Goal: Task Accomplishment & Management: Complete application form

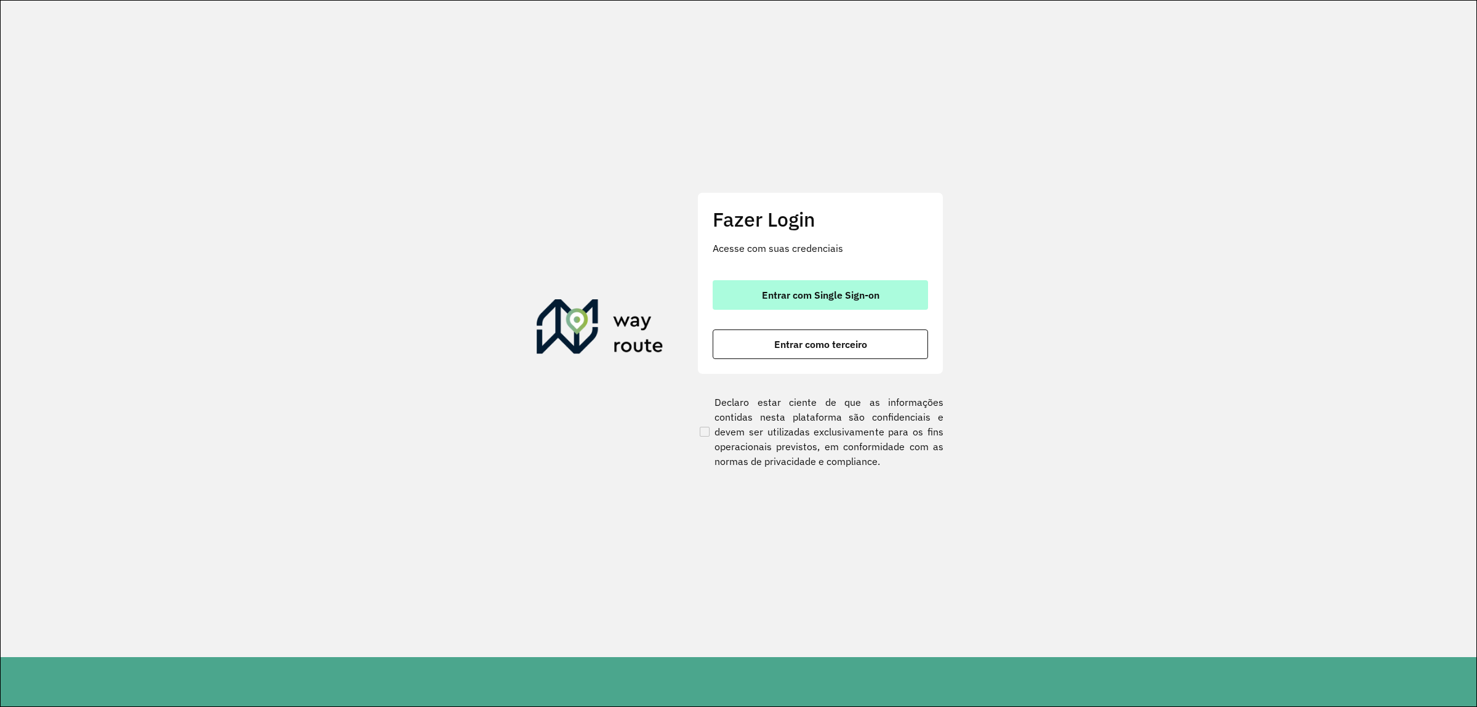
click at [829, 290] on span "Entrar com Single Sign-on" at bounding box center [821, 295] width 118 height 10
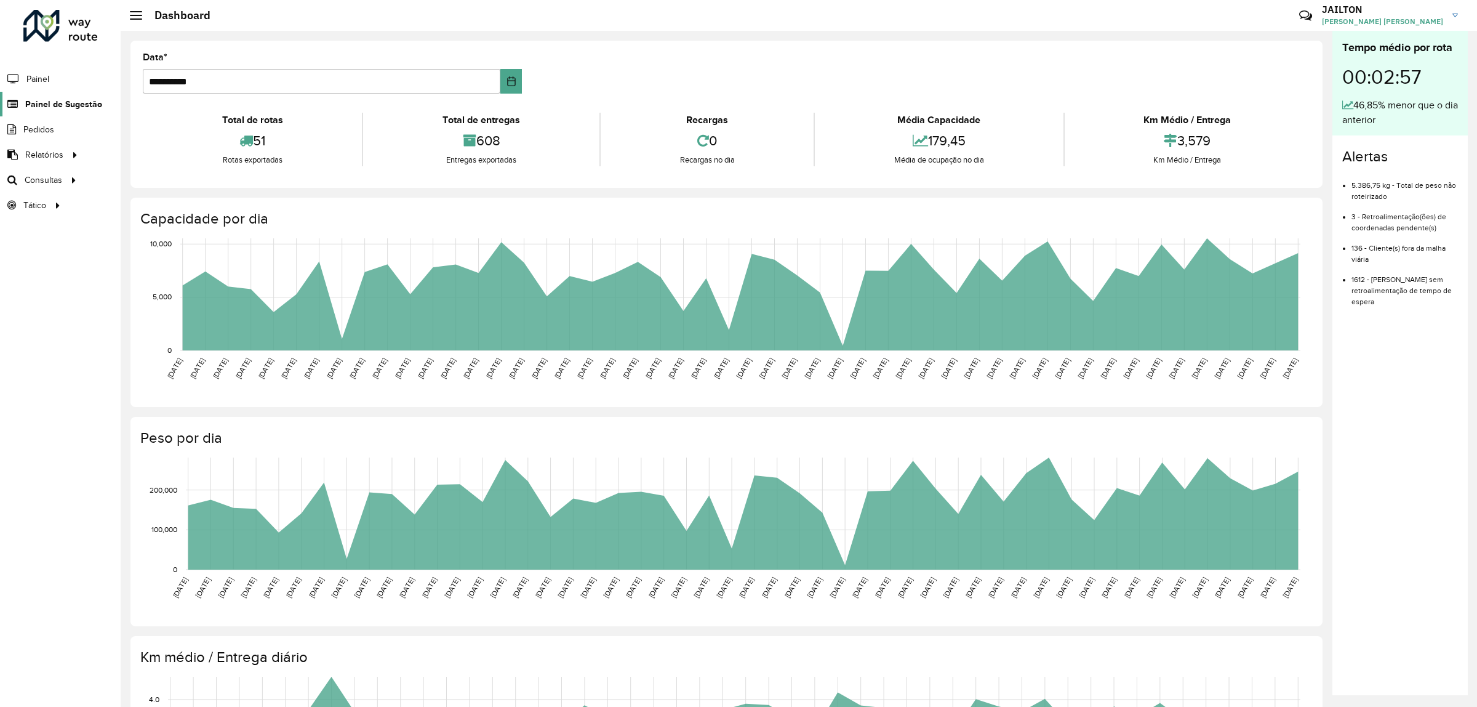
click at [42, 108] on span "Painel de Sugestão" at bounding box center [63, 104] width 77 height 13
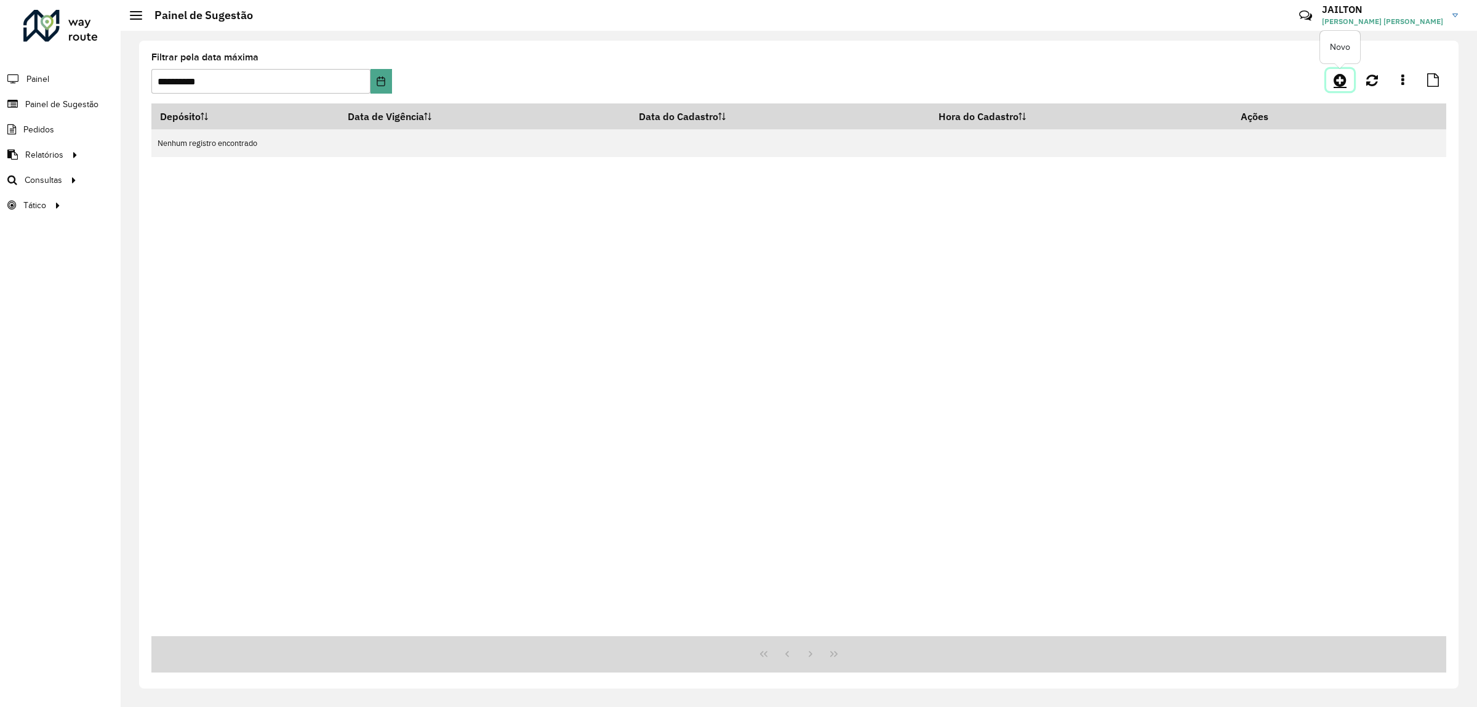
click at [1333, 77] on link at bounding box center [1340, 80] width 28 height 22
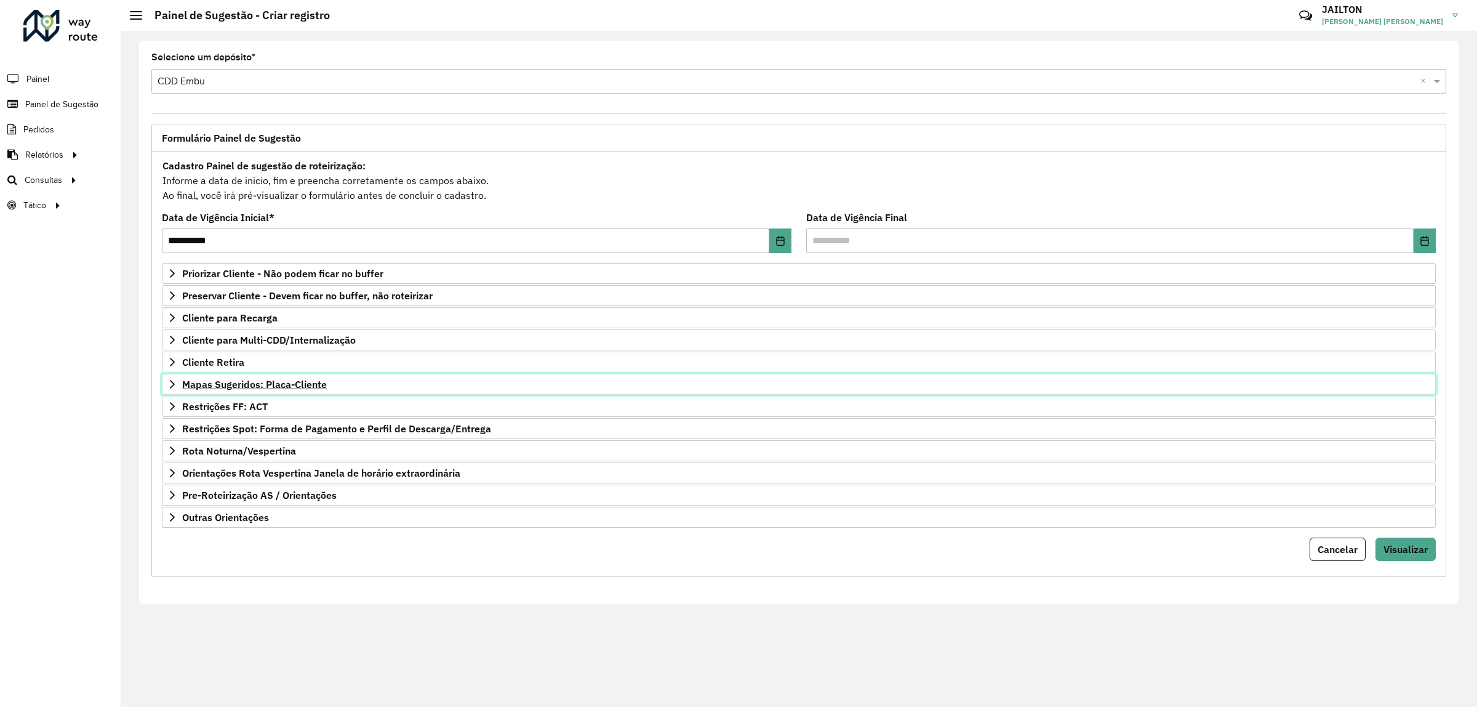
click at [280, 386] on span "Mapas Sugeridos: Placa-Cliente" at bounding box center [254, 384] width 145 height 10
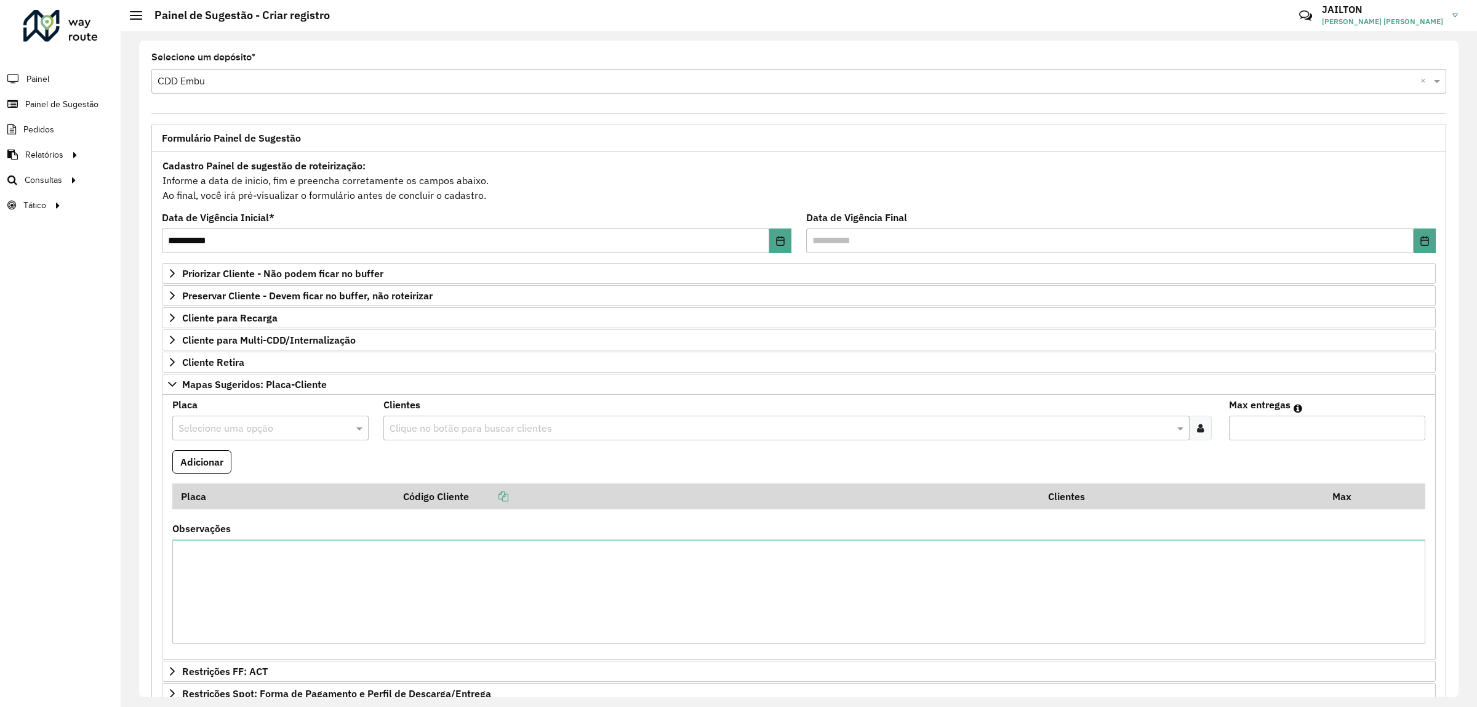
click at [480, 423] on input "text" at bounding box center [779, 428] width 787 height 15
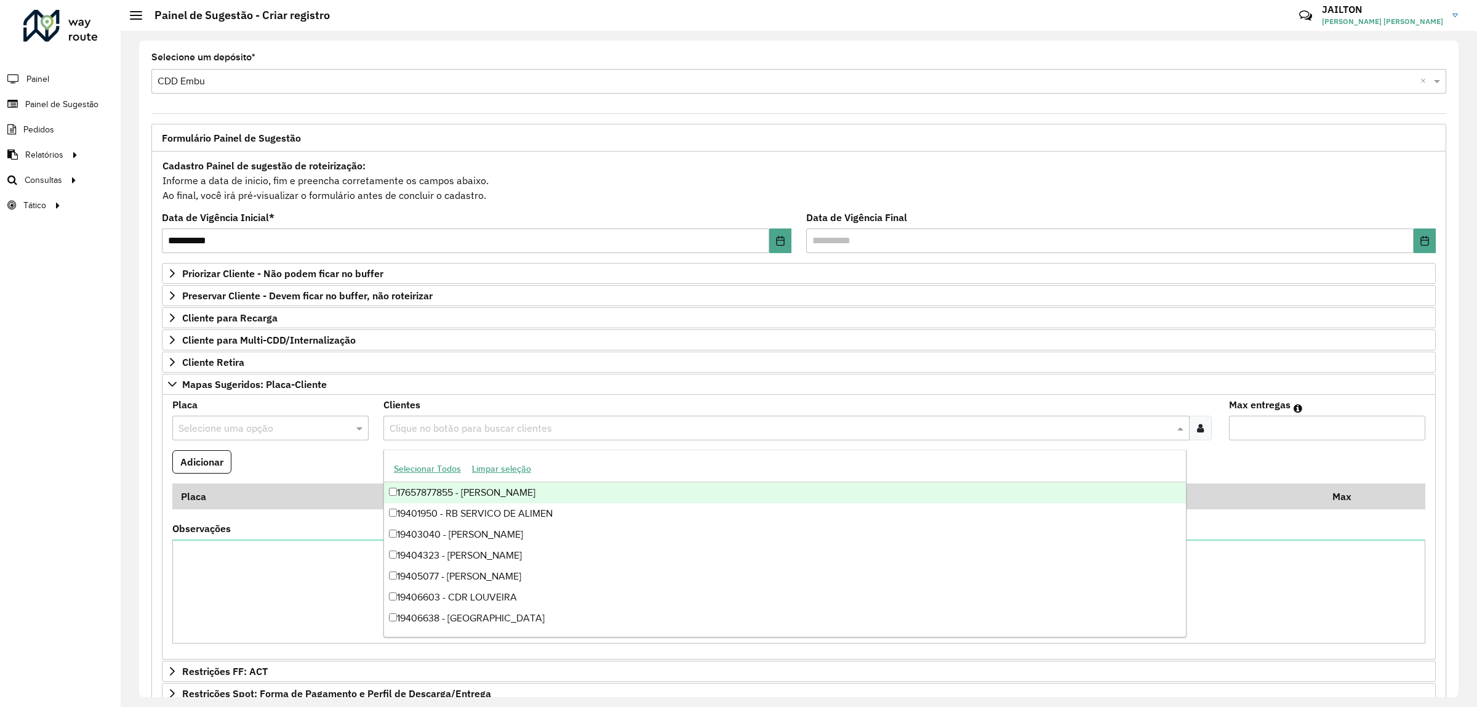
paste input "*****"
type input "*****"
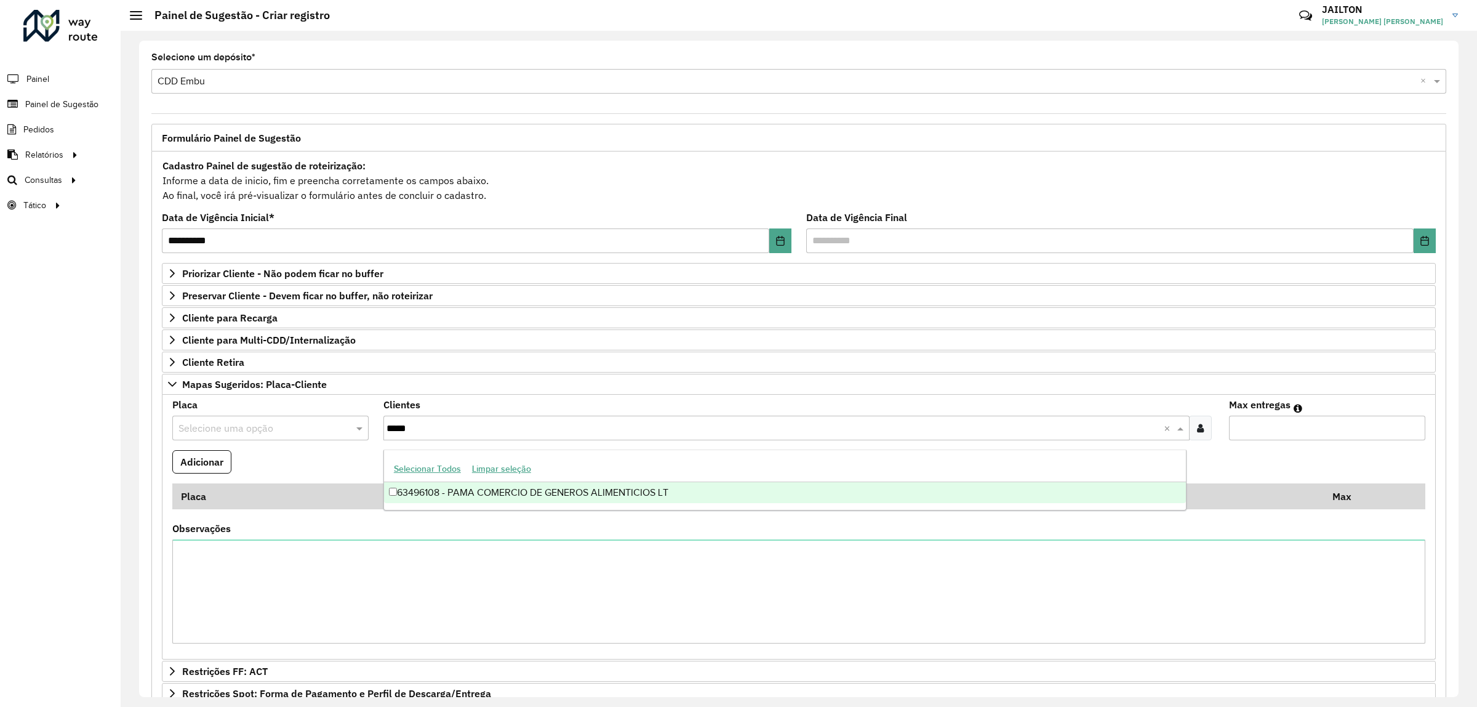
click at [519, 484] on div "63496108 - PAMA COMERCIO DE GENEROS ALIMENTICIOS LT" at bounding box center [785, 492] width 802 height 21
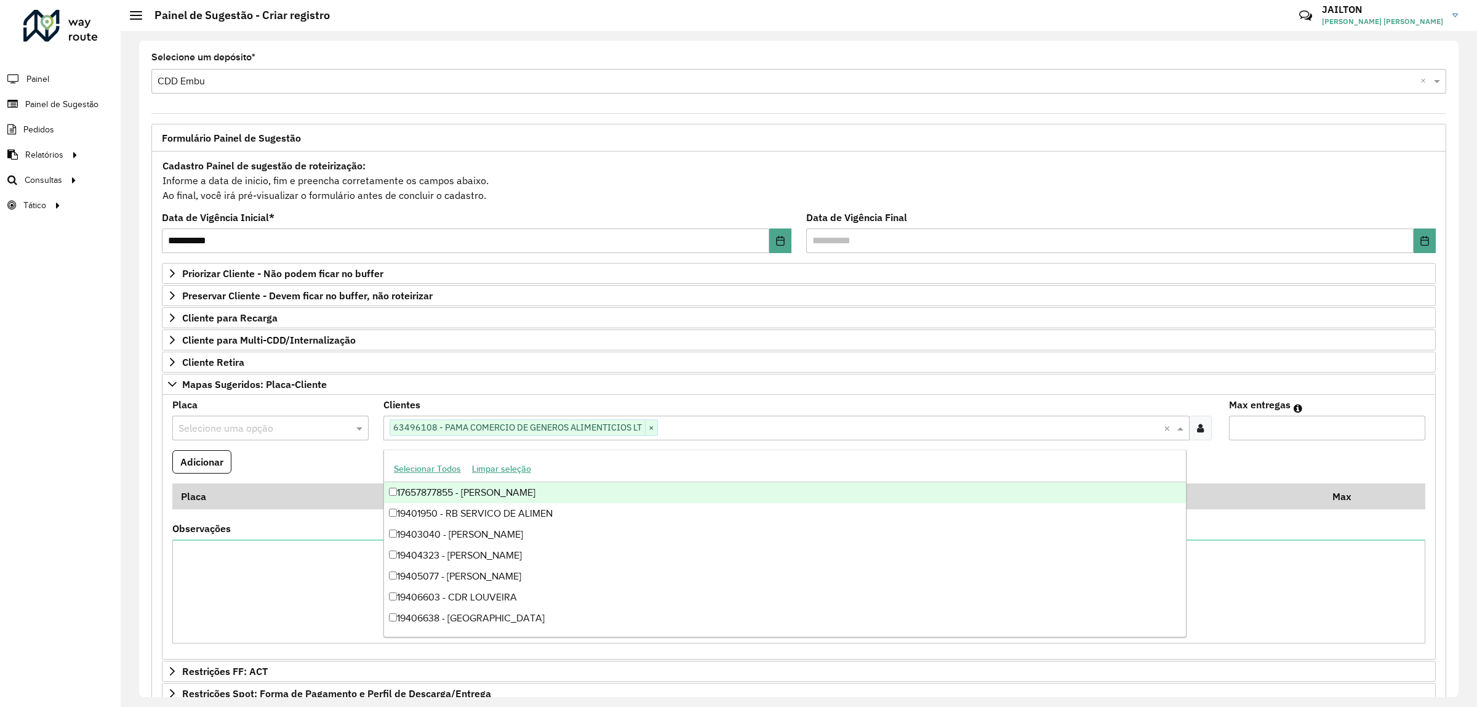
click at [243, 431] on input "text" at bounding box center [257, 428] width 159 height 15
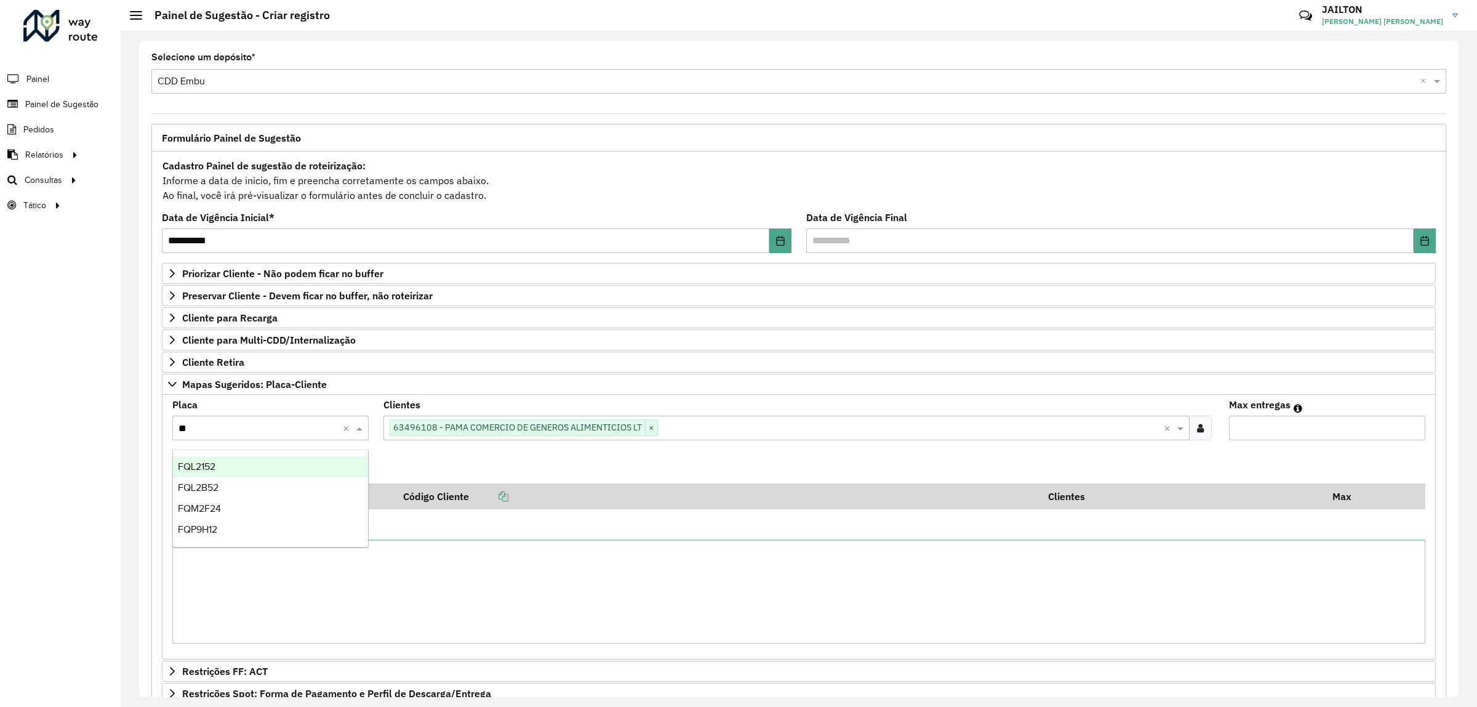
type input "***"
click at [245, 487] on div "FQL2B52" at bounding box center [270, 487] width 194 height 21
click at [1417, 425] on input "Max entregas" at bounding box center [1327, 427] width 196 height 25
type input "*"
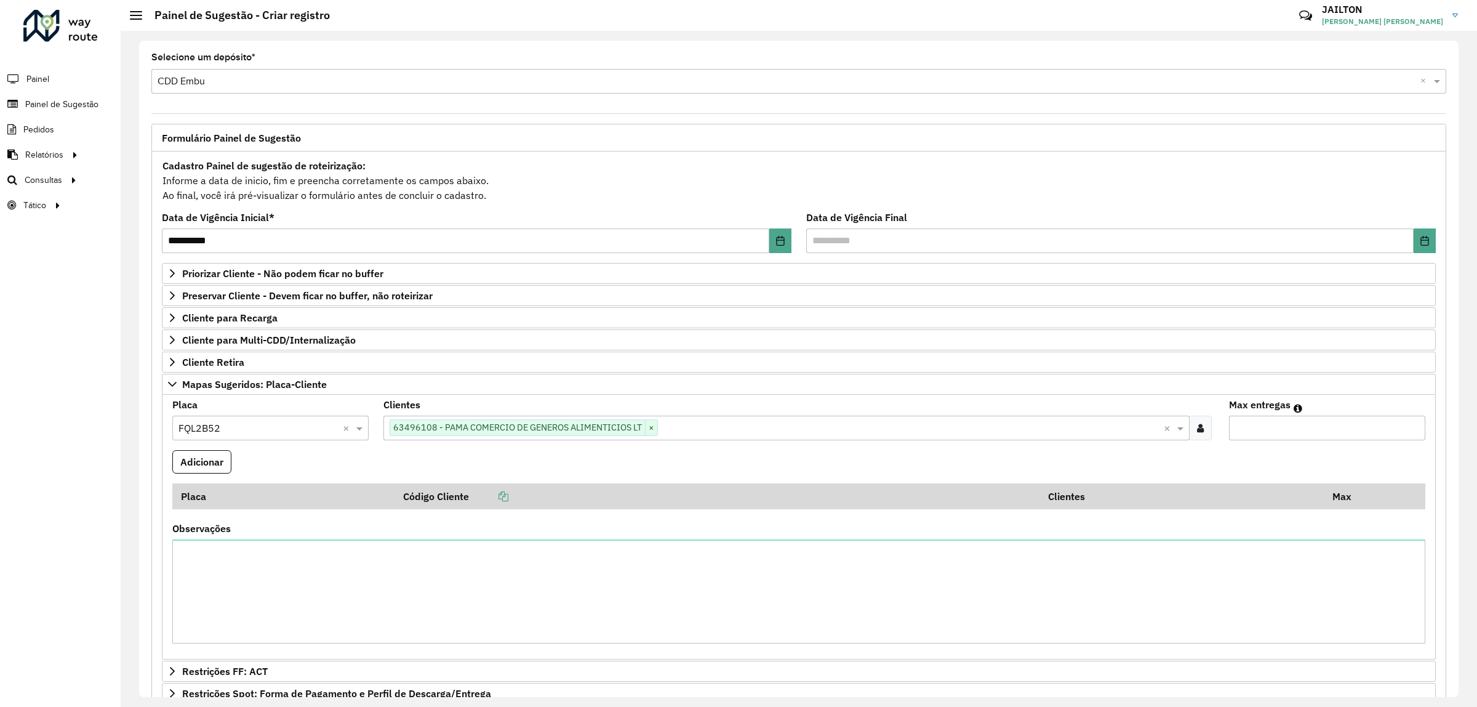
click at [1410, 426] on input "*" at bounding box center [1327, 427] width 196 height 25
click at [173, 457] on button "Adicionar" at bounding box center [201, 461] width 59 height 23
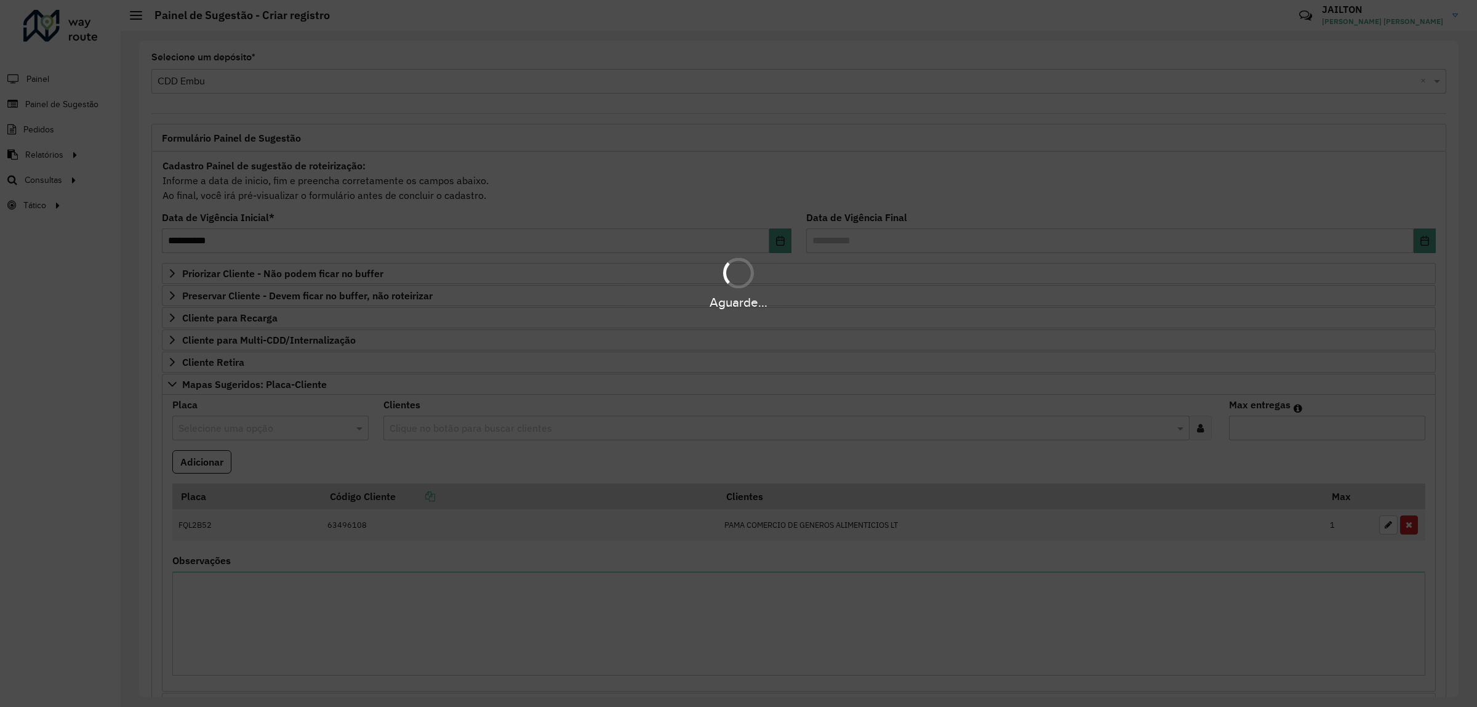
click at [195, 466] on div "Aguarde..." at bounding box center [738, 353] width 1477 height 707
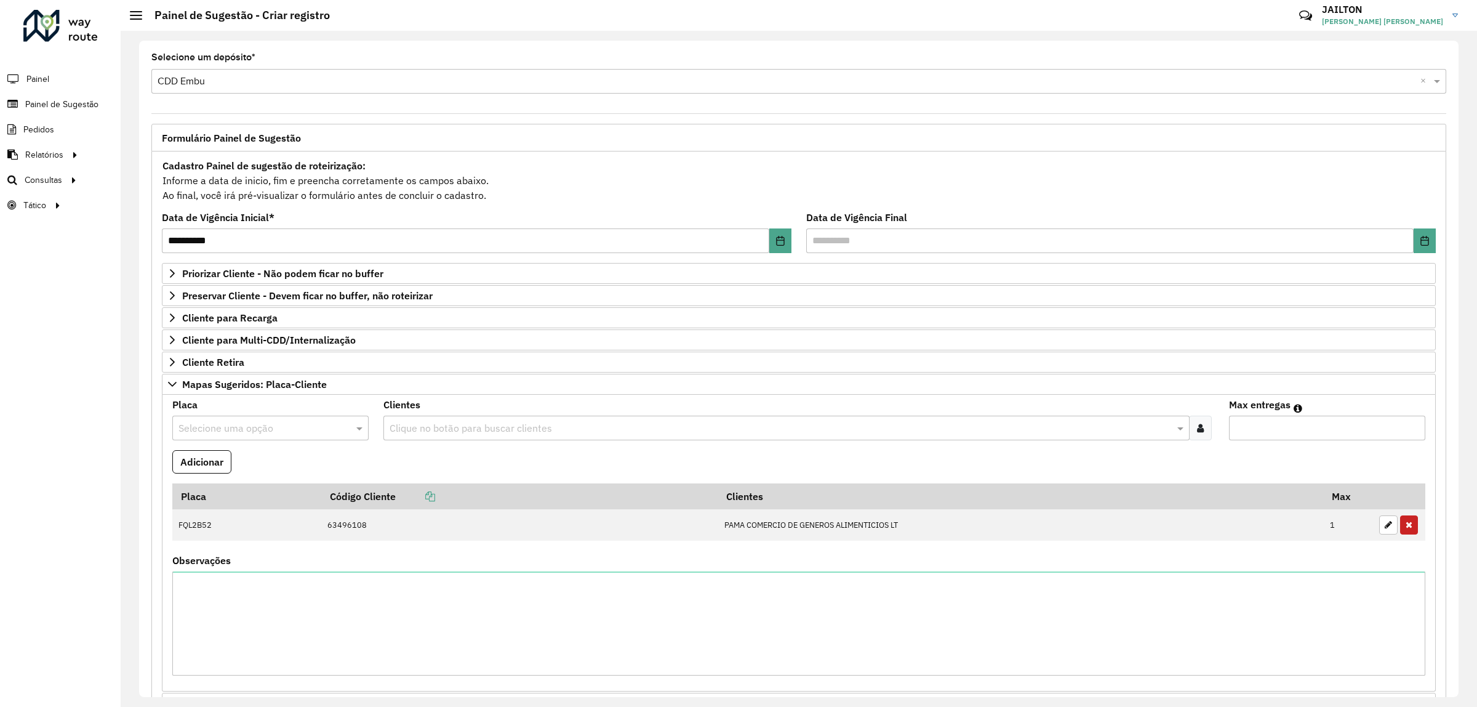
click at [549, 418] on div "Clique no botão para buscar clientes" at bounding box center [786, 427] width 806 height 25
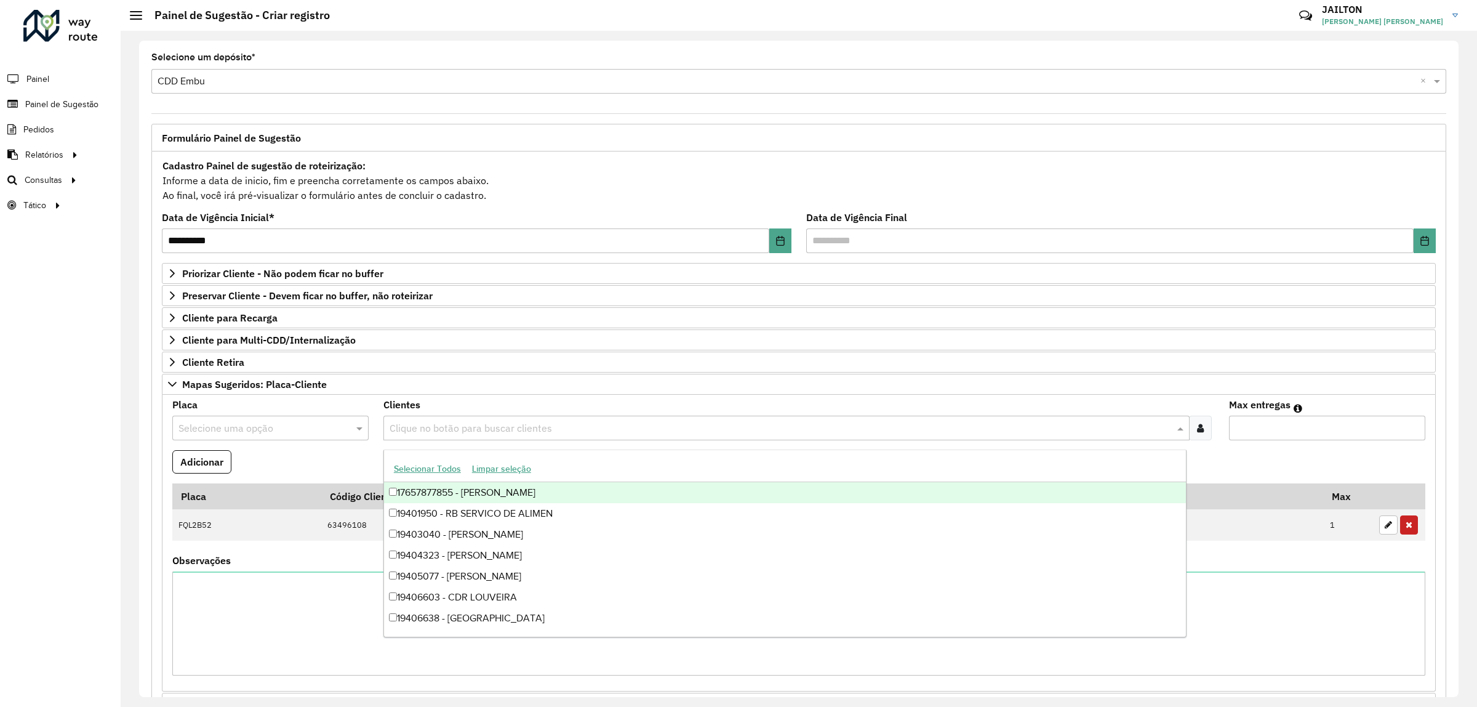
paste input "*****"
type input "*****"
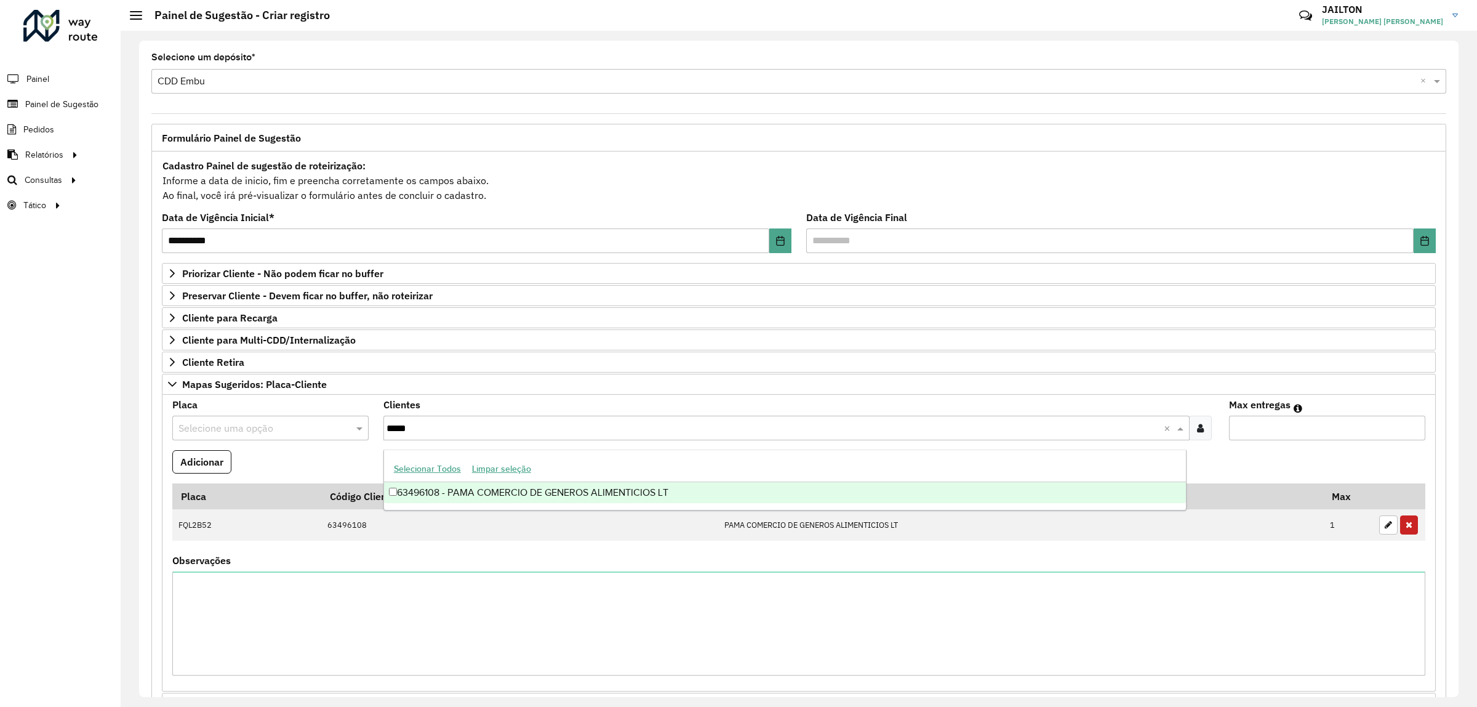
click at [527, 490] on div "63496108 - PAMA COMERCIO DE GENEROS ALIMENTICIOS LT" at bounding box center [785, 492] width 802 height 21
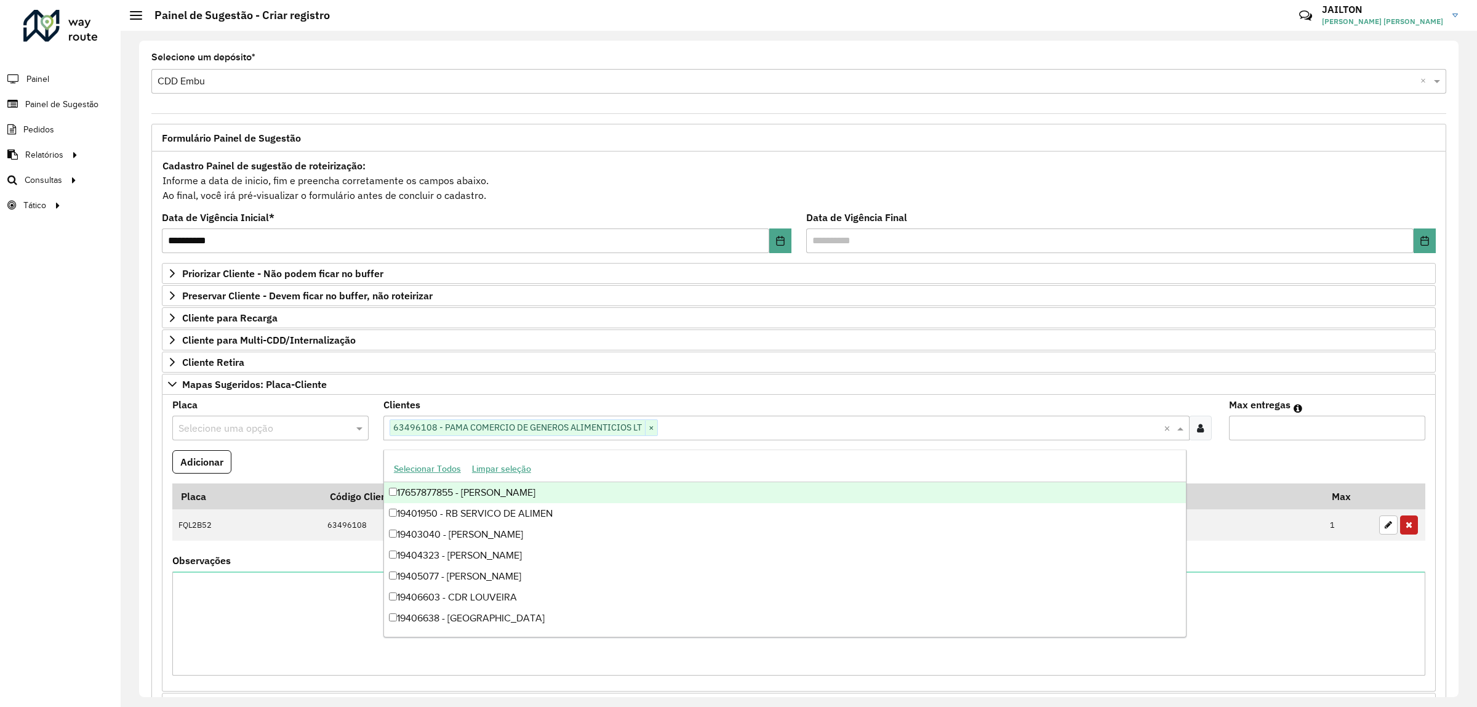
click at [266, 436] on input "text" at bounding box center [257, 428] width 159 height 15
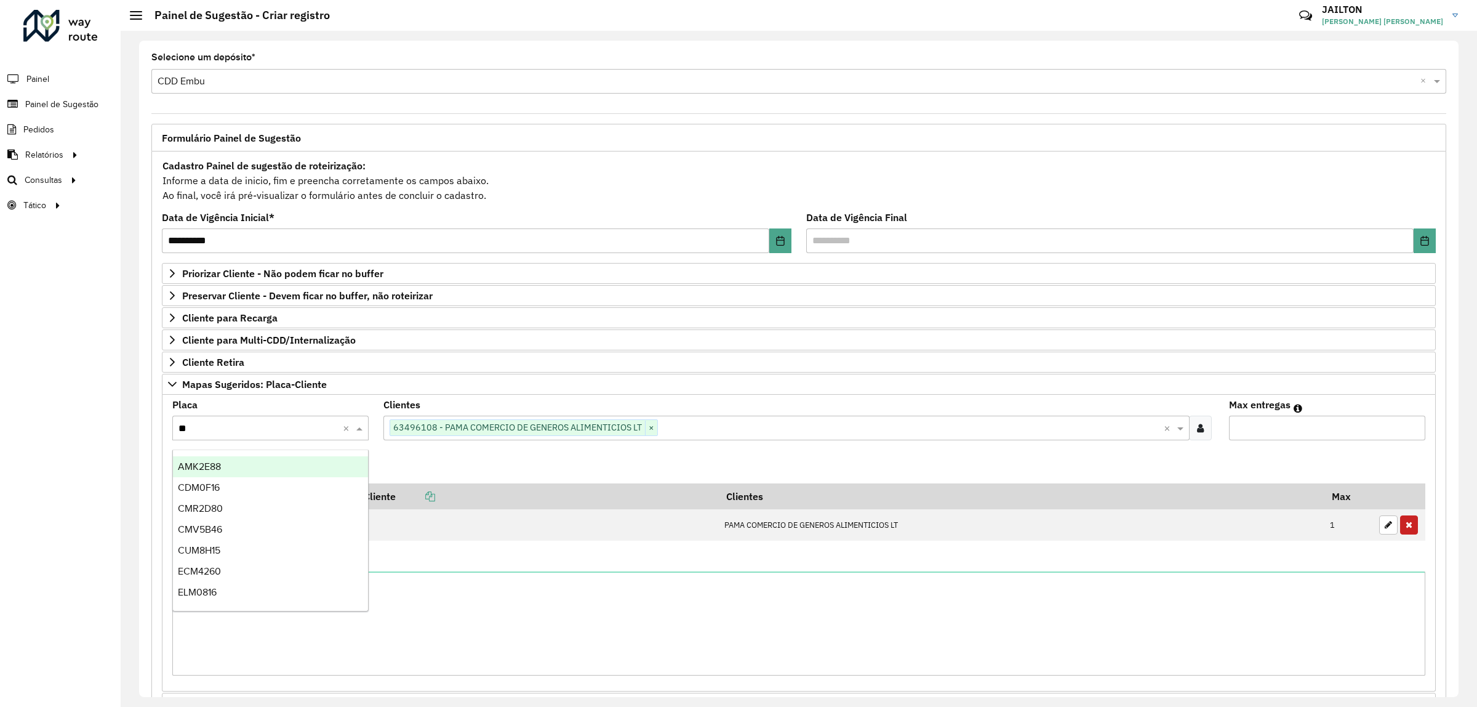
type input "***"
click at [302, 466] on div "MFZ9650" at bounding box center [270, 466] width 194 height 21
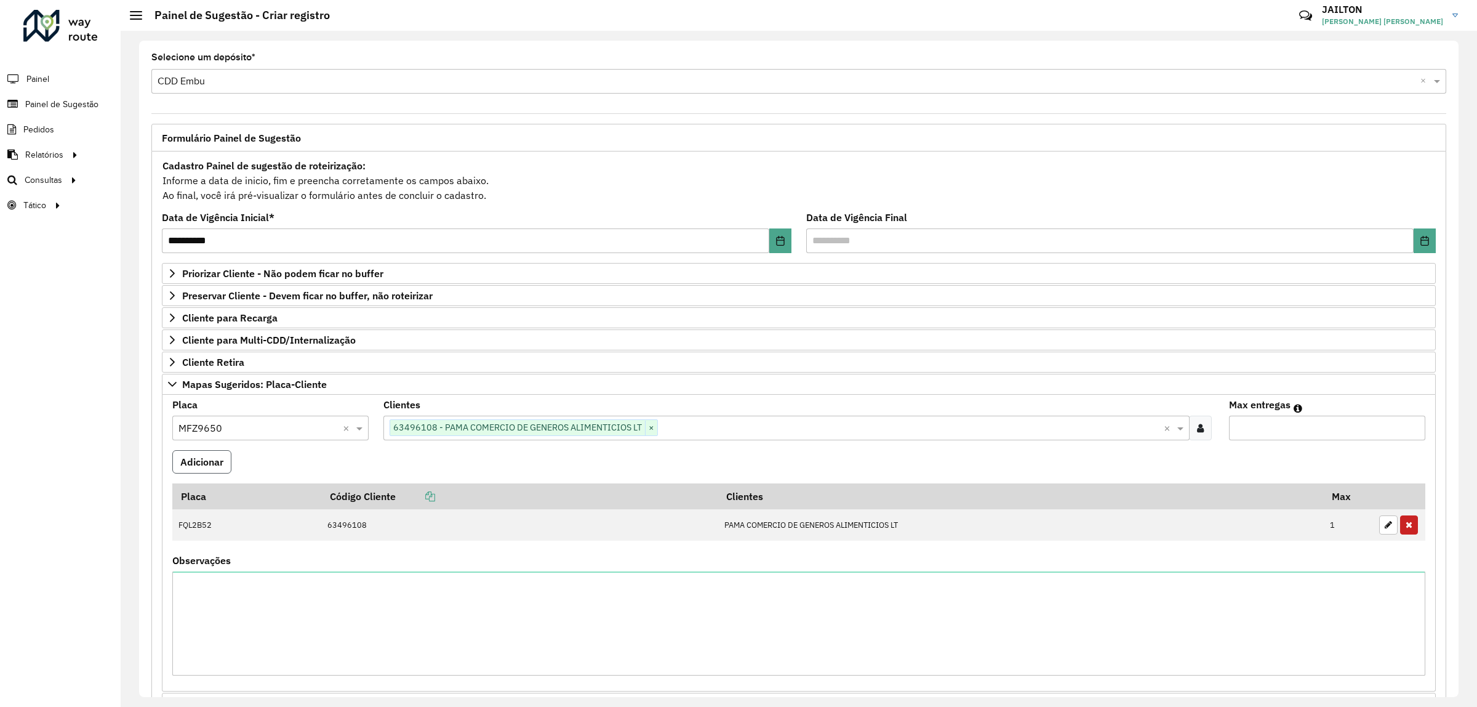
click at [186, 459] on button "Adicionar" at bounding box center [201, 461] width 59 height 23
click at [1410, 434] on input "*" at bounding box center [1327, 427] width 196 height 25
type input "*"
click at [1412, 423] on input "*" at bounding box center [1327, 427] width 196 height 25
click at [222, 473] on button "Adicionar" at bounding box center [201, 461] width 59 height 23
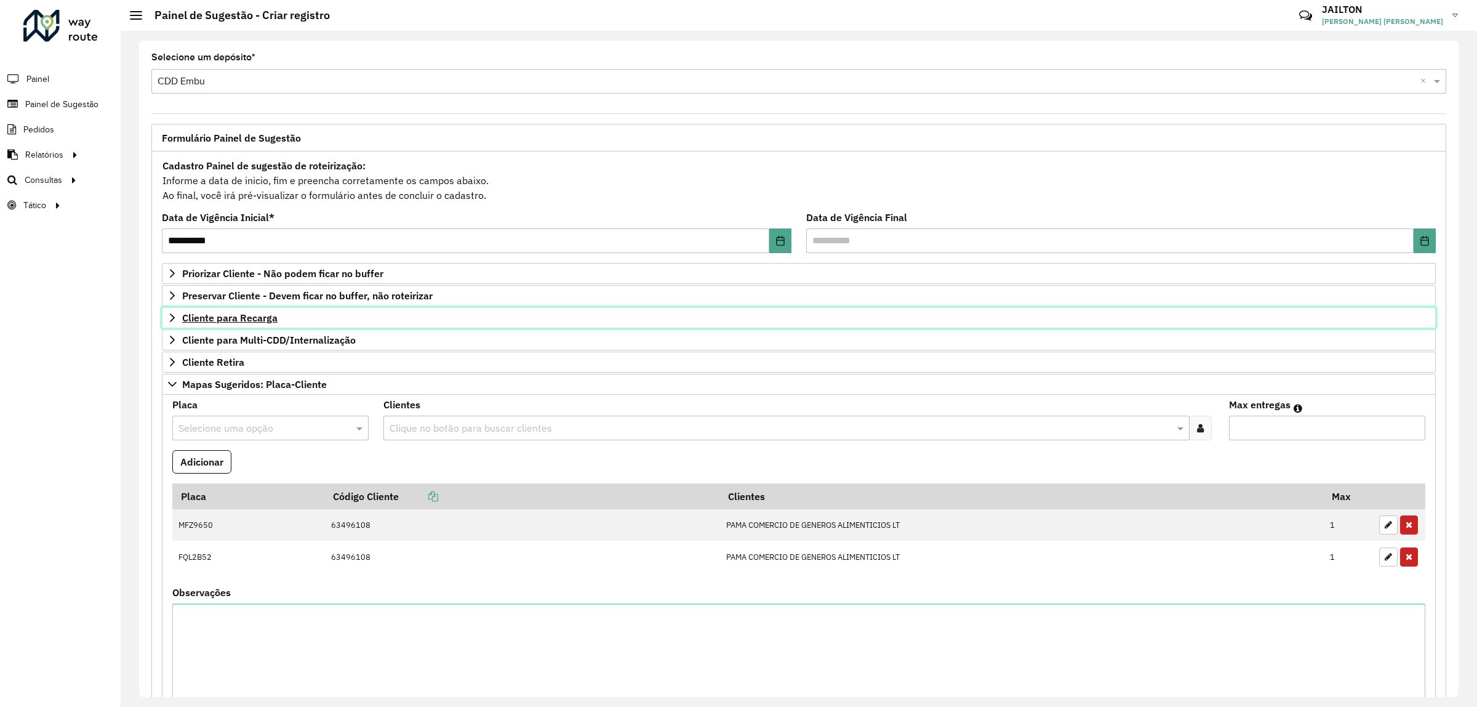
click at [231, 318] on span "Cliente para Recarga" at bounding box center [229, 318] width 95 height 10
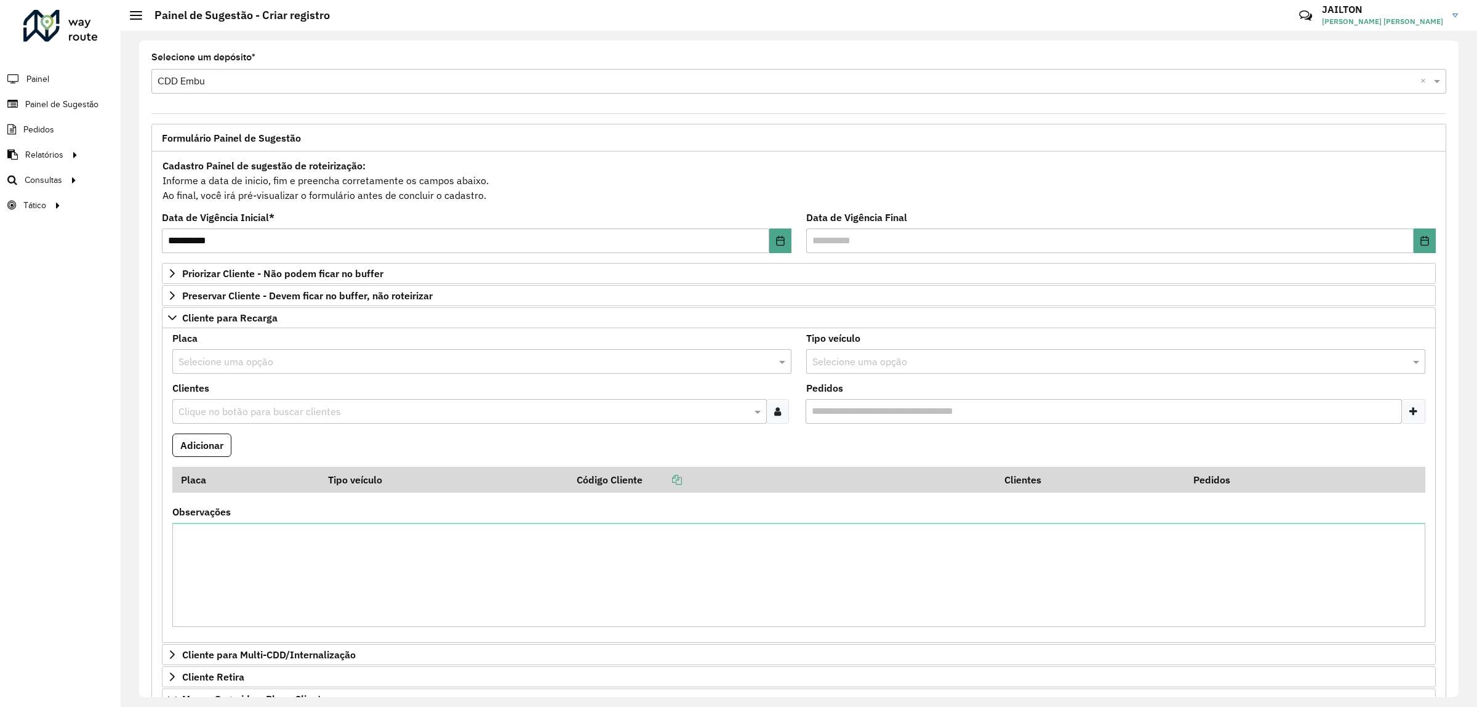
click at [295, 414] on input "text" at bounding box center [463, 411] width 576 height 15
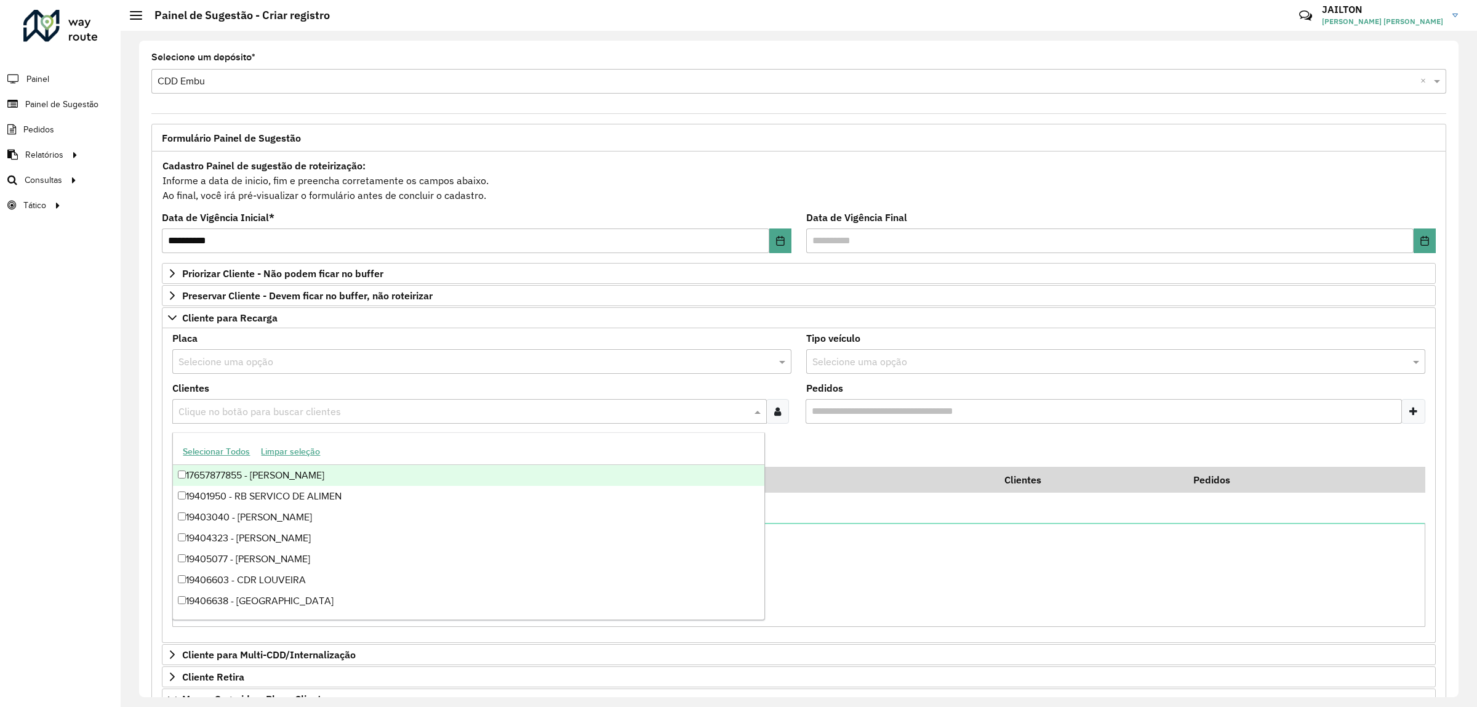
paste input "*****"
type input "*****"
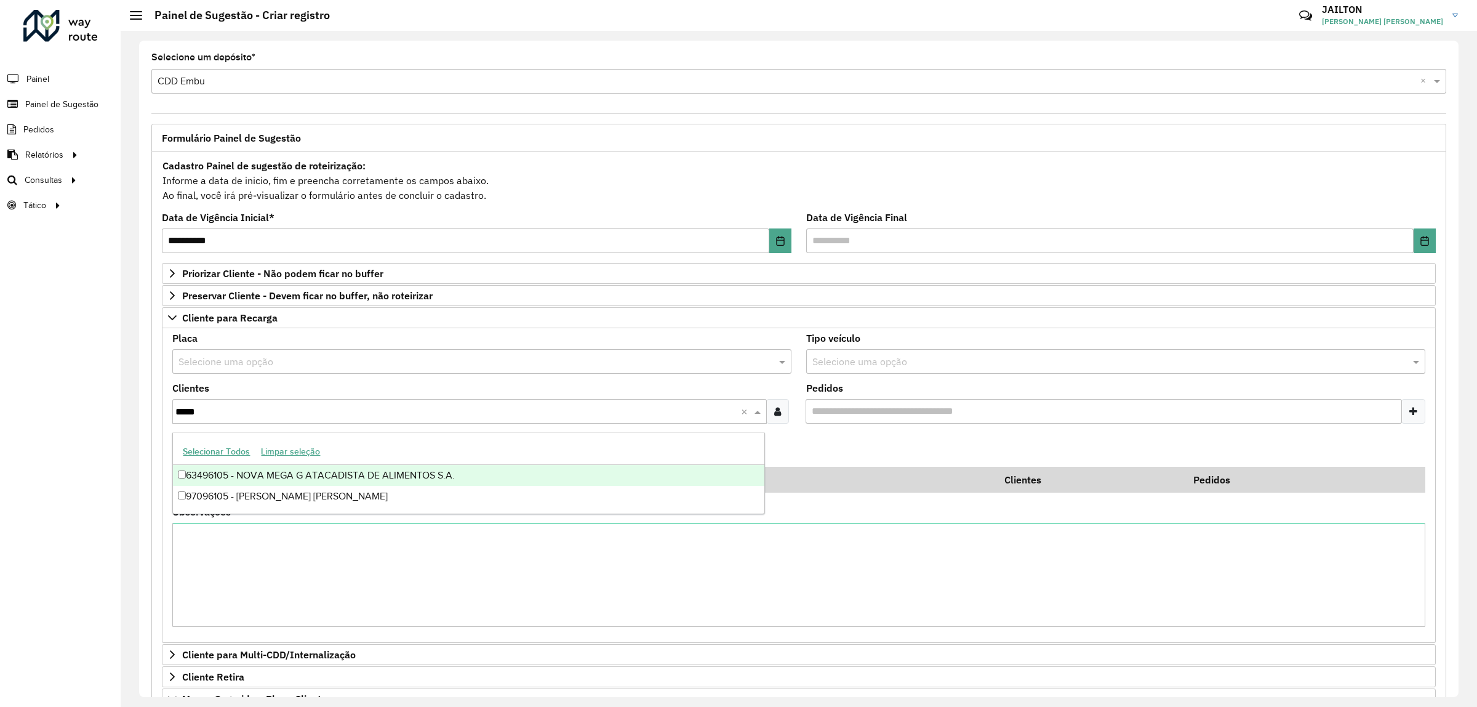
click at [314, 472] on div "63496105 - NOVA MEGA G ATACADISTA DE ALIMENTOS S.A." at bounding box center [468, 475] width 591 height 21
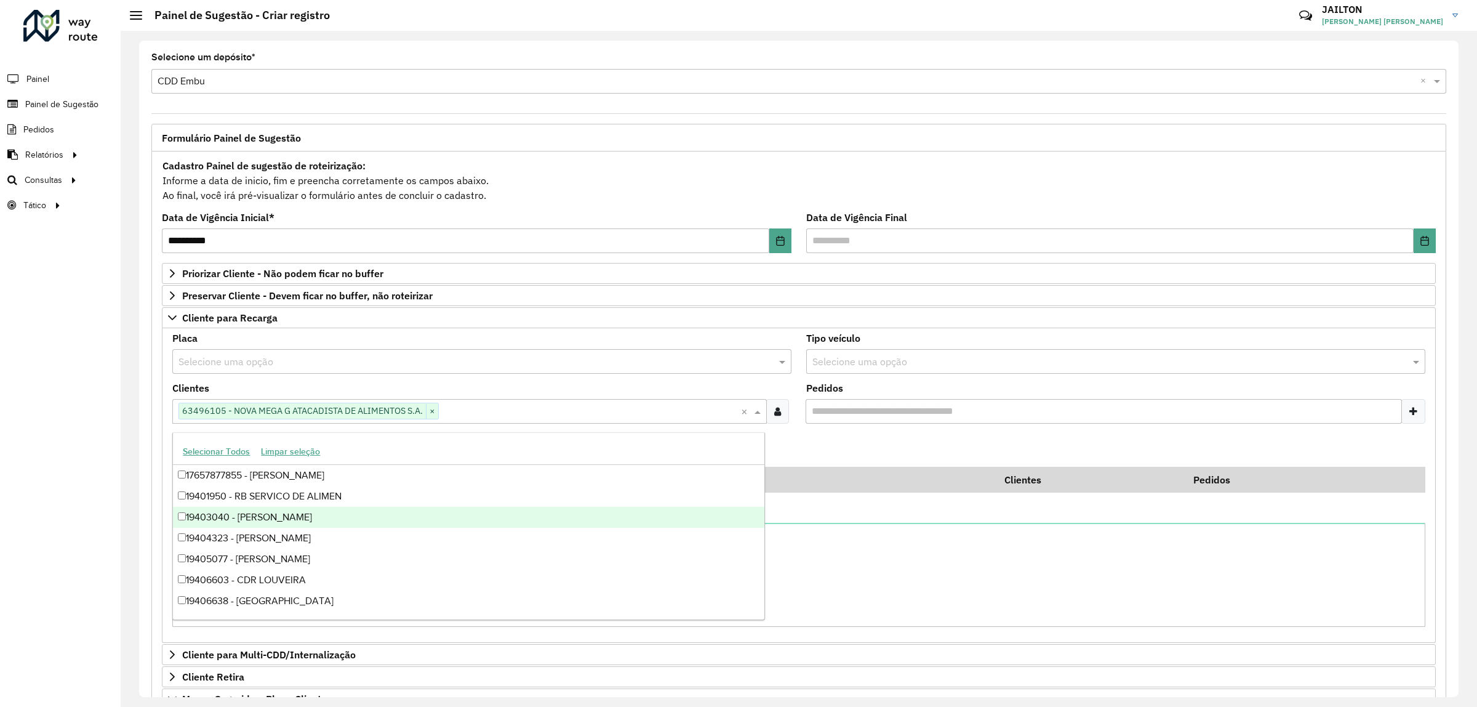
click at [14, 486] on div "Roteirizador AmbevTech Painel Painel de Sugestão Pedidos Relatórios Clientes Cl…" at bounding box center [60, 353] width 121 height 707
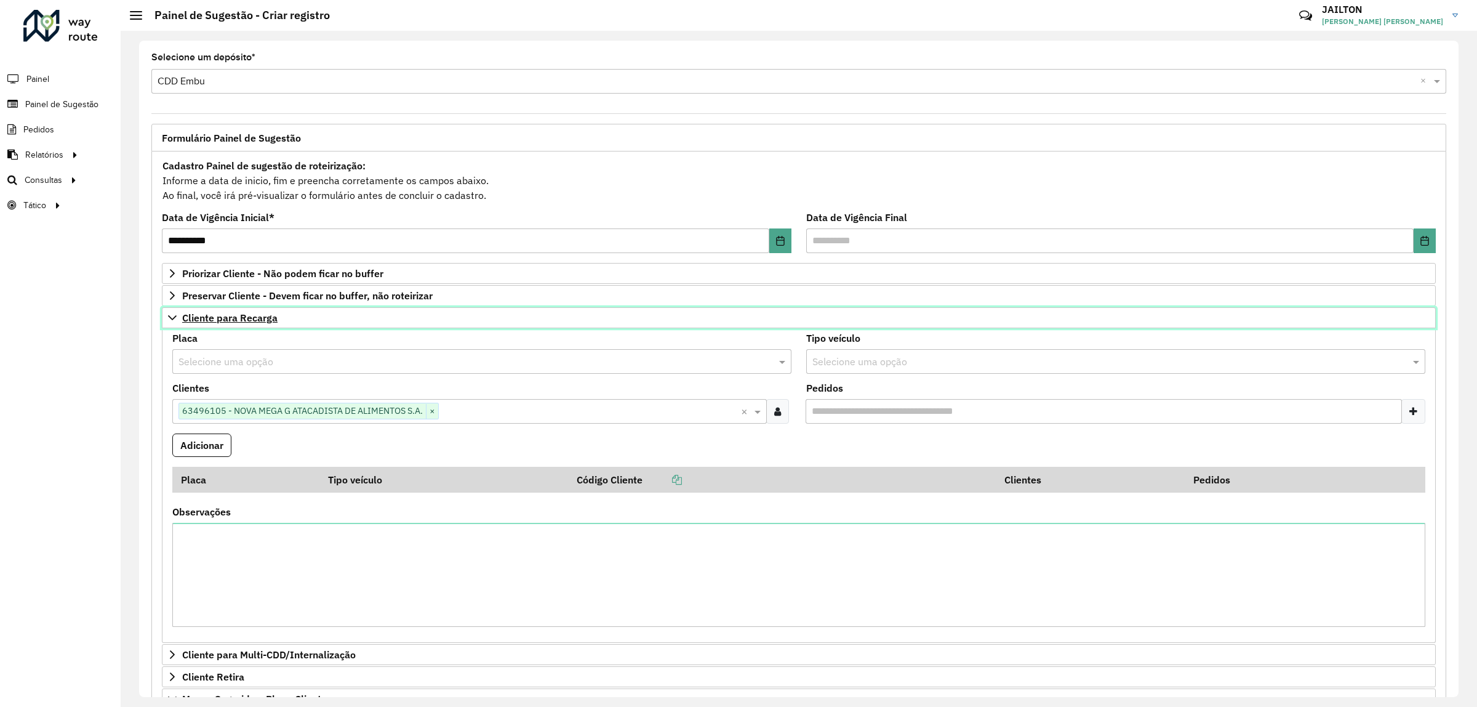
click at [244, 322] on span "Cliente para Recarga" at bounding box center [229, 318] width 95 height 10
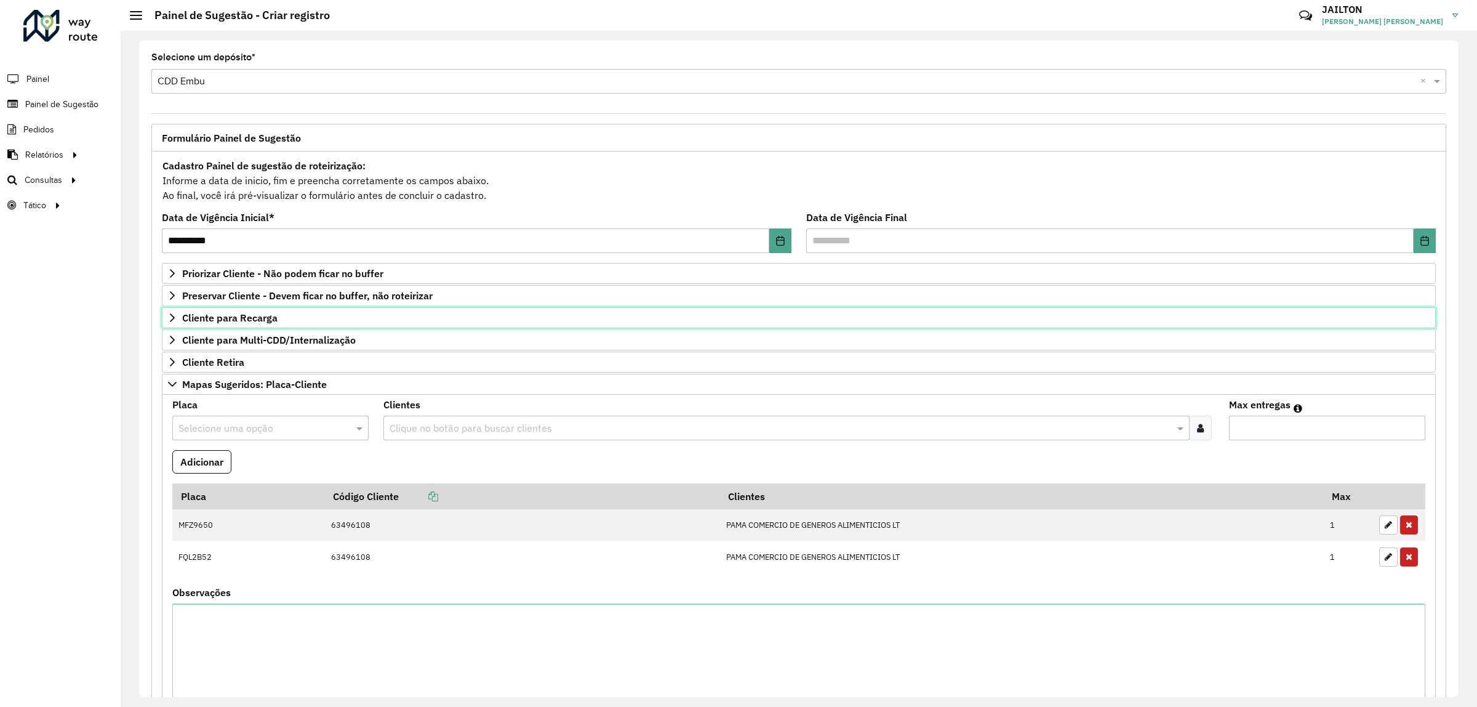
scroll to position [77, 0]
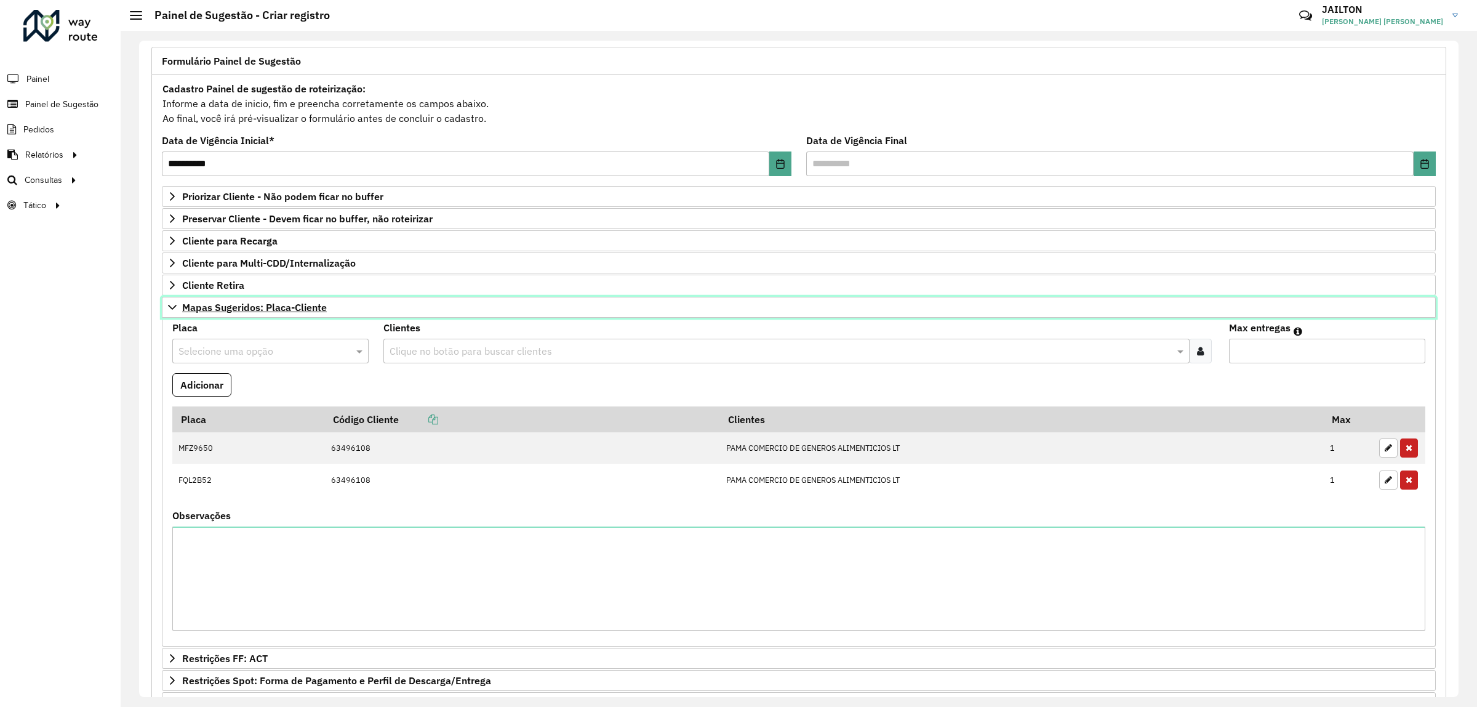
click at [287, 303] on span "Mapas Sugeridos: Placa-Cliente" at bounding box center [254, 307] width 145 height 10
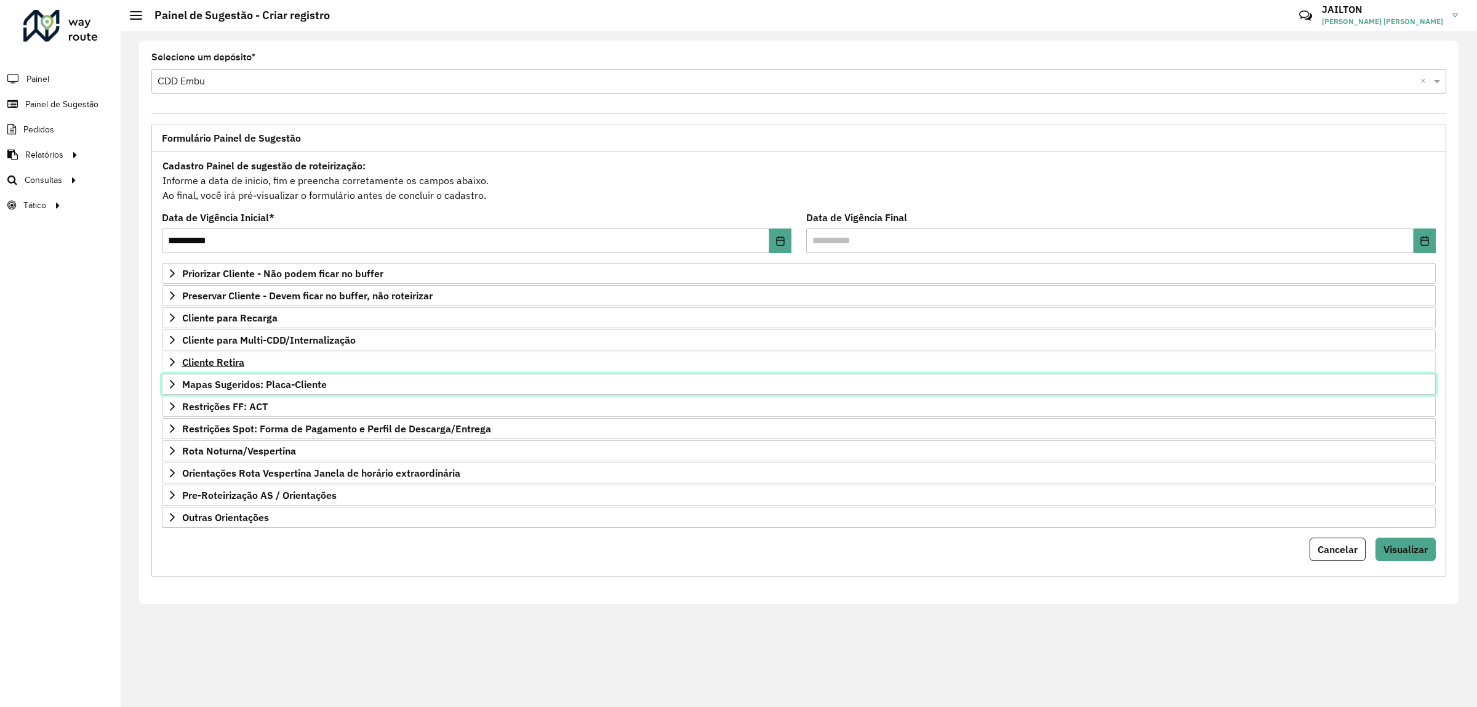
scroll to position [0, 0]
click at [1436, 555] on div "**********" at bounding box center [798, 363] width 1295 height 425
click at [1423, 560] on button "Visualizar" at bounding box center [1405, 548] width 60 height 23
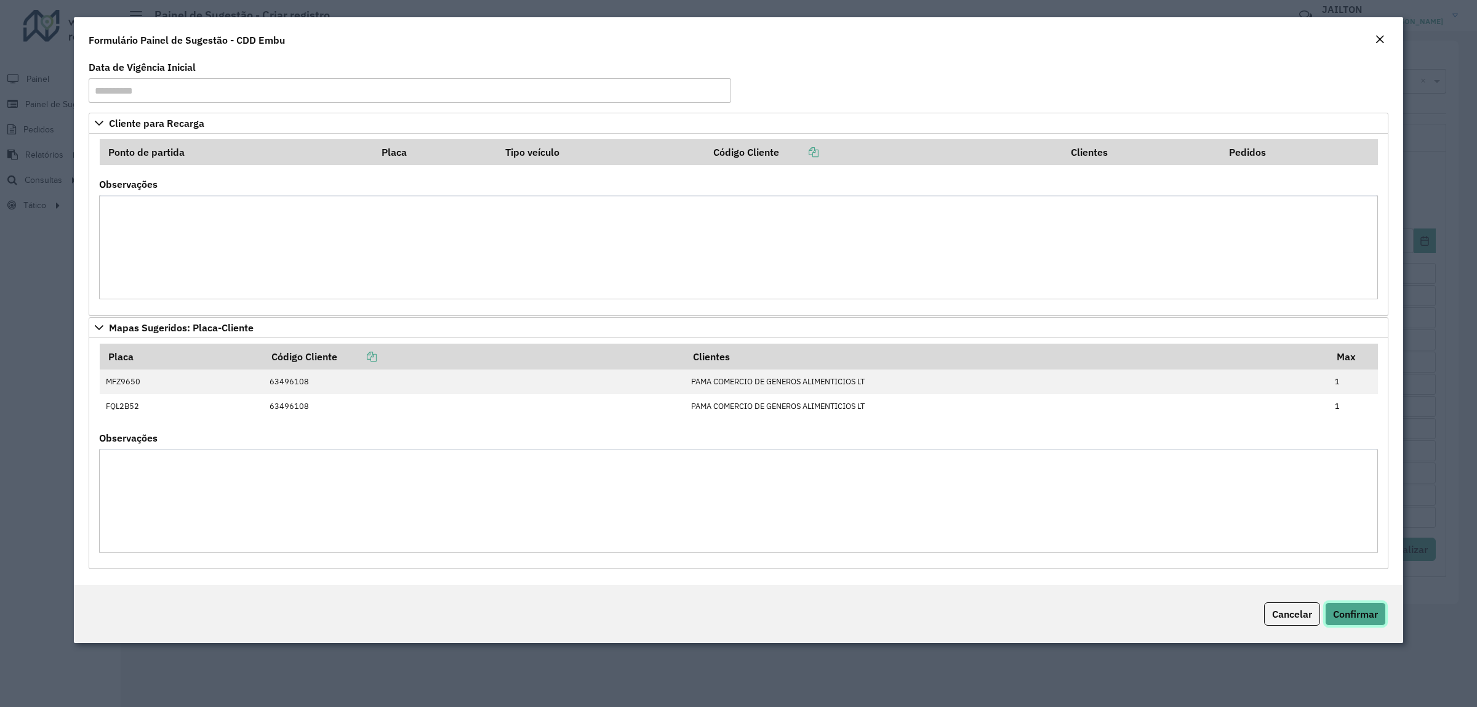
click at [1346, 611] on span "Confirmar" at bounding box center [1355, 613] width 45 height 12
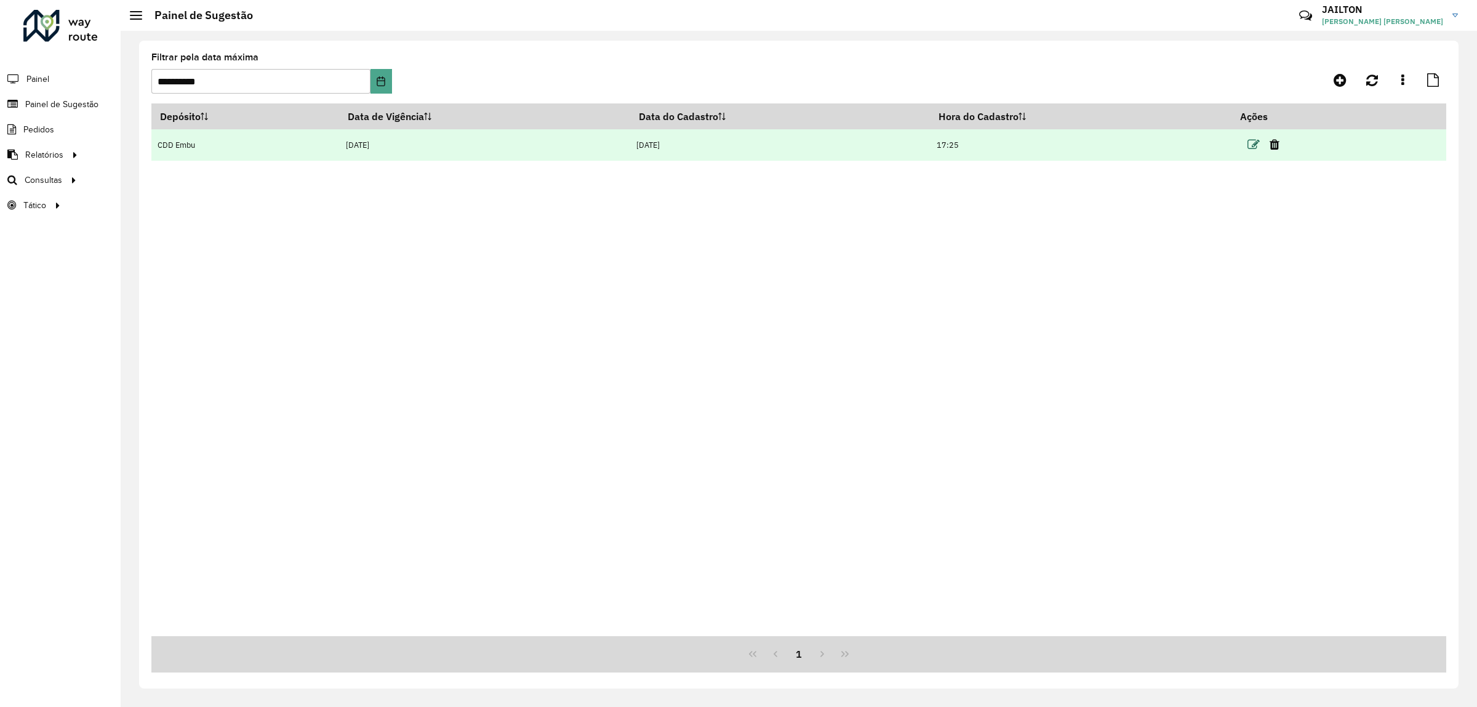
click at [1260, 148] on icon at bounding box center [1253, 144] width 12 height 12
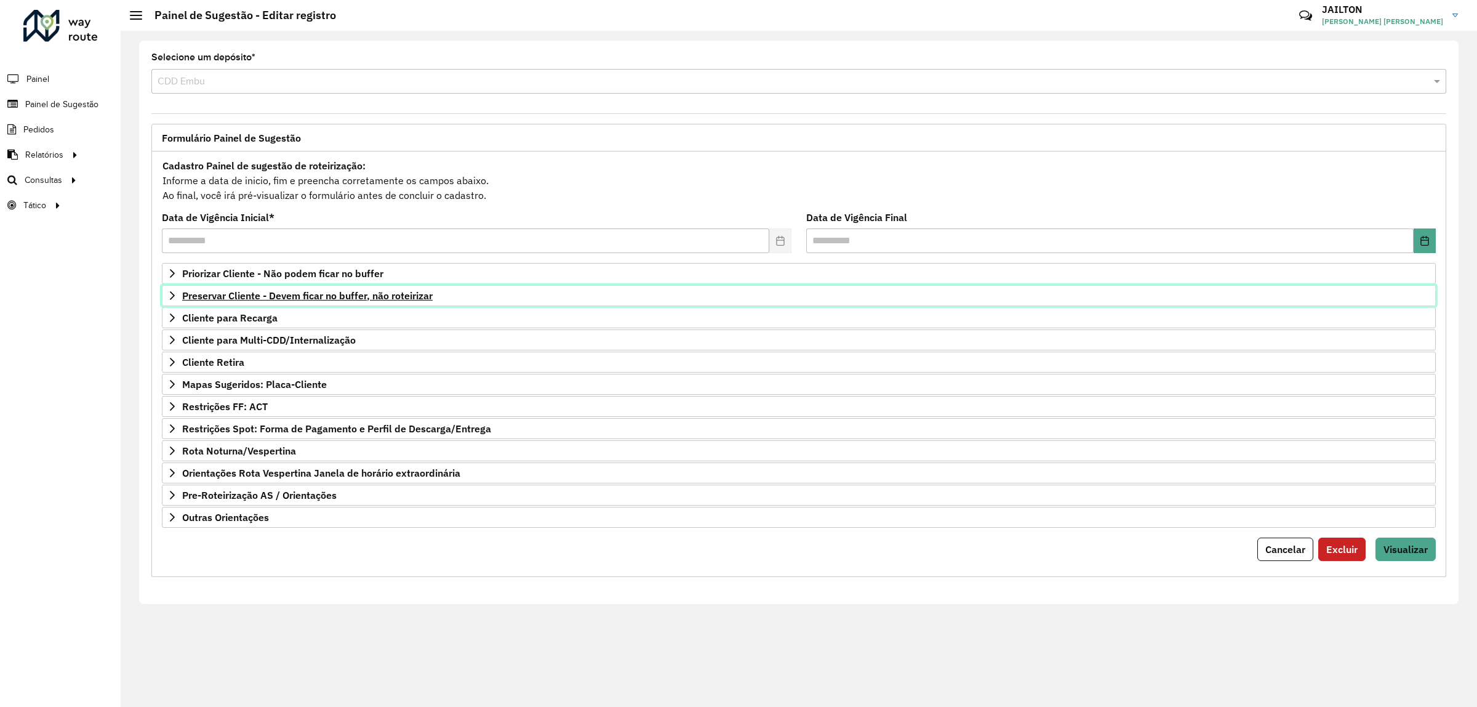
click at [368, 290] on span "Preservar Cliente - Devem ficar no buffer, não roteirizar" at bounding box center [307, 295] width 250 height 10
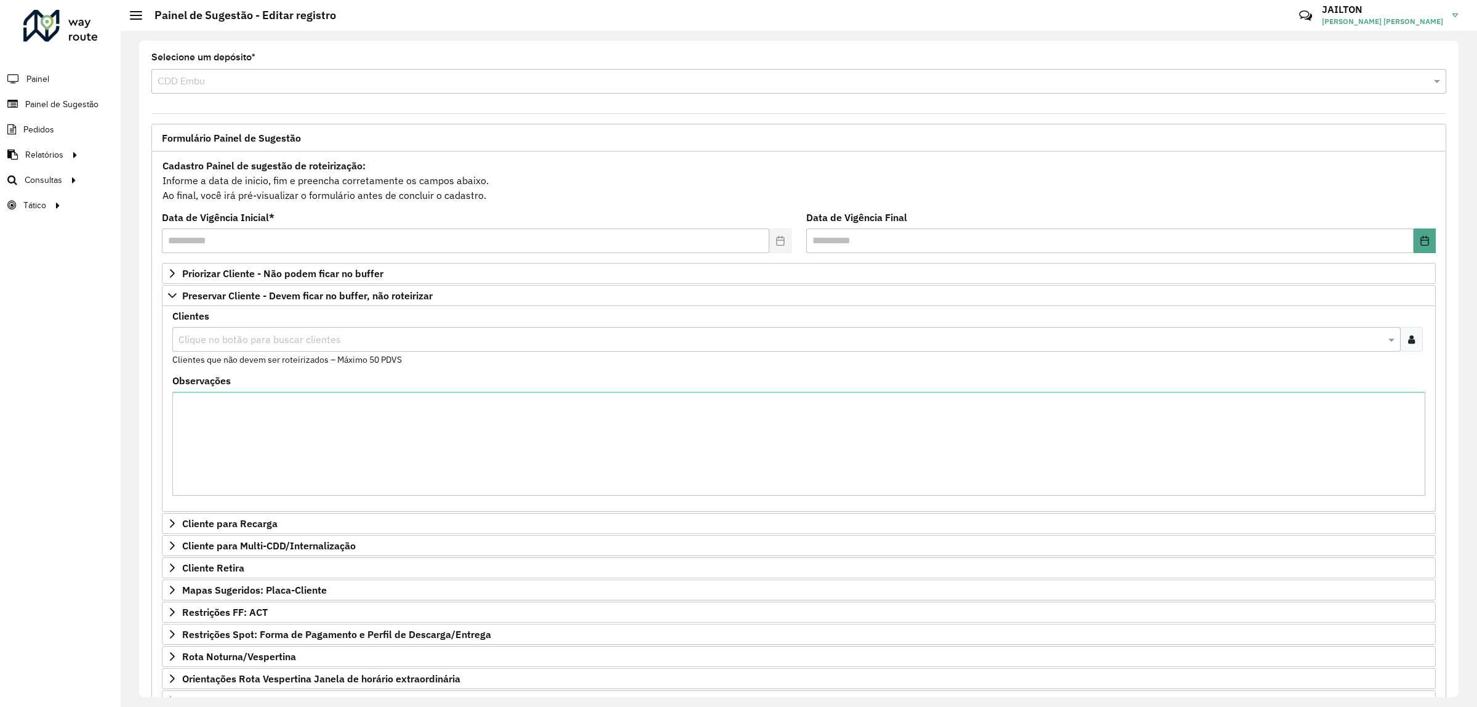
click at [1409, 342] on icon at bounding box center [1411, 339] width 7 height 10
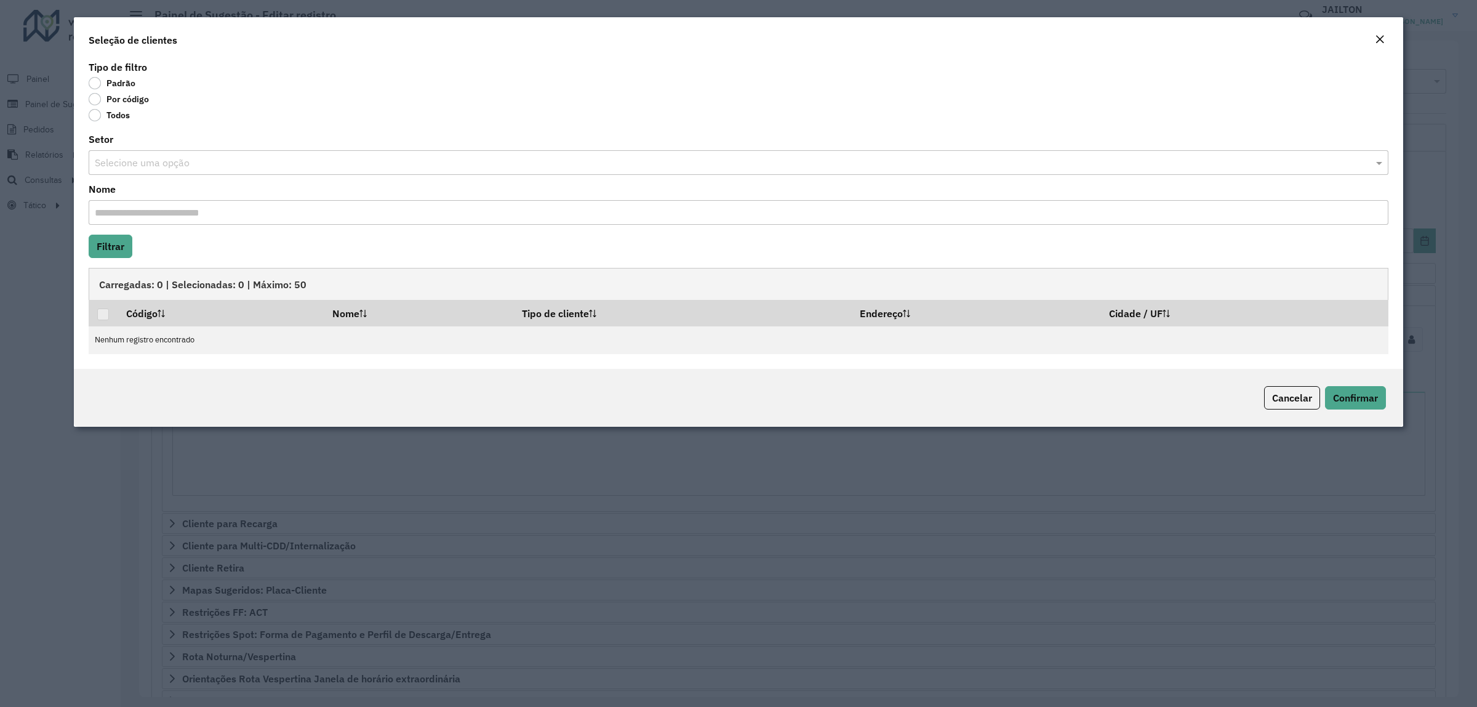
drag, startPoint x: 1374, startPoint y: 28, endPoint x: 1379, endPoint y: 40, distance: 13.3
click at [1379, 29] on div "Seleção de clientes" at bounding box center [738, 37] width 1329 height 41
click at [1380, 41] on em "Close" at bounding box center [1380, 39] width 10 height 10
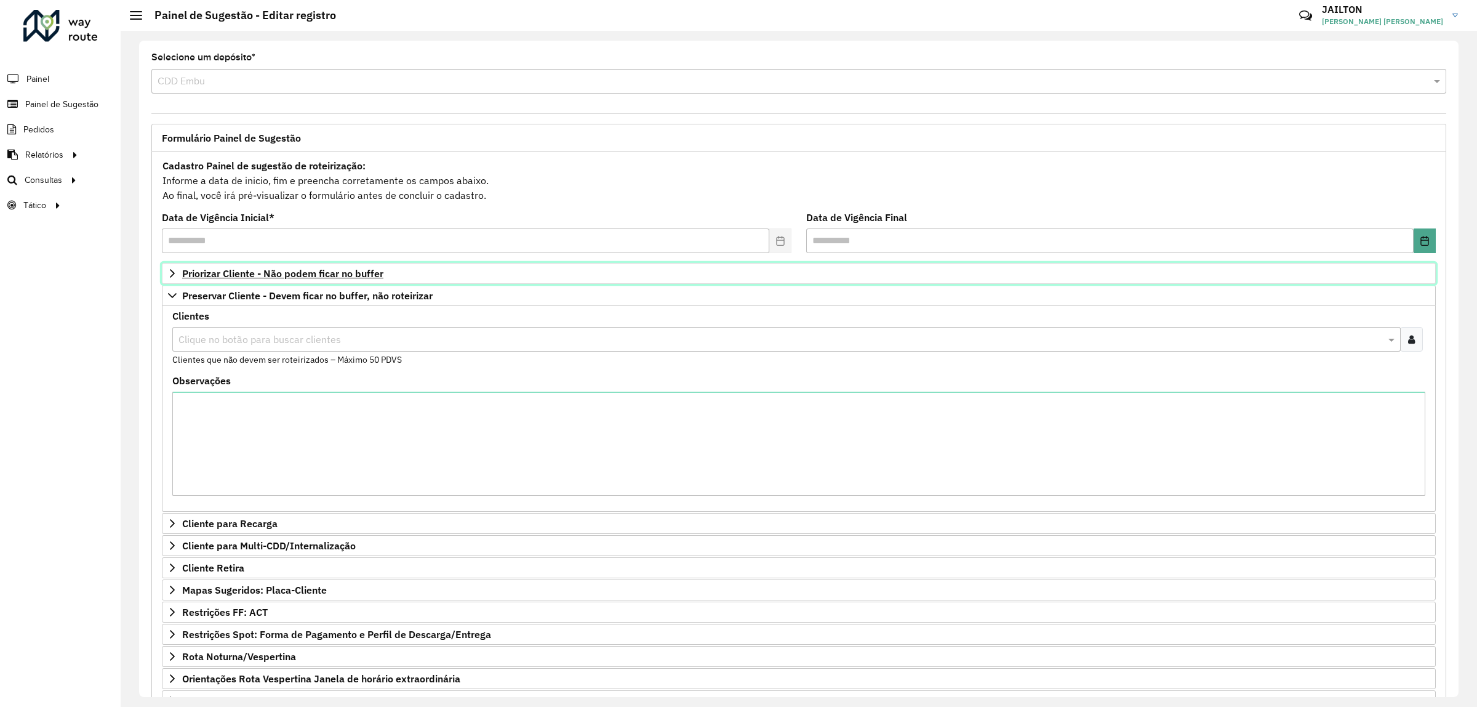
click at [323, 268] on span "Priorizar Cliente - Não podem ficar no buffer" at bounding box center [282, 273] width 201 height 10
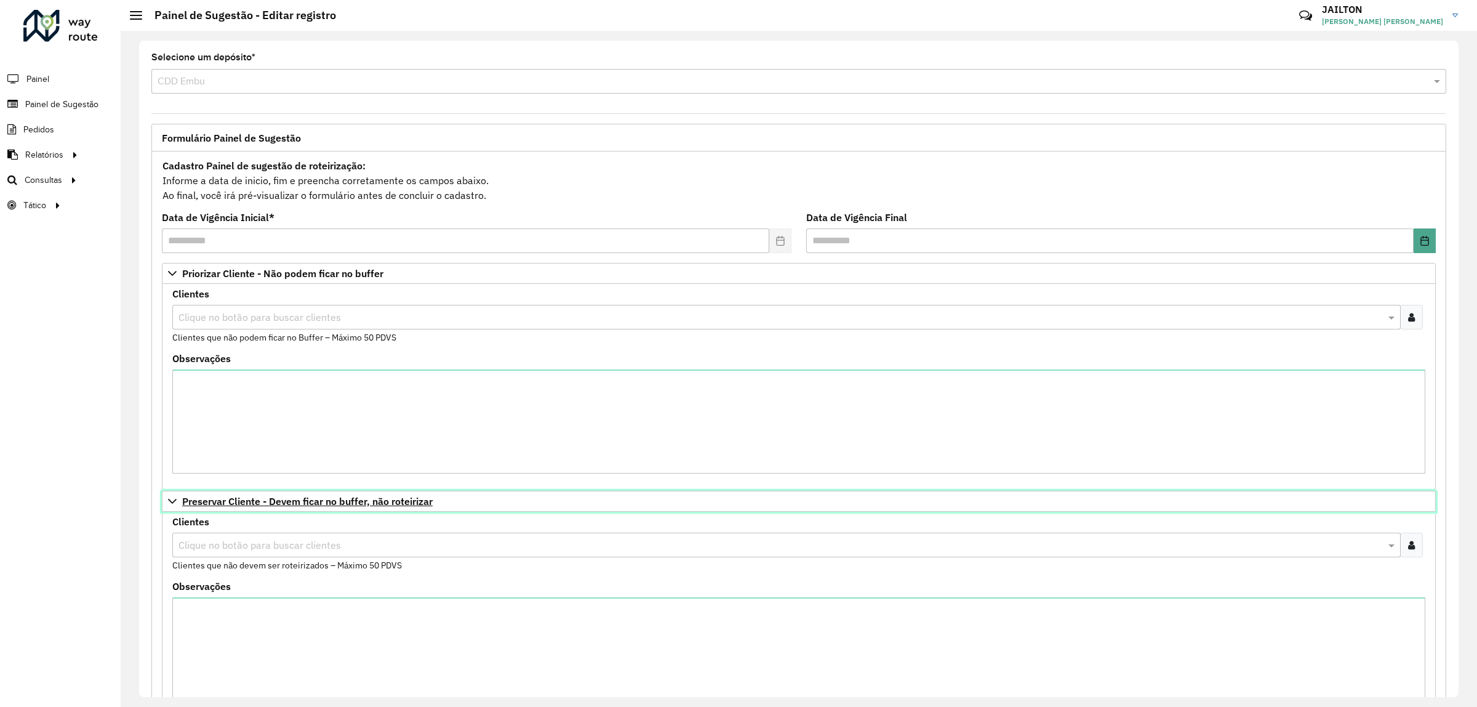
click at [174, 503] on icon at bounding box center [172, 500] width 9 height 5
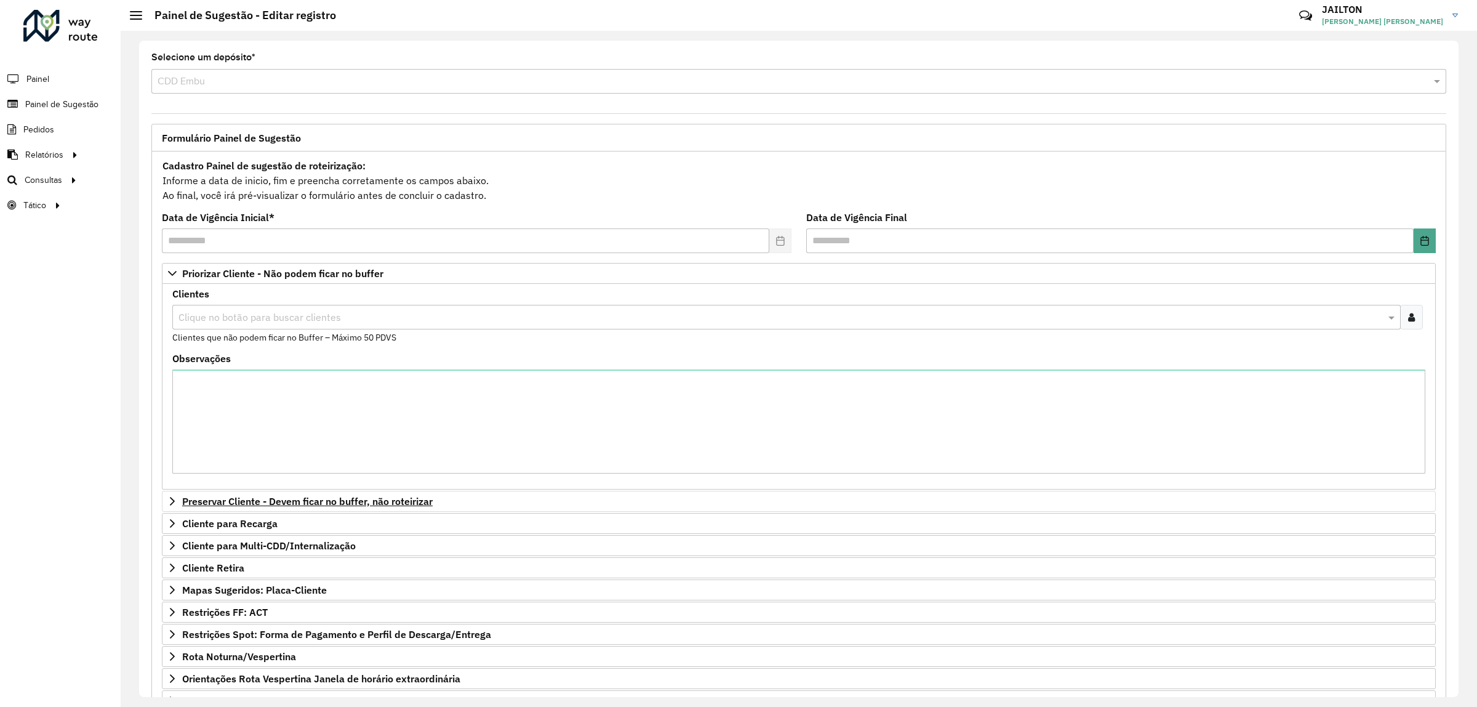
click at [1402, 323] on div at bounding box center [1411, 317] width 23 height 25
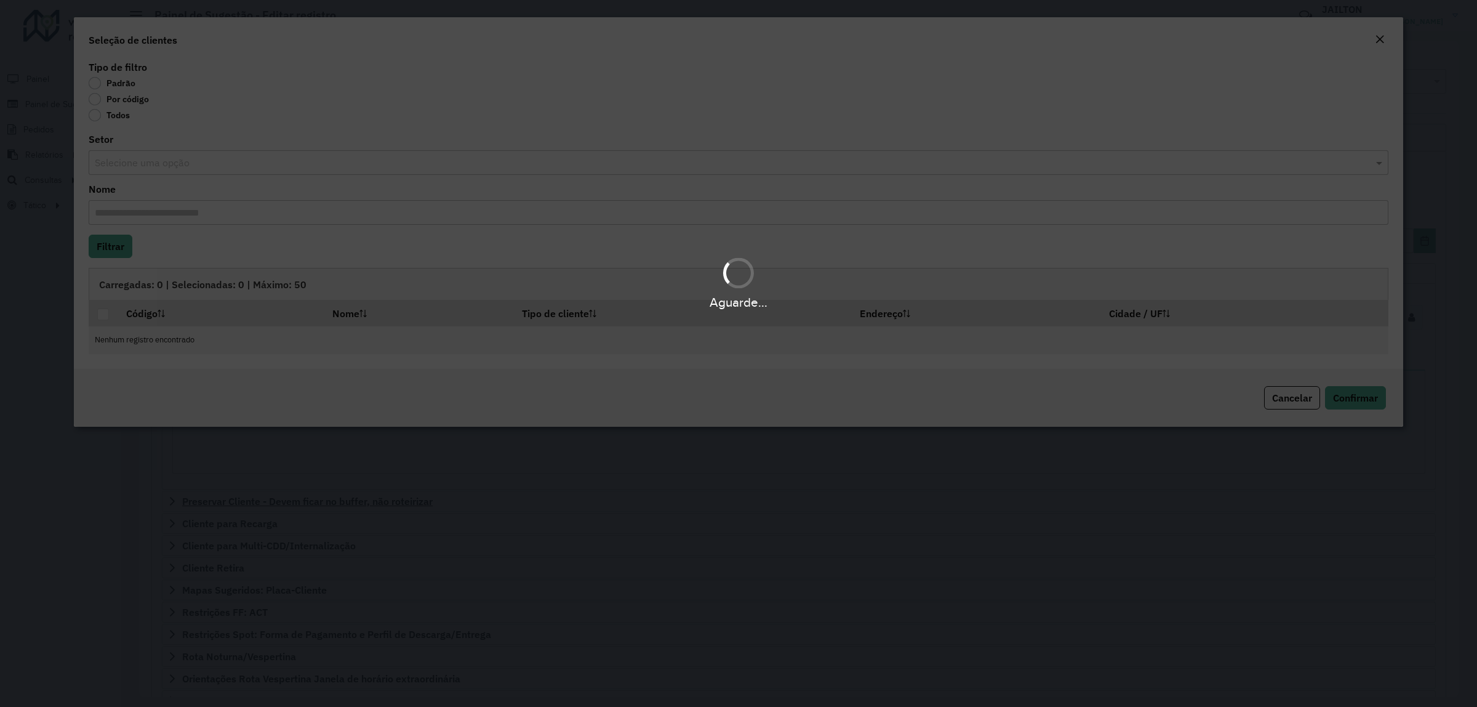
click at [114, 102] on body "Aguarde... Pop-up bloqueado! Seu navegador bloqueou automáticamente a abertura …" at bounding box center [738, 353] width 1477 height 707
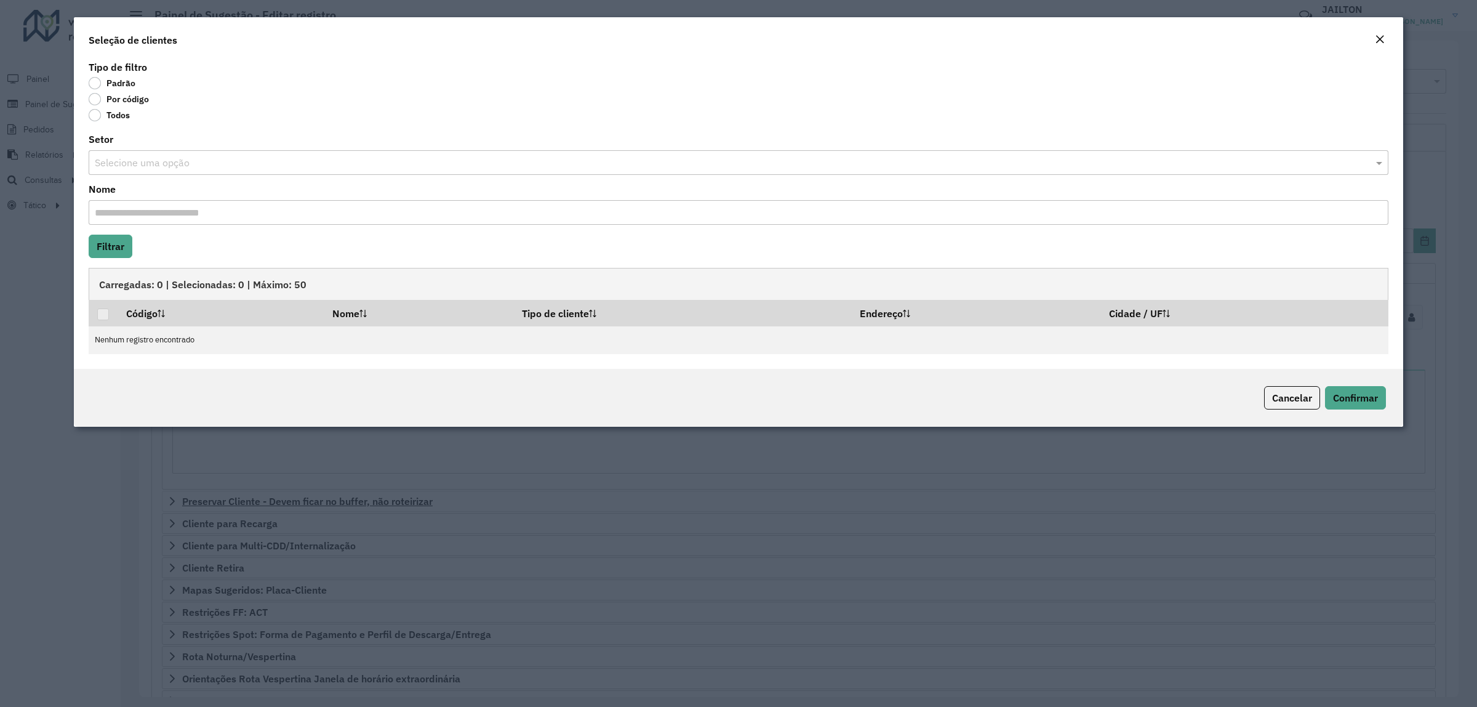
click at [114, 102] on label "Por código" at bounding box center [119, 99] width 60 height 12
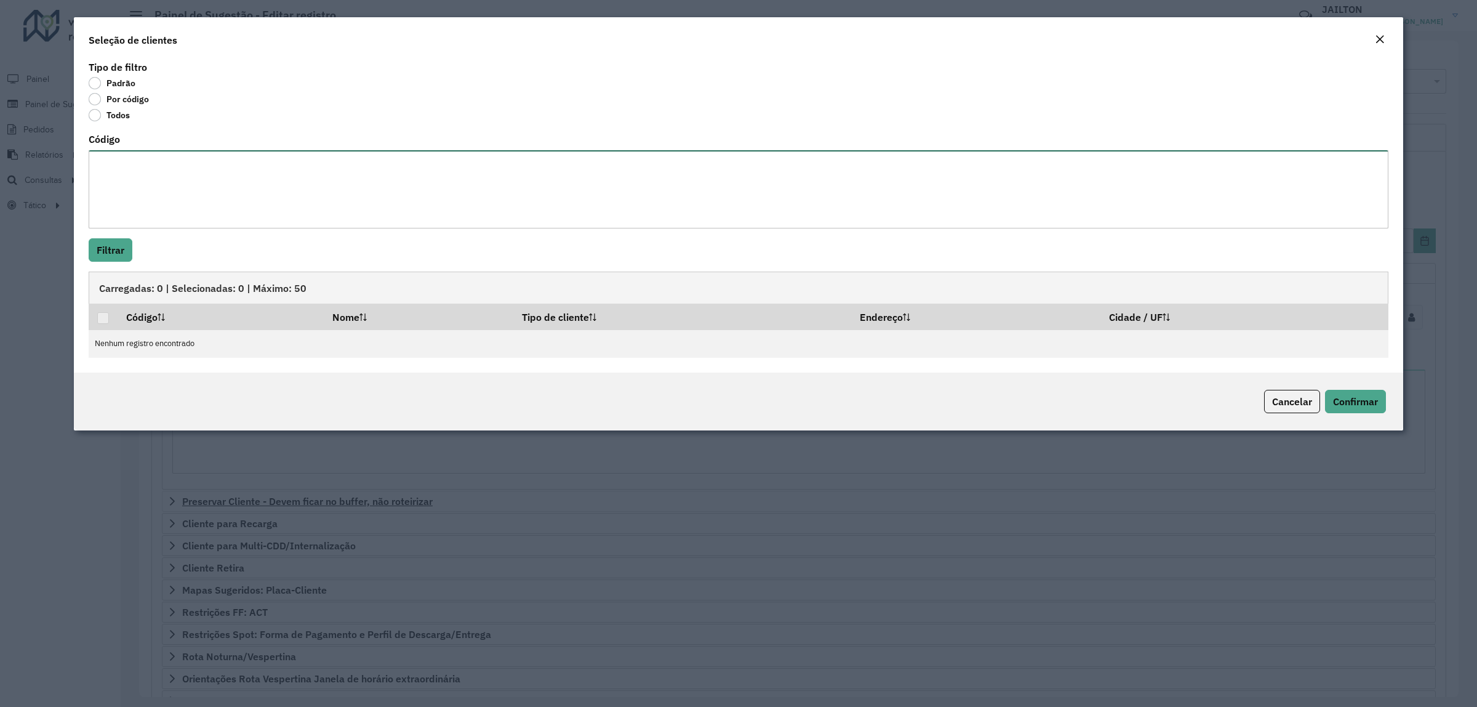
click at [191, 194] on textarea "Código" at bounding box center [739, 189] width 1300 height 78
paste textarea "***** ***** ***** ***** ***** ***** ***** ***** ***** ***** ***** ***** ***** *…"
type textarea "***** ***** ***** ***** ***** ***** ***** ***** ***** ***** ***** ***** ***** *…"
click at [122, 245] on button "Filtrar" at bounding box center [111, 249] width 44 height 23
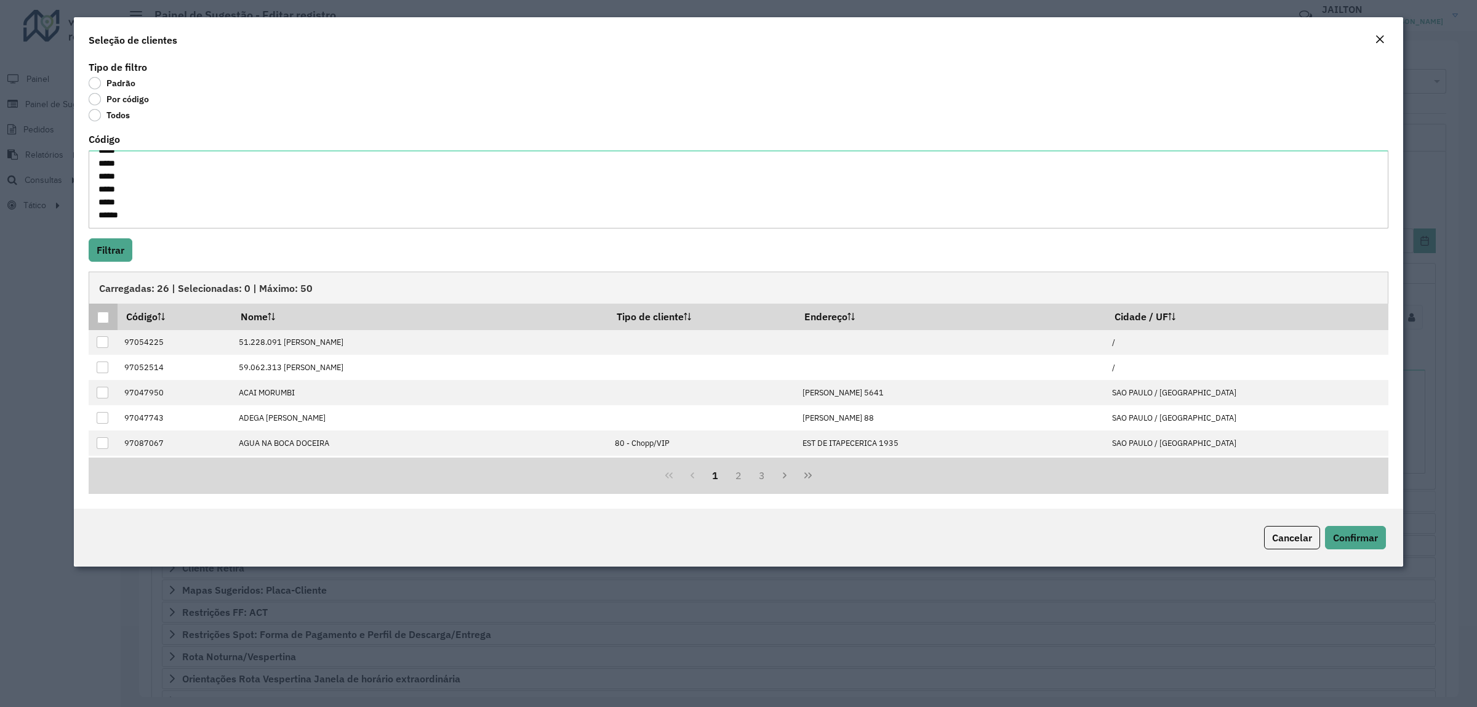
click at [97, 318] on div at bounding box center [103, 317] width 12 height 12
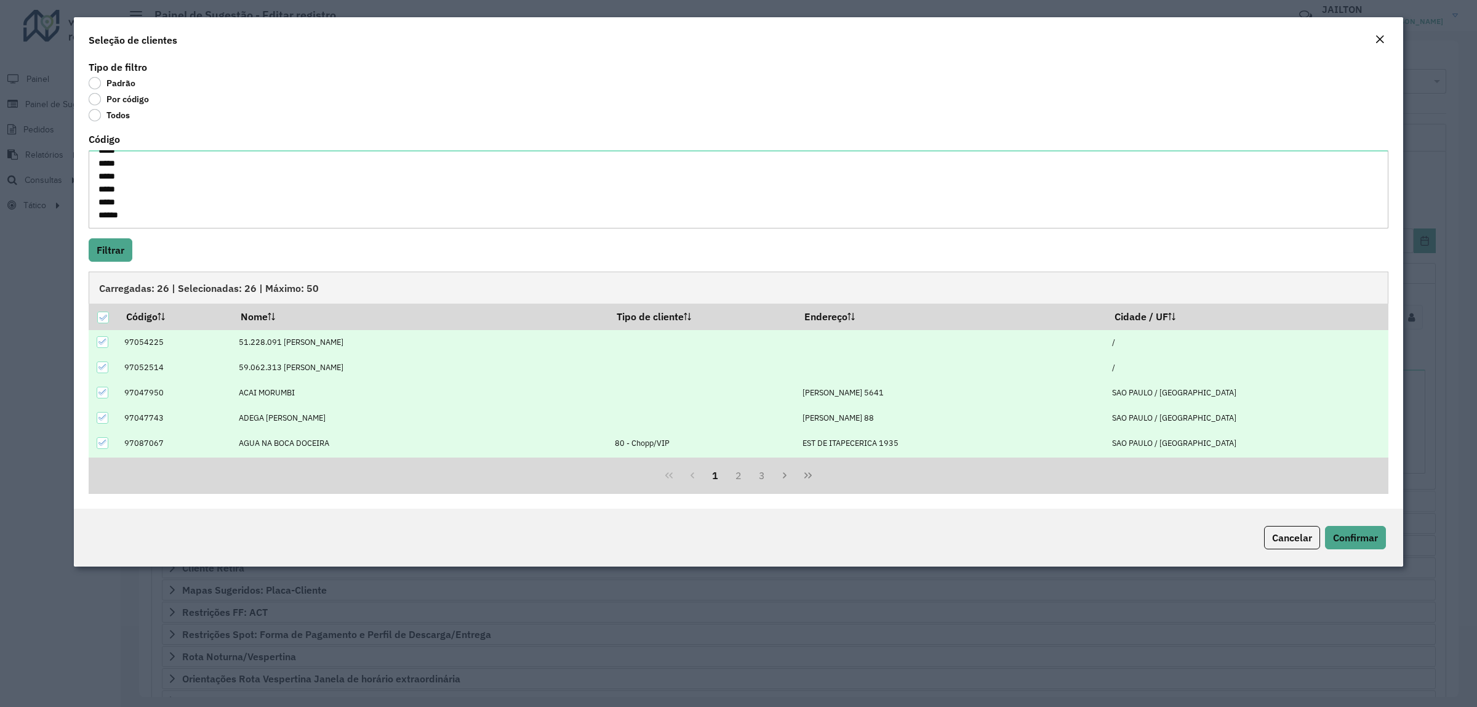
scroll to position [126, 0]
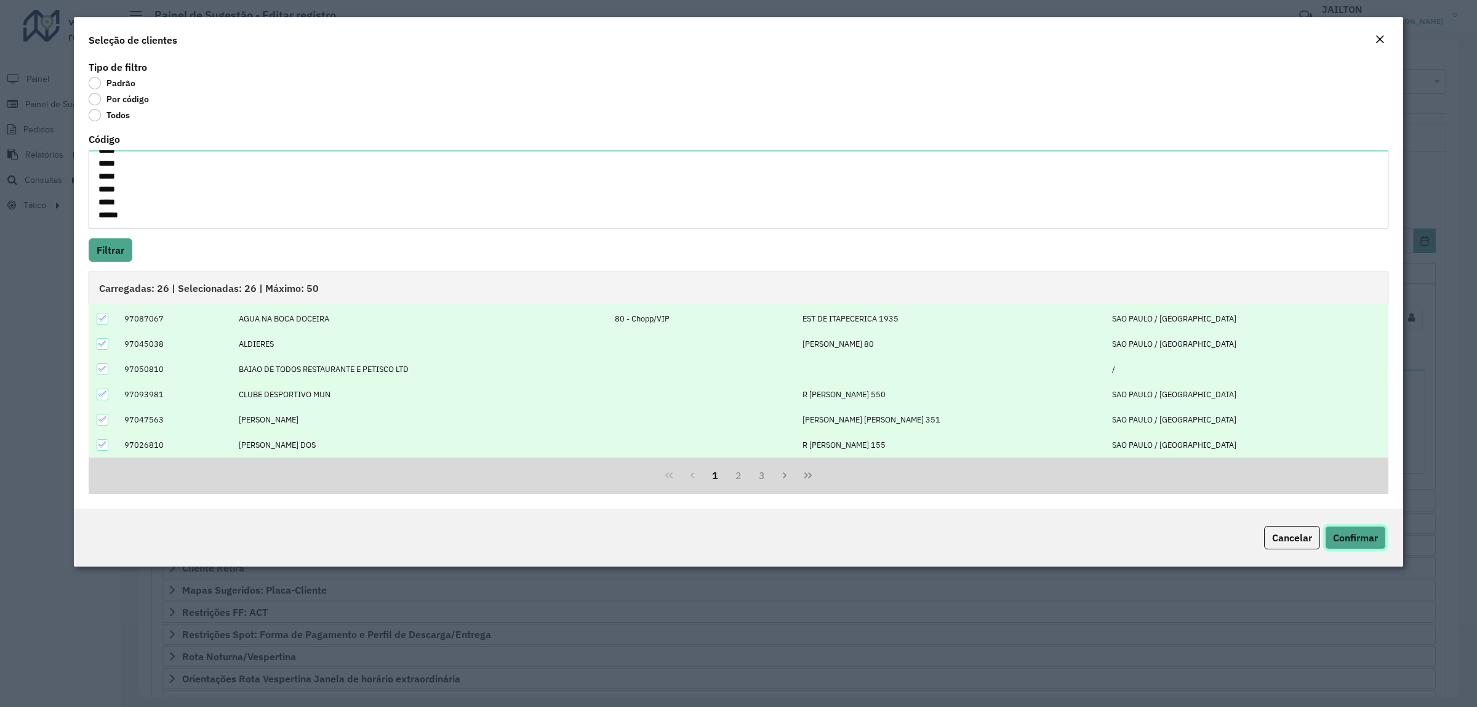
click at [1359, 548] on button "Confirmar" at bounding box center [1355, 537] width 61 height 23
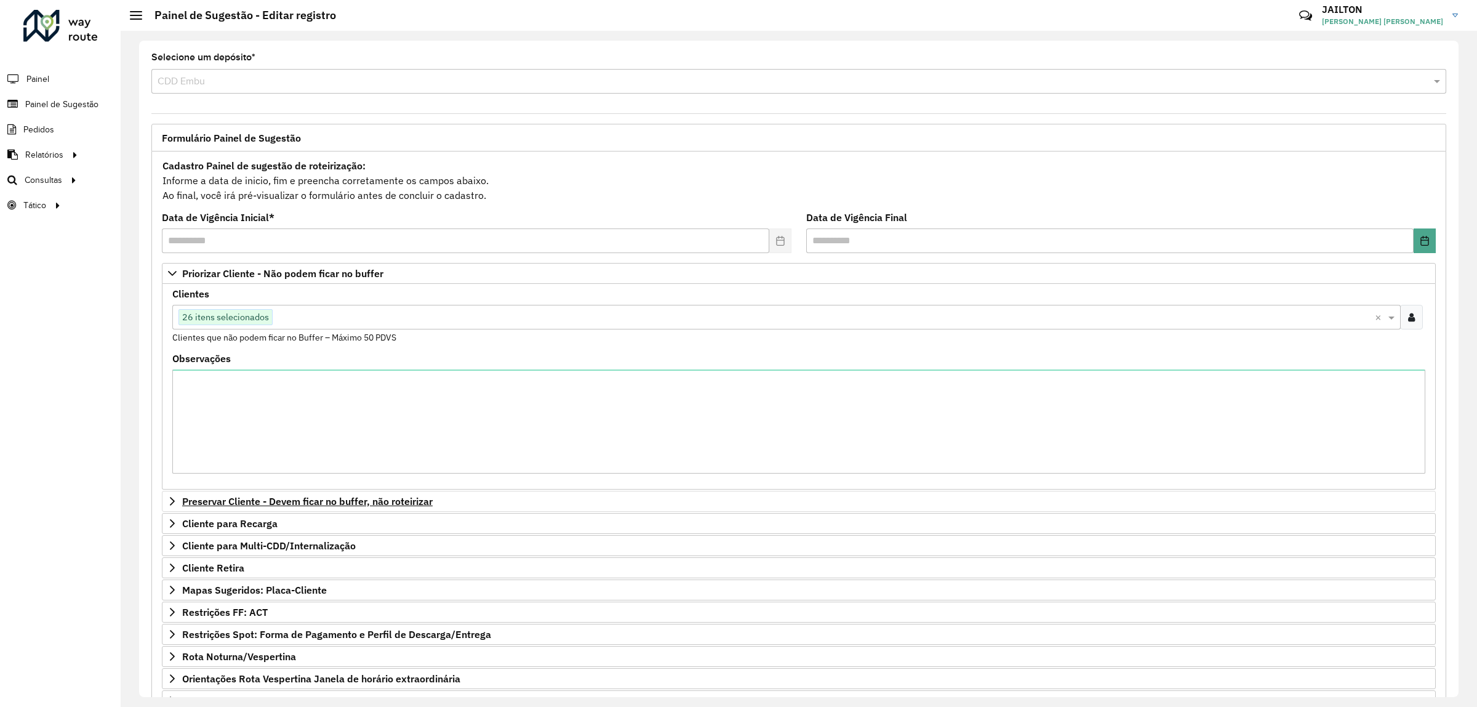
scroll to position [118, 0]
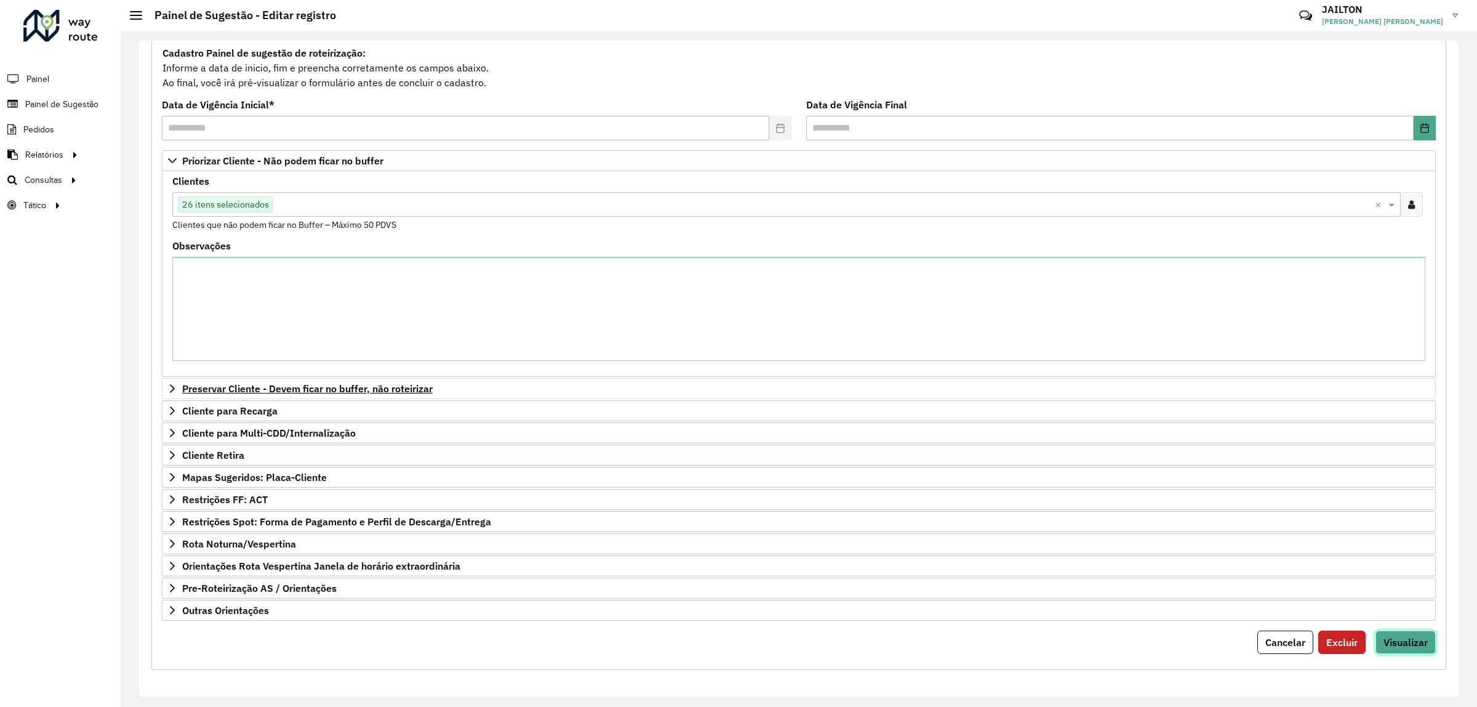
click at [1413, 646] on span "Visualizar" at bounding box center [1405, 642] width 44 height 12
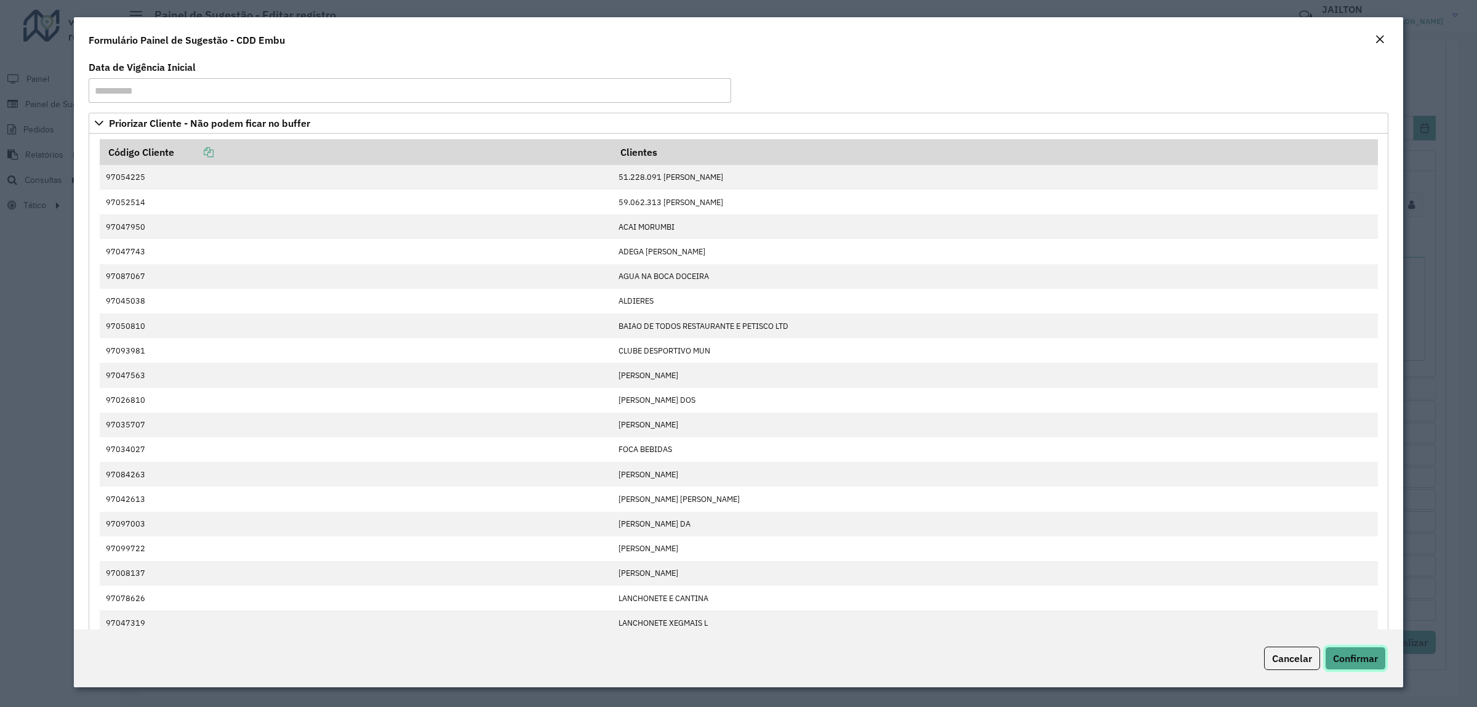
click at [1359, 650] on button "Confirmar" at bounding box center [1355, 657] width 61 height 23
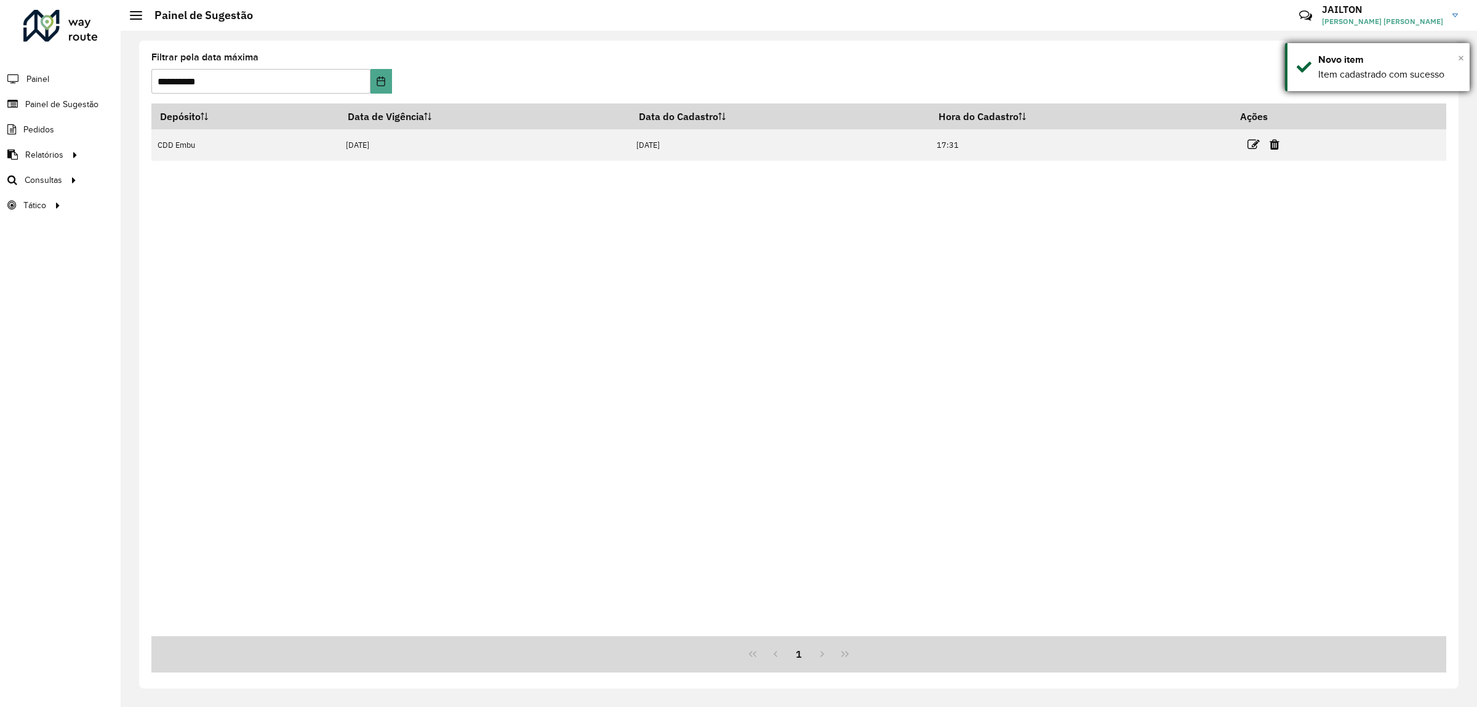
click at [1463, 57] on span "×" at bounding box center [1461, 58] width 6 height 14
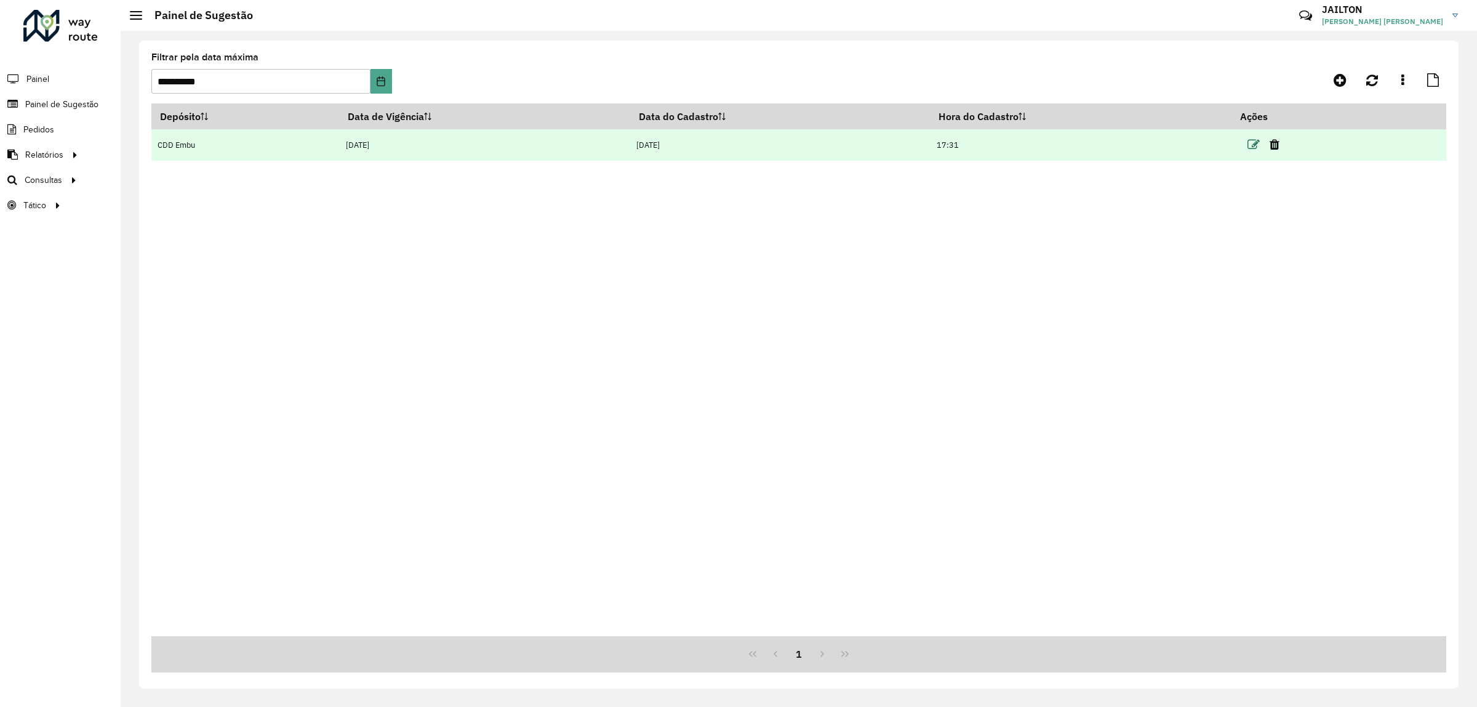
click at [1254, 145] on icon at bounding box center [1253, 144] width 12 height 12
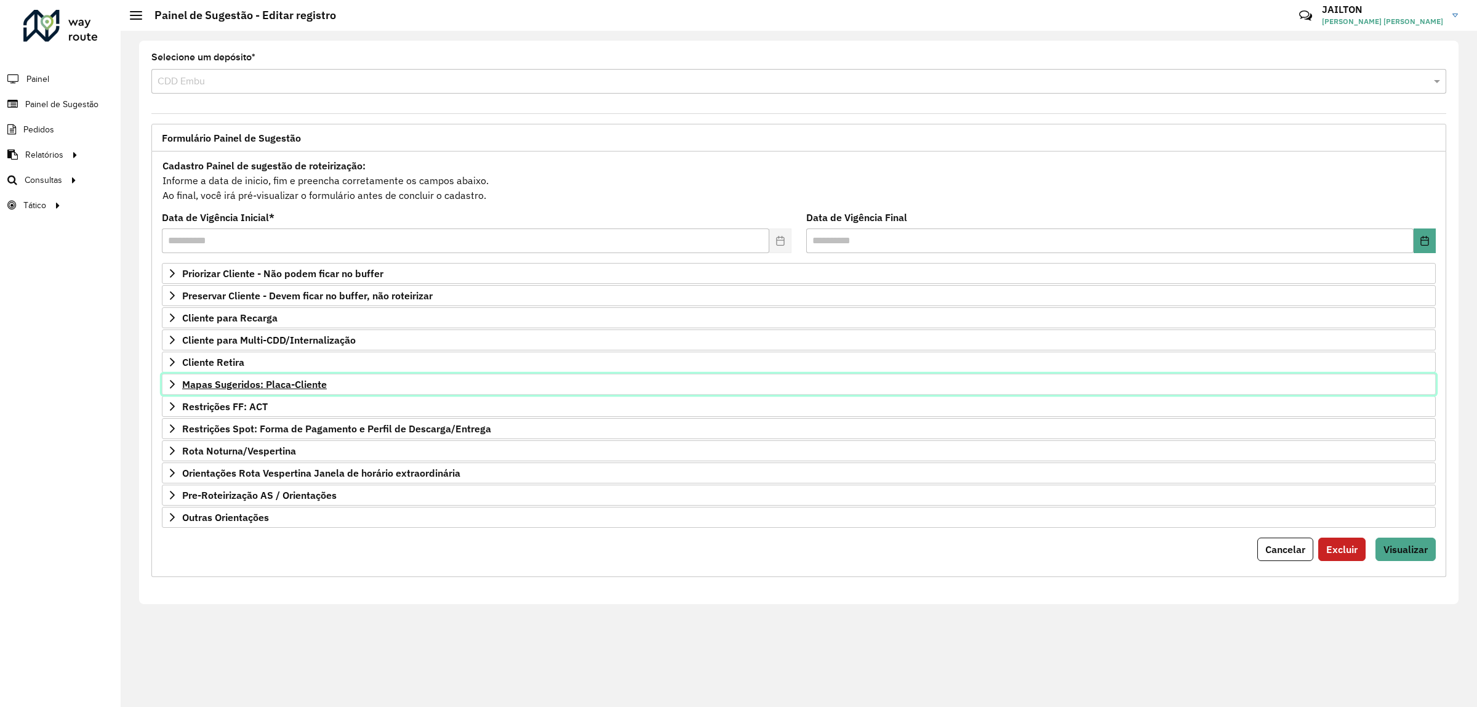
click at [266, 380] on span "Mapas Sugeridos: Placa-Cliente" at bounding box center [254, 384] width 145 height 10
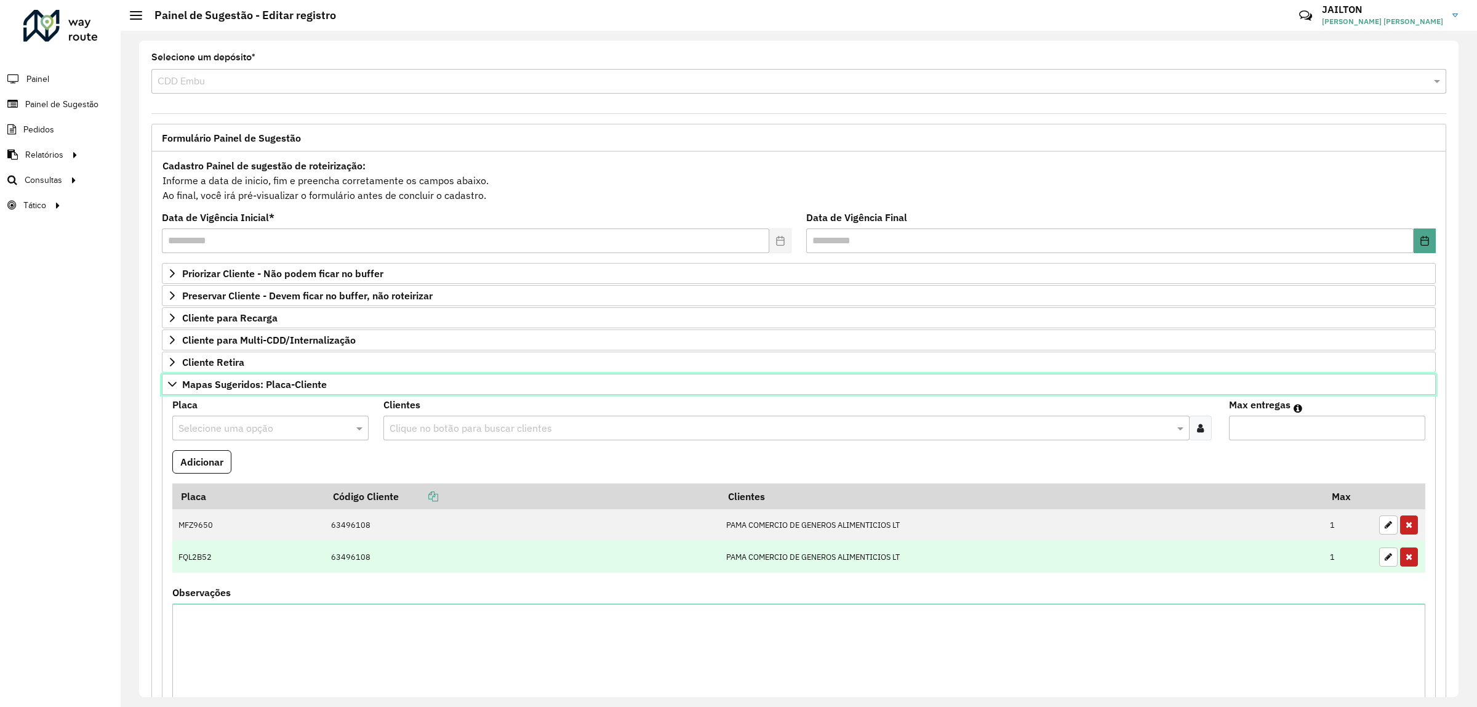
scroll to position [77, 0]
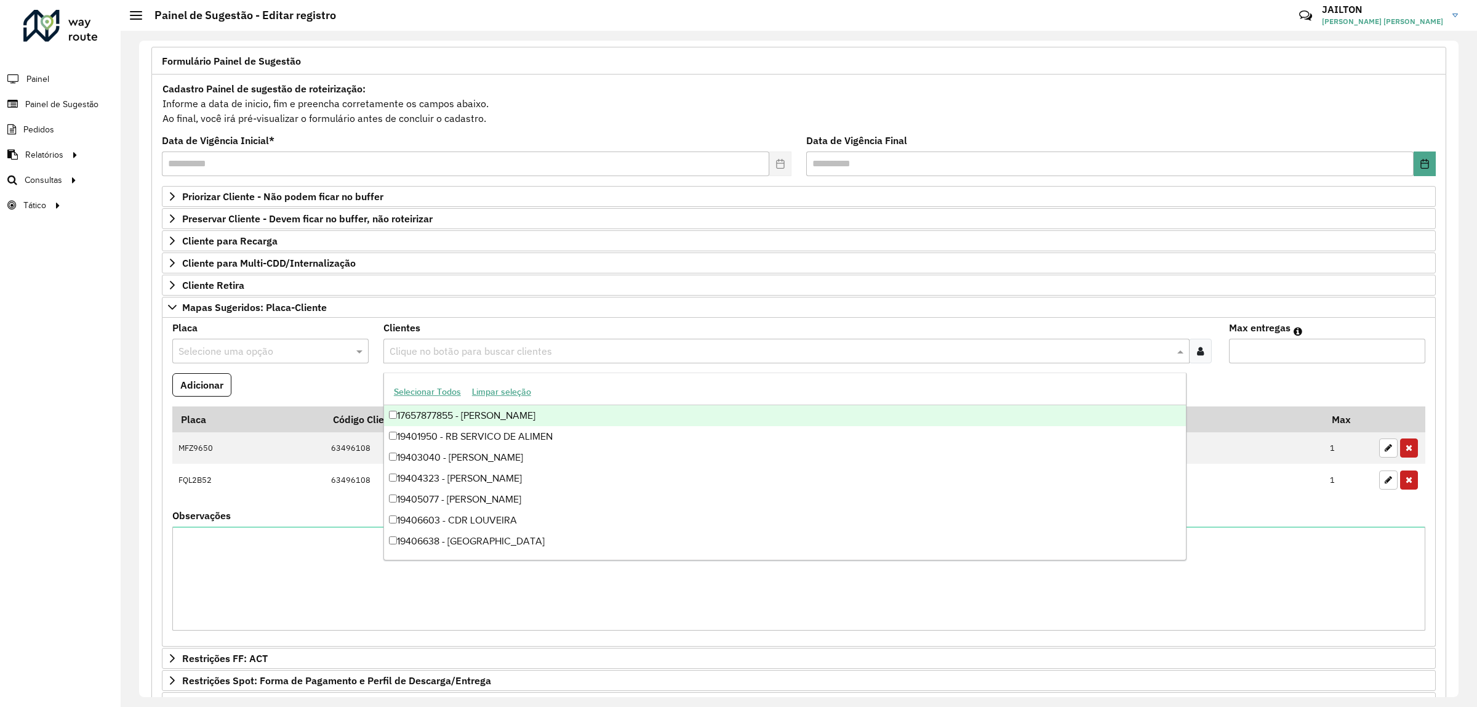
click at [506, 348] on input "text" at bounding box center [779, 351] width 787 height 15
paste input "*******"
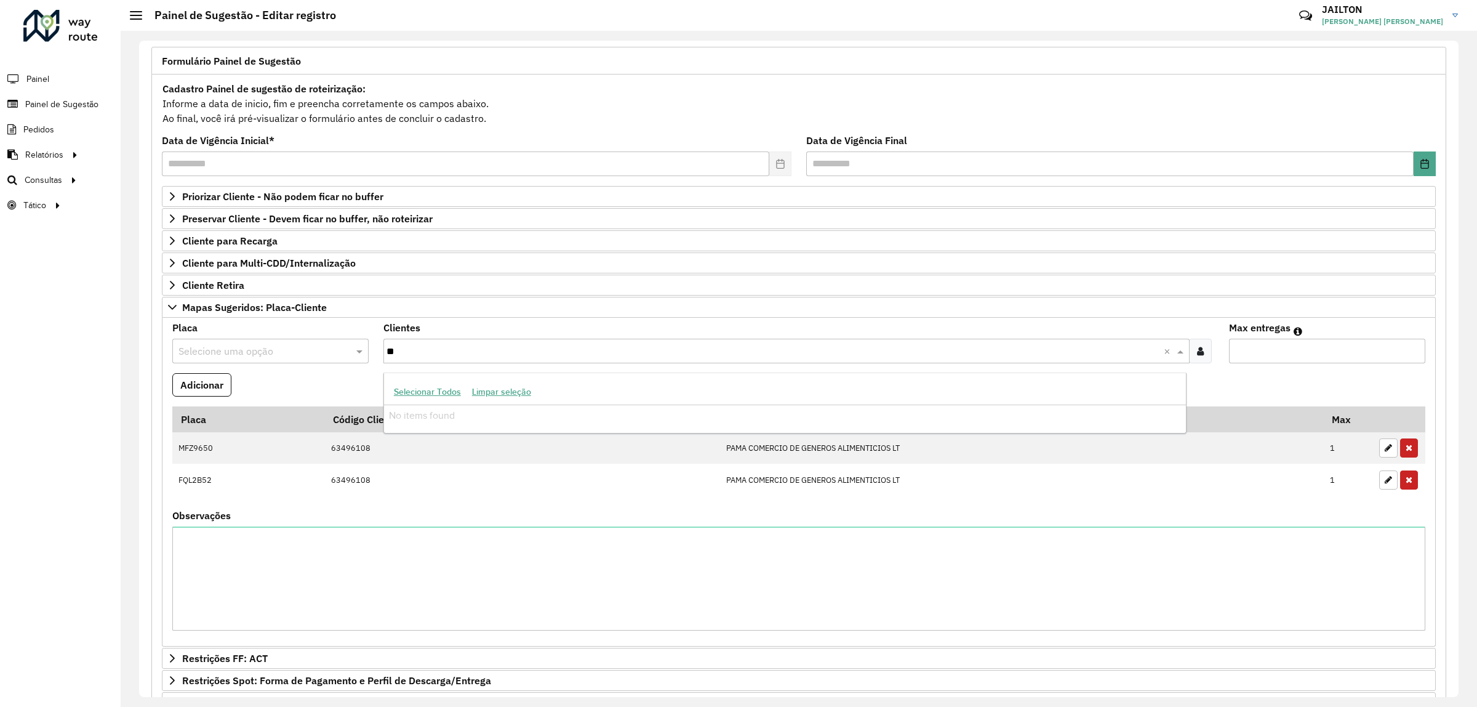
type input "*"
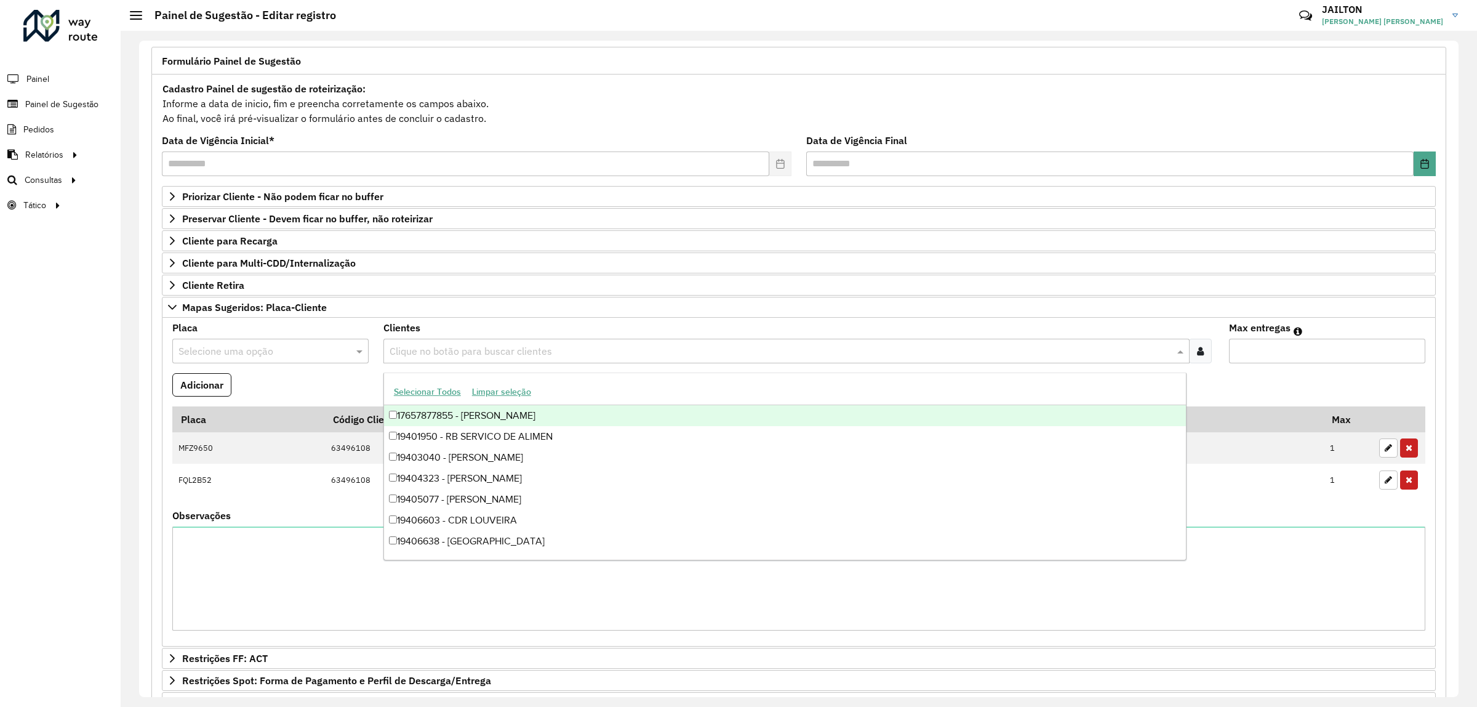
click at [284, 363] on div "Selecione uma opção" at bounding box center [270, 350] width 196 height 25
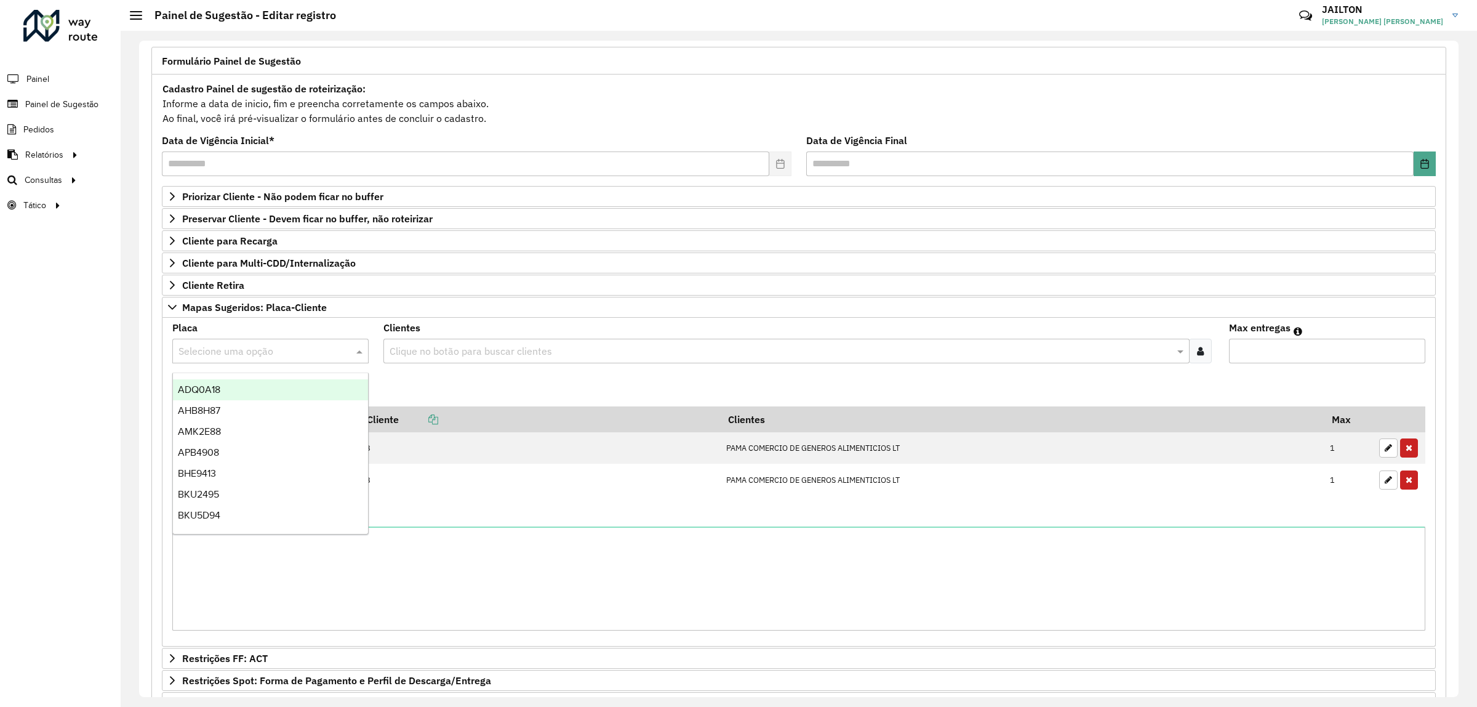
paste input "*******"
type input "*******"
click at [269, 388] on div "CFZ6E56" at bounding box center [270, 389] width 194 height 21
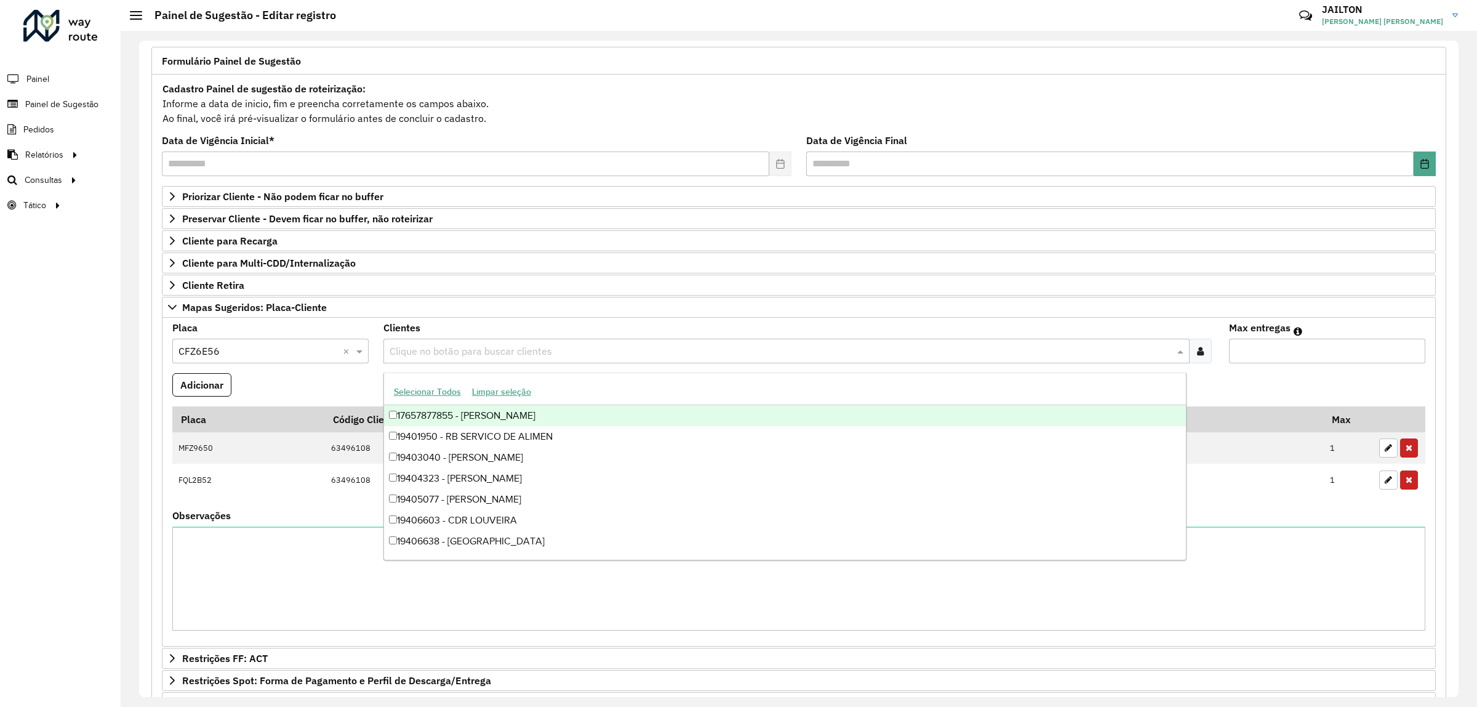
drag, startPoint x: 468, startPoint y: 349, endPoint x: 583, endPoint y: 328, distance: 117.0
click at [471, 346] on input "text" at bounding box center [779, 351] width 787 height 15
click at [508, 353] on input "text" at bounding box center [779, 351] width 787 height 15
paste input "*****"
type input "*****"
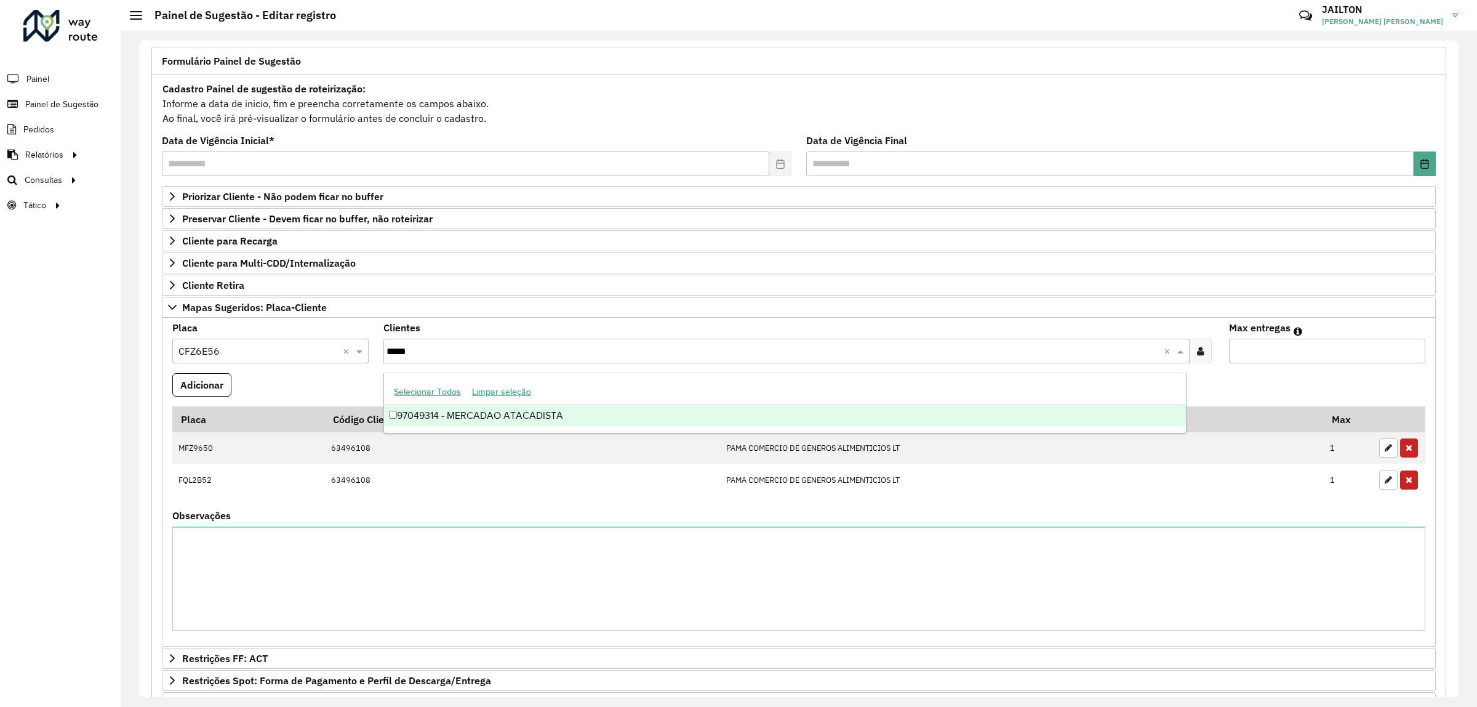
click at [538, 418] on div "97049314 - MERCADAO ATACADISTA" at bounding box center [785, 415] width 802 height 21
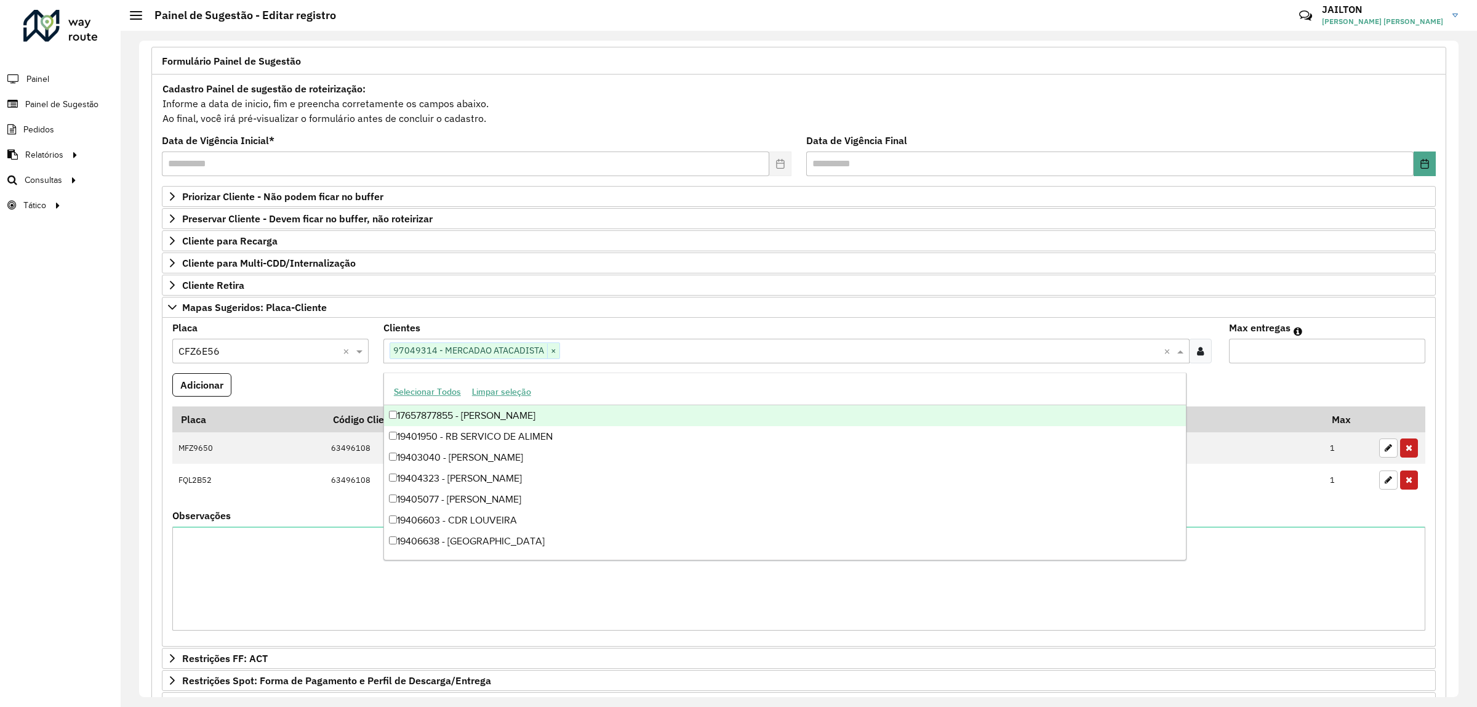
type input "*"
click at [1408, 351] on input "*" at bounding box center [1327, 350] width 196 height 25
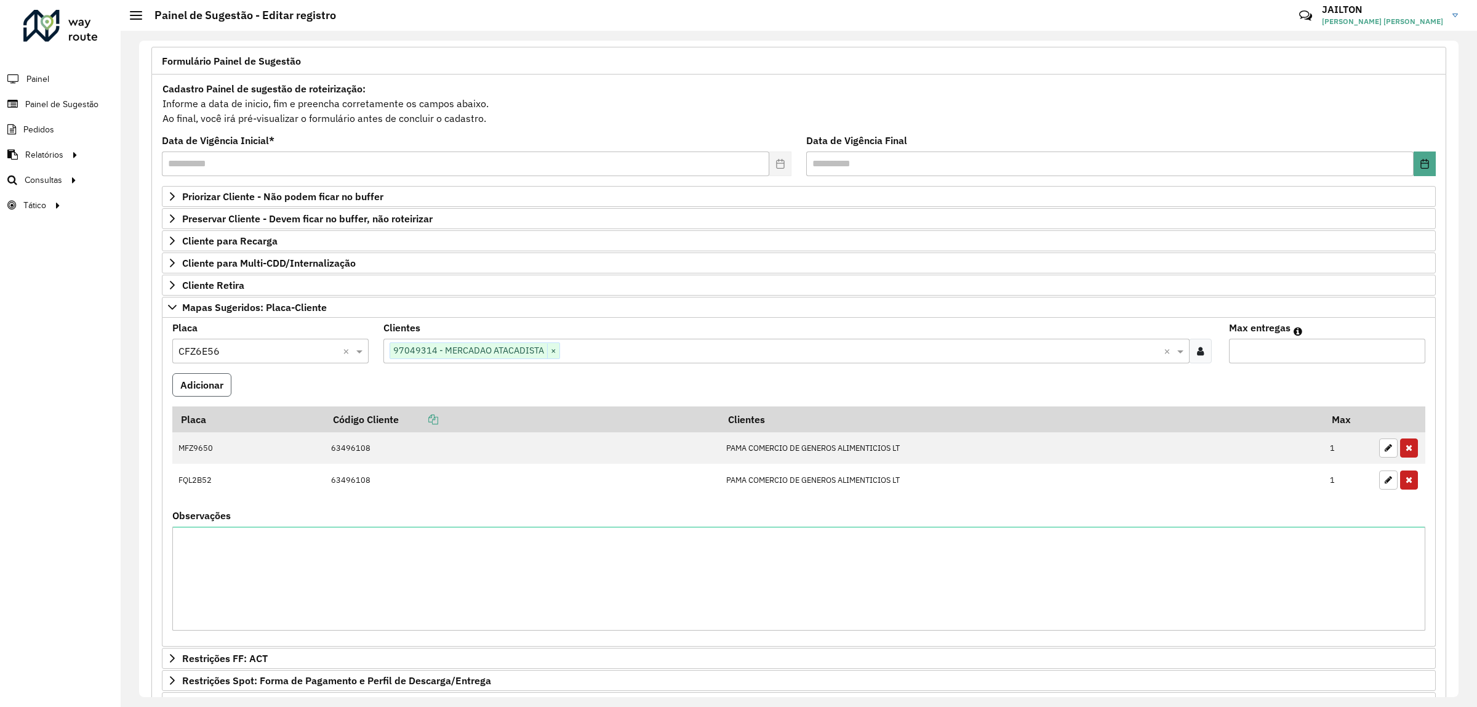
click at [216, 389] on button "Adicionar" at bounding box center [201, 384] width 59 height 23
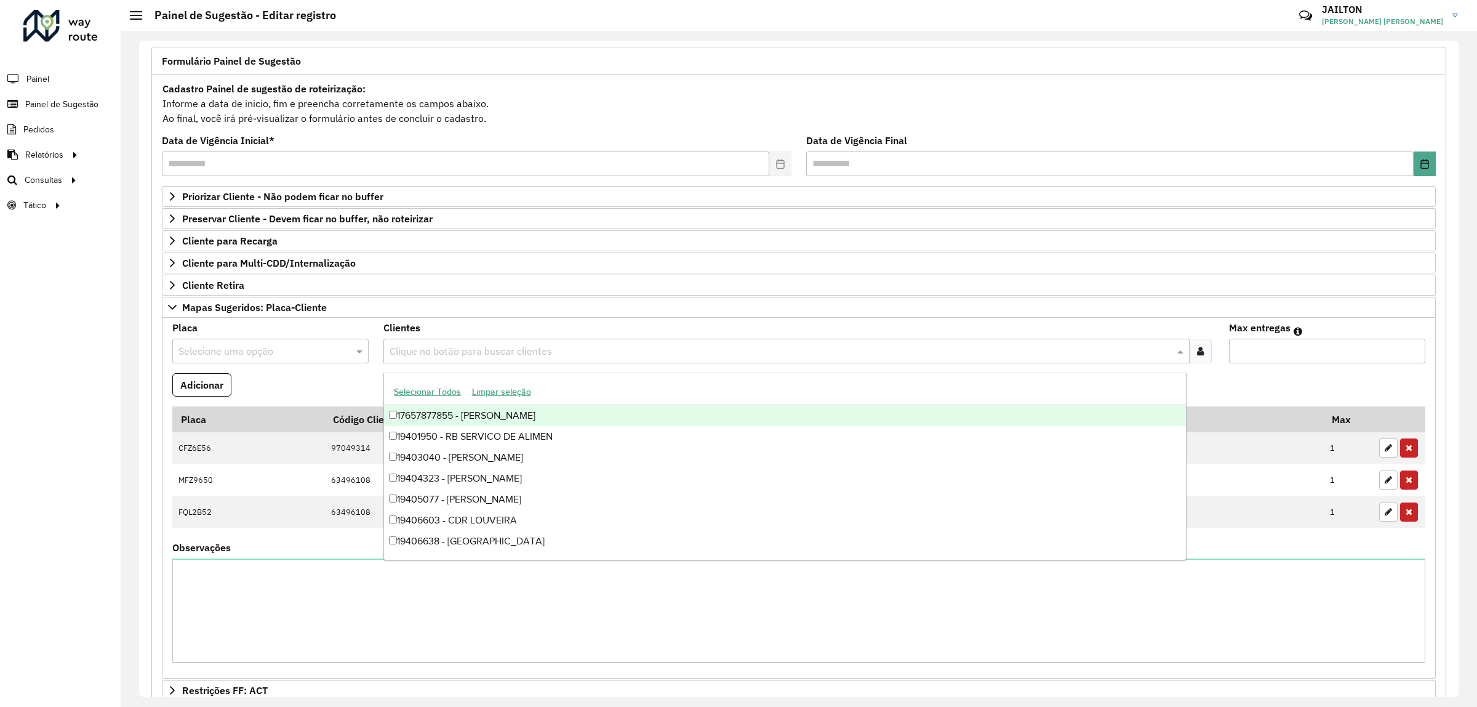
click at [546, 346] on input "text" at bounding box center [779, 351] width 787 height 15
paste input "*****"
type input "*****"
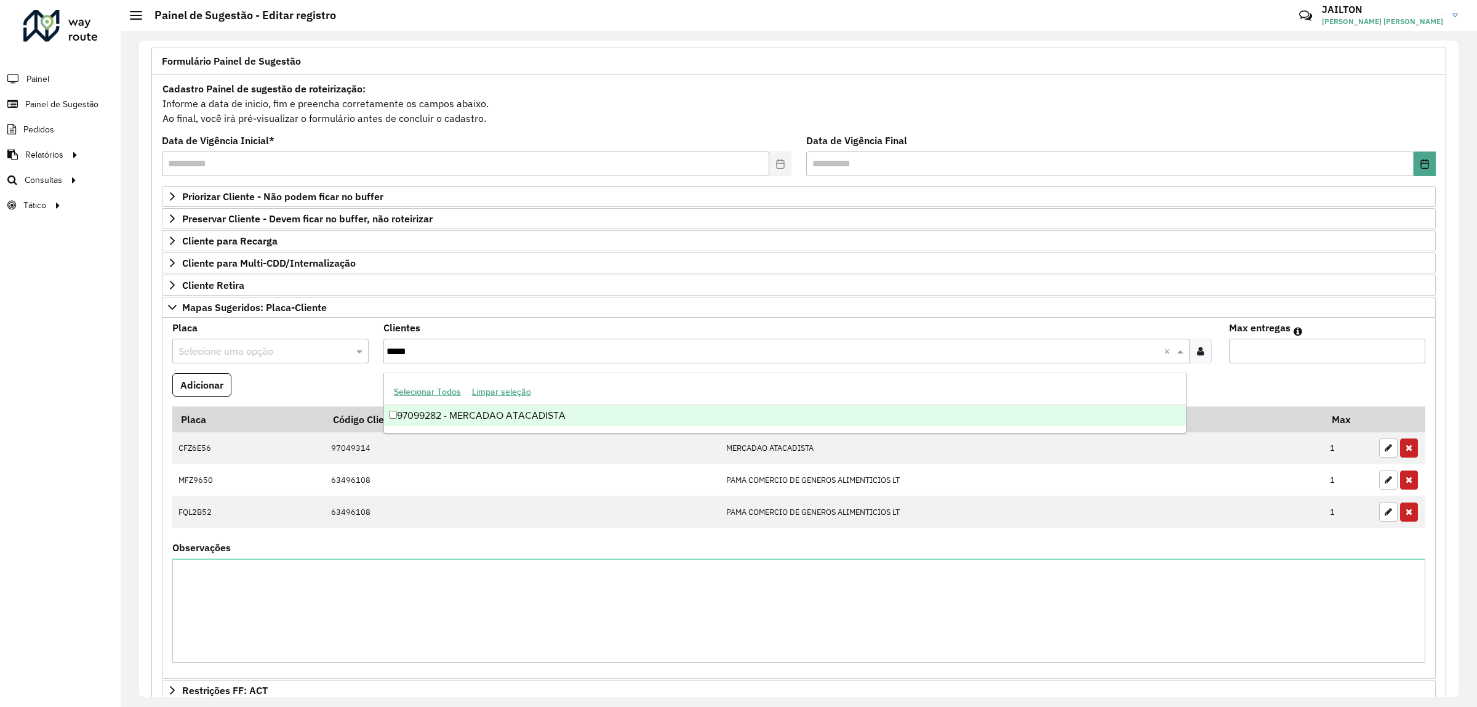
click at [505, 410] on div "97099282 - MERCADAO ATACADISTA" at bounding box center [785, 415] width 802 height 21
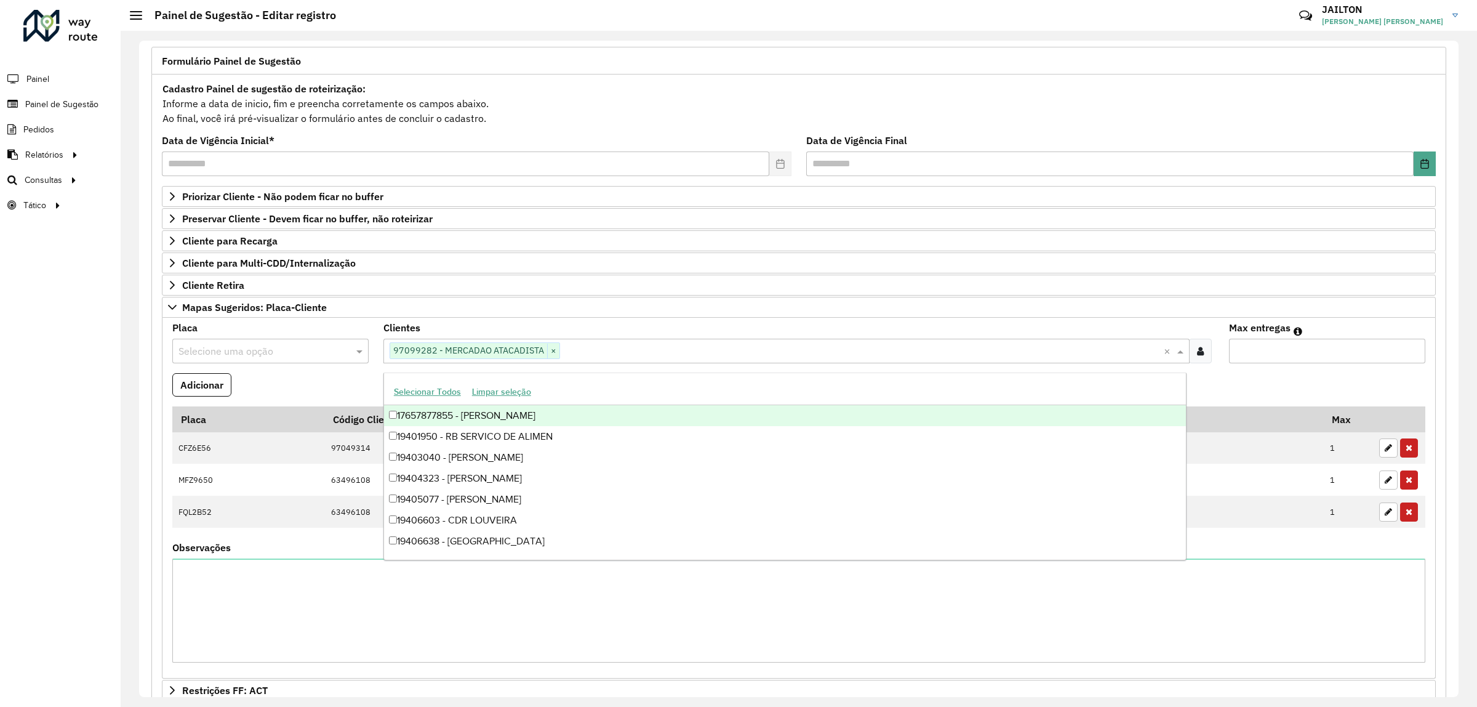
click at [296, 348] on input "text" at bounding box center [257, 351] width 159 height 15
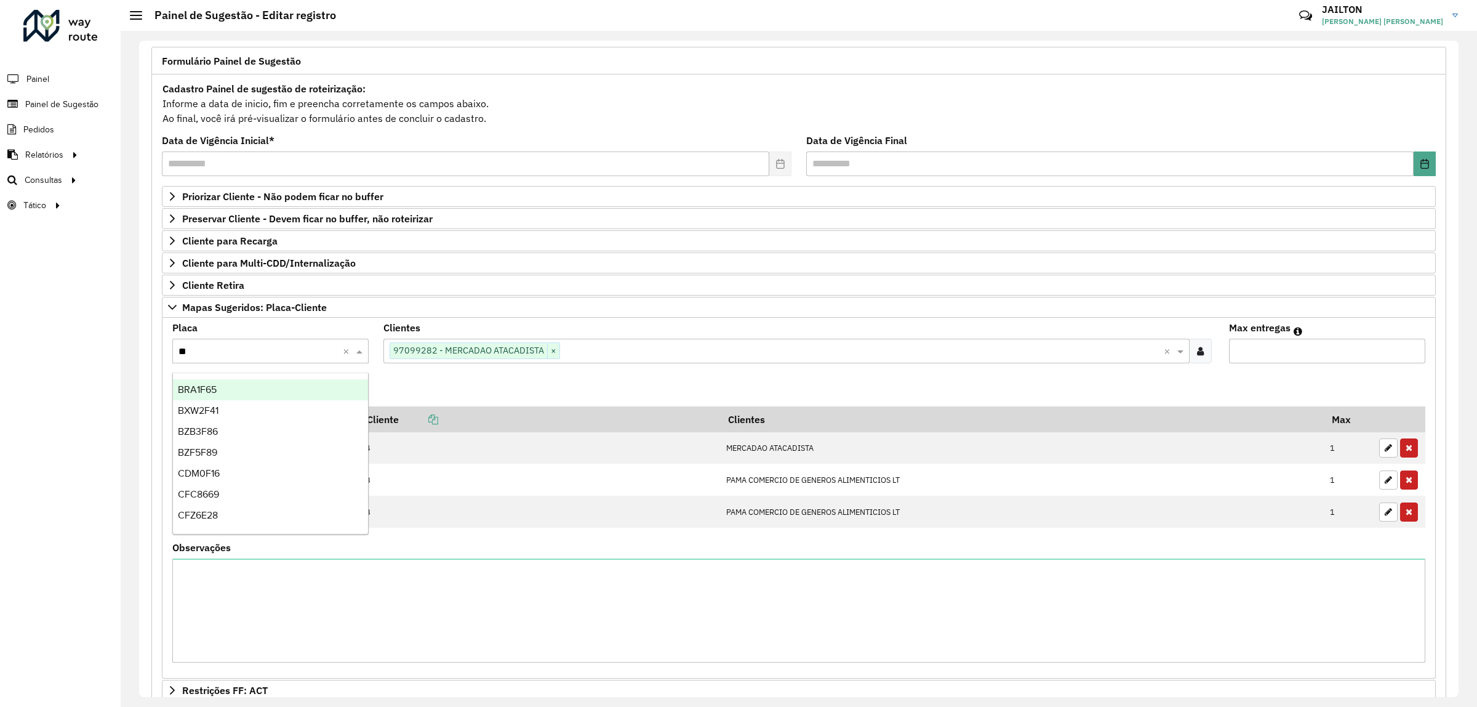
type input "***"
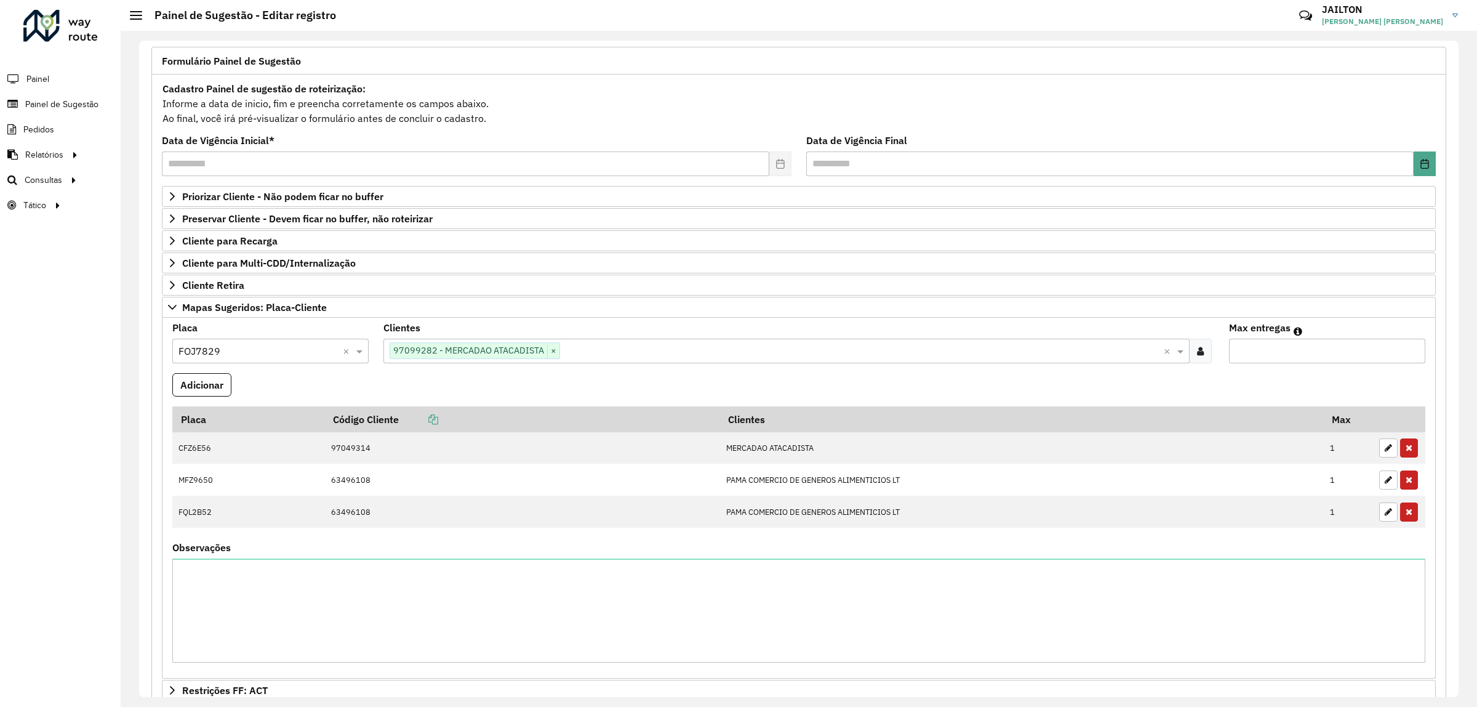
click at [1410, 345] on input "Max entregas" at bounding box center [1327, 350] width 196 height 25
type input "*"
click at [1407, 351] on input "*" at bounding box center [1327, 350] width 196 height 25
click at [214, 391] on button "Adicionar" at bounding box center [201, 384] width 59 height 23
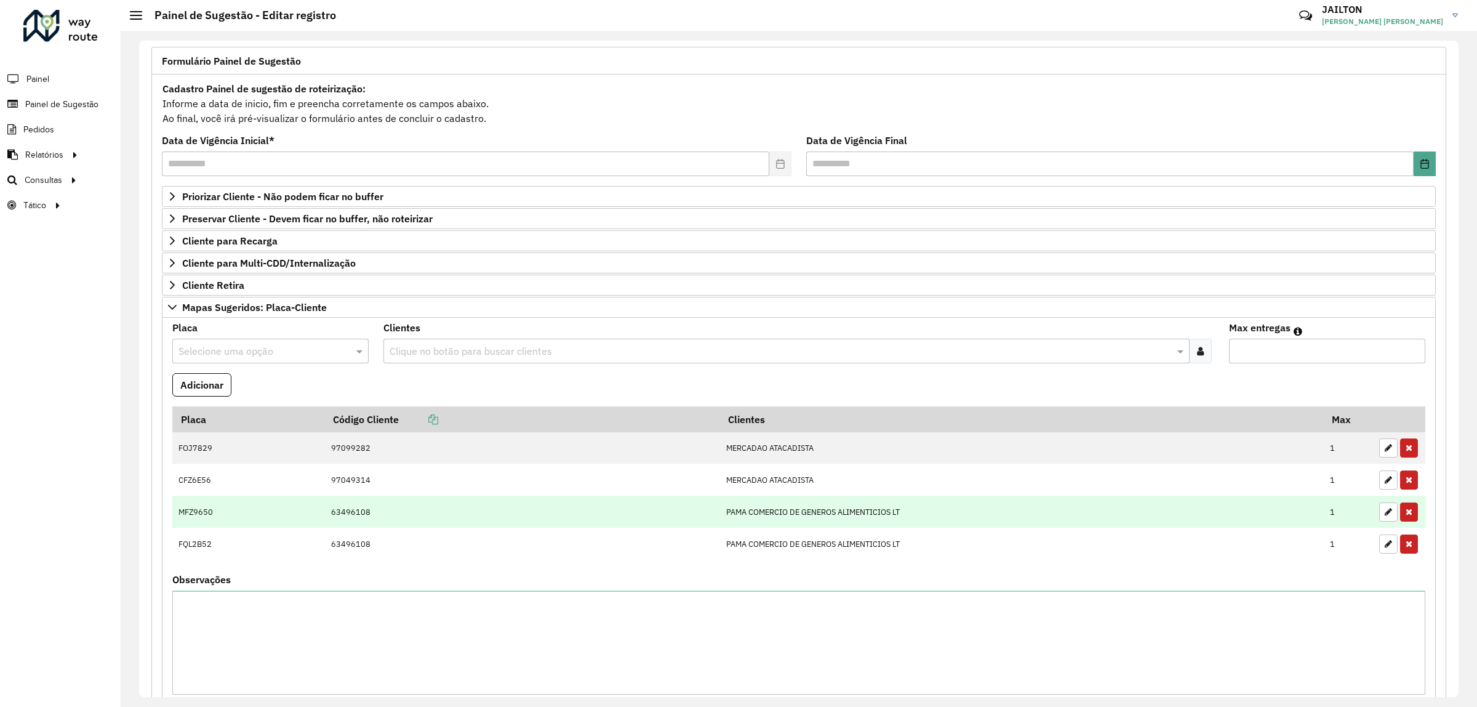
scroll to position [385, 0]
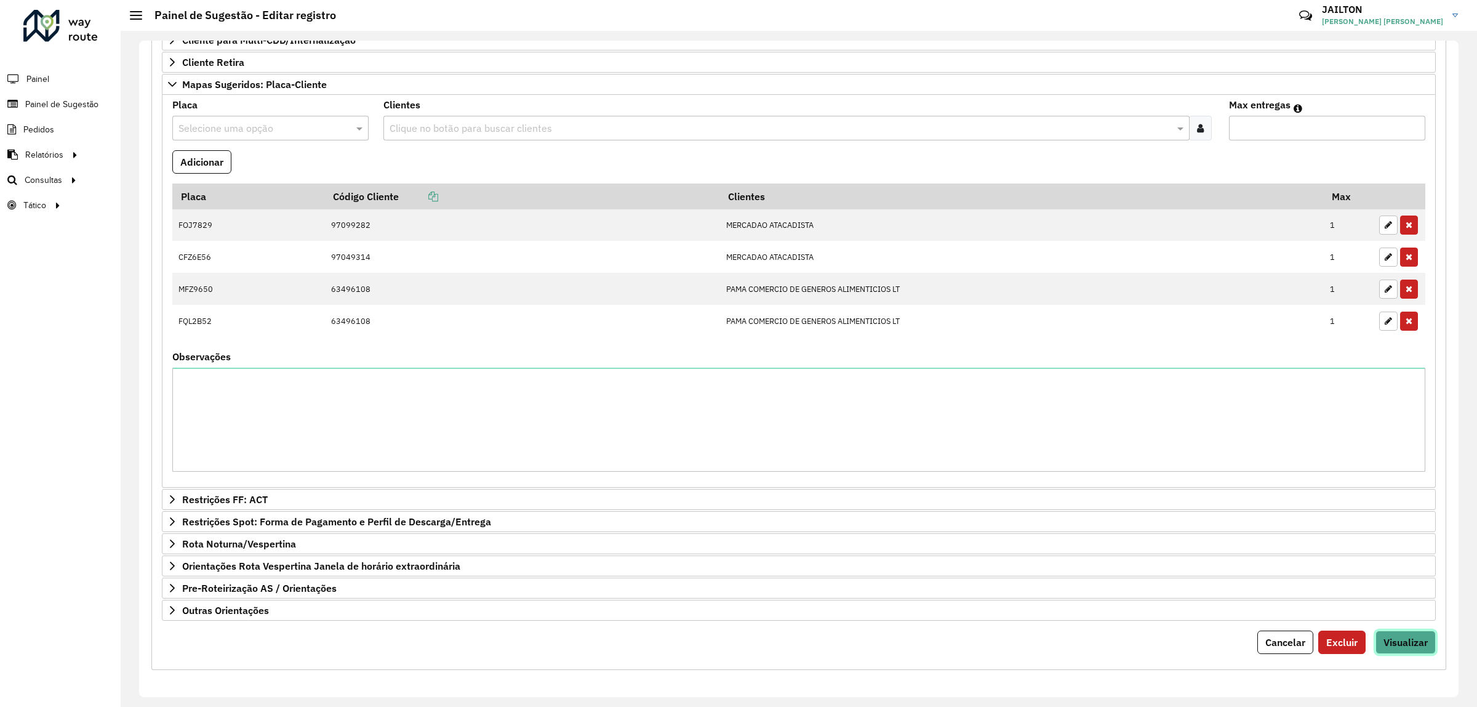
click at [1402, 636] on span "Visualizar" at bounding box center [1405, 642] width 44 height 12
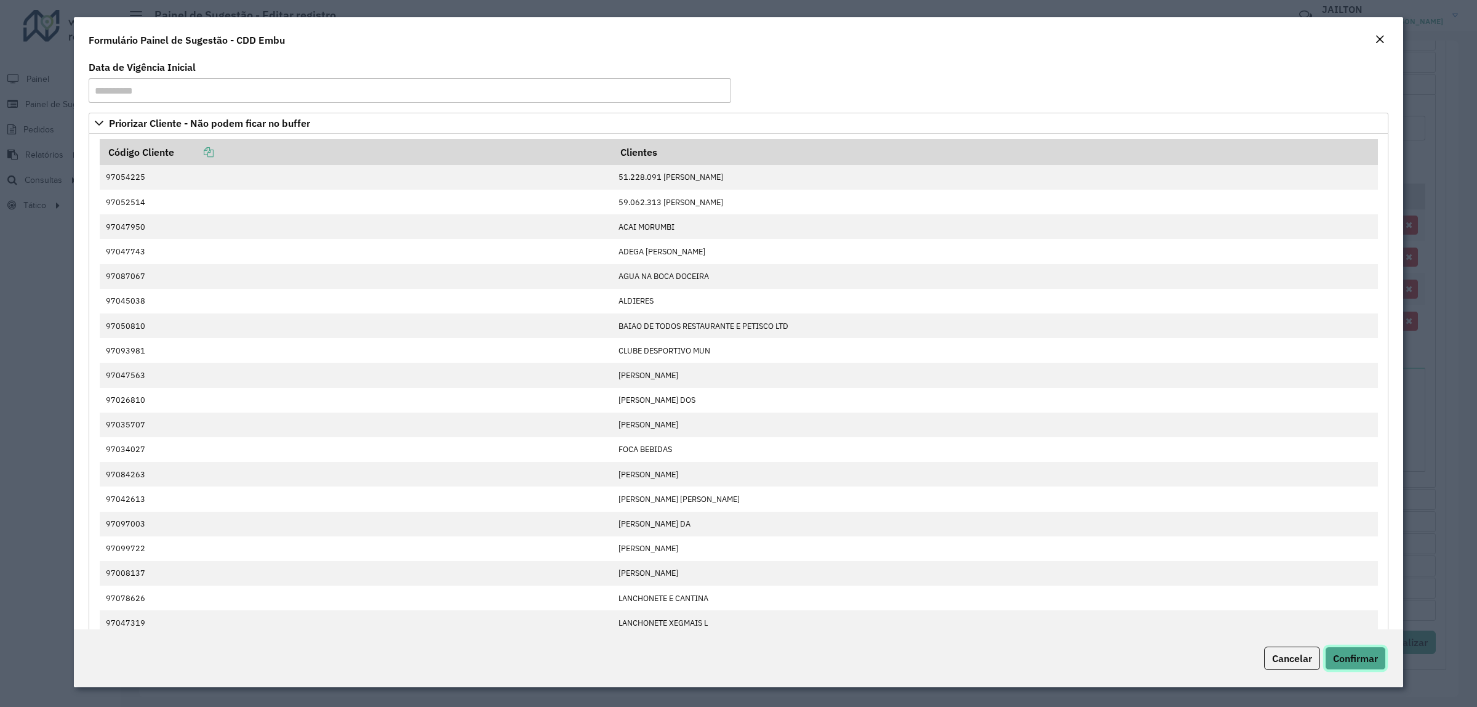
click at [1340, 663] on span "Confirmar" at bounding box center [1355, 658] width 45 height 12
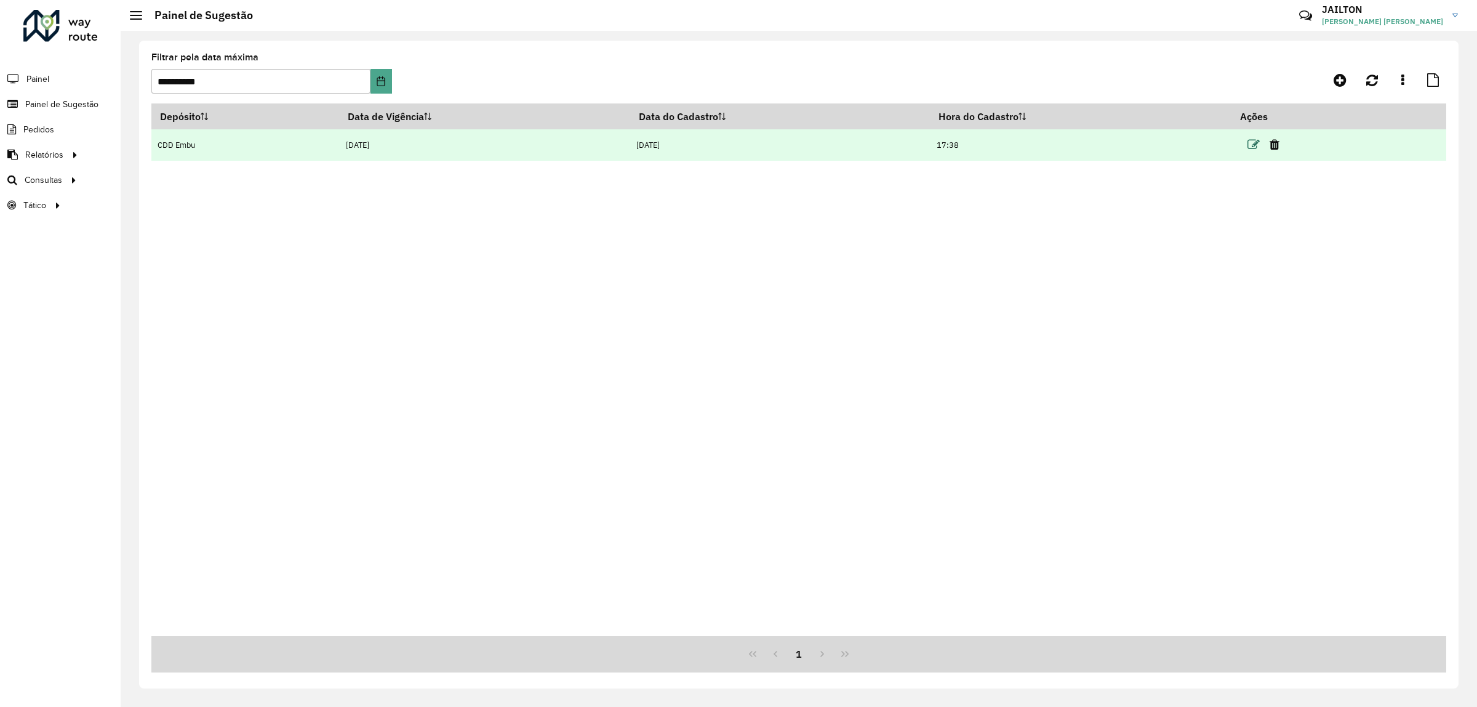
click at [1255, 148] on icon at bounding box center [1253, 144] width 12 height 12
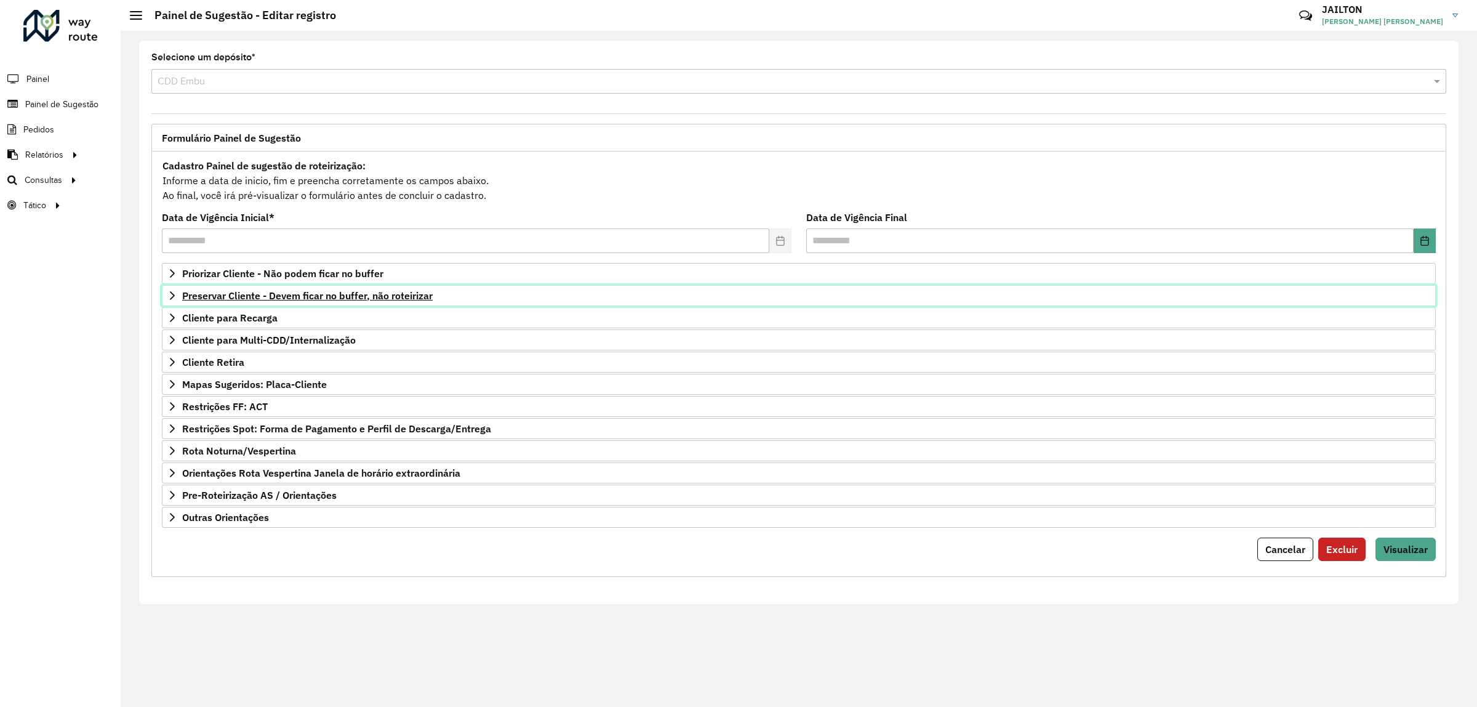
click at [336, 290] on span "Preservar Cliente - Devem ficar no buffer, não roteirizar" at bounding box center [307, 295] width 250 height 10
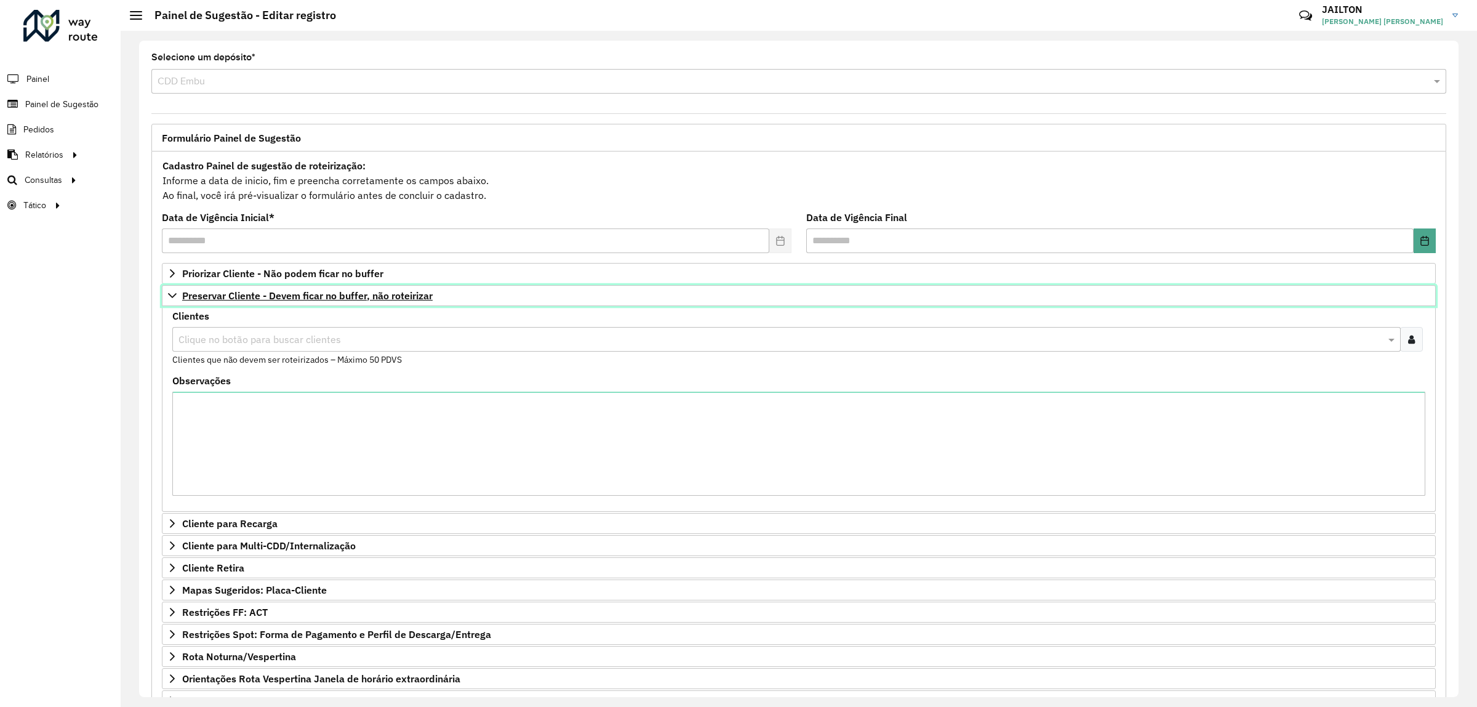
click at [337, 291] on span "Preservar Cliente - Devem ficar no buffer, não roteirizar" at bounding box center [307, 295] width 250 height 10
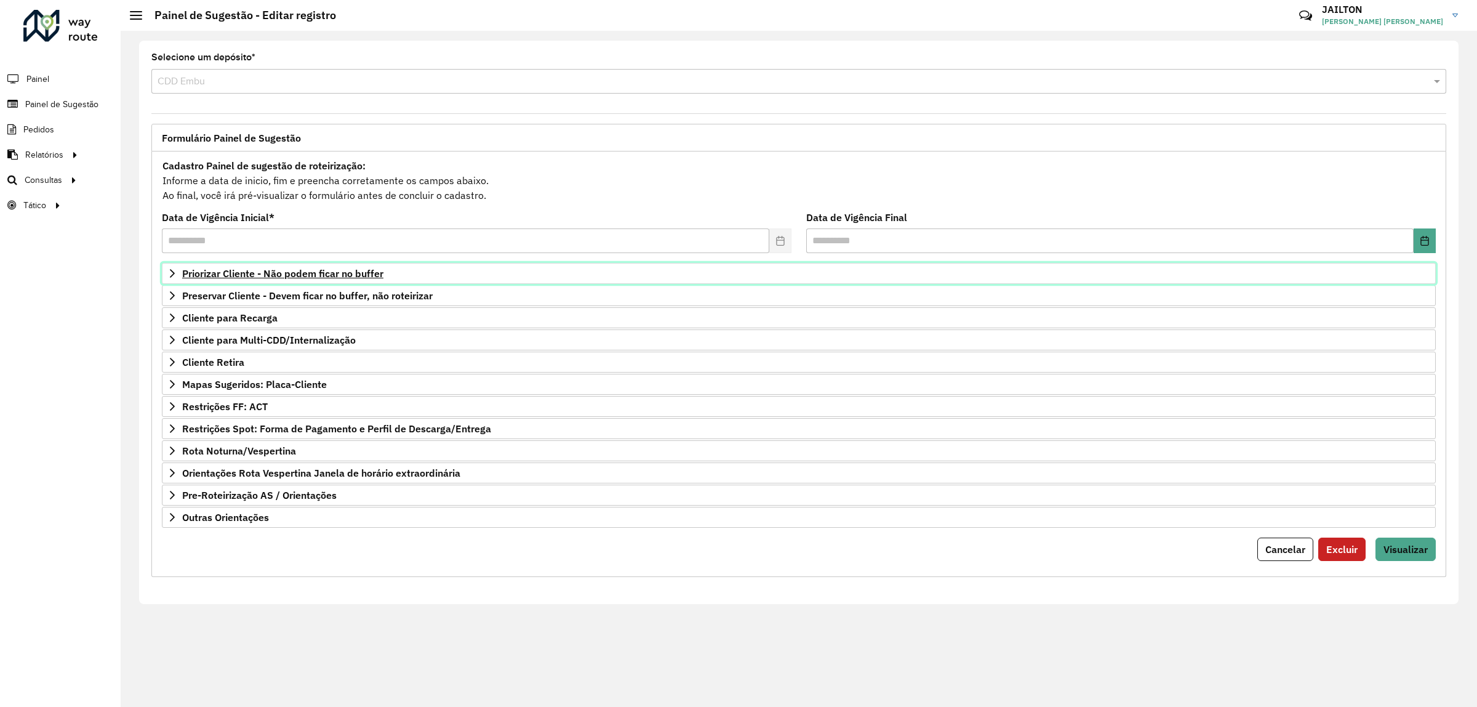
click at [333, 268] on span "Priorizar Cliente - Não podem ficar no buffer" at bounding box center [282, 273] width 201 height 10
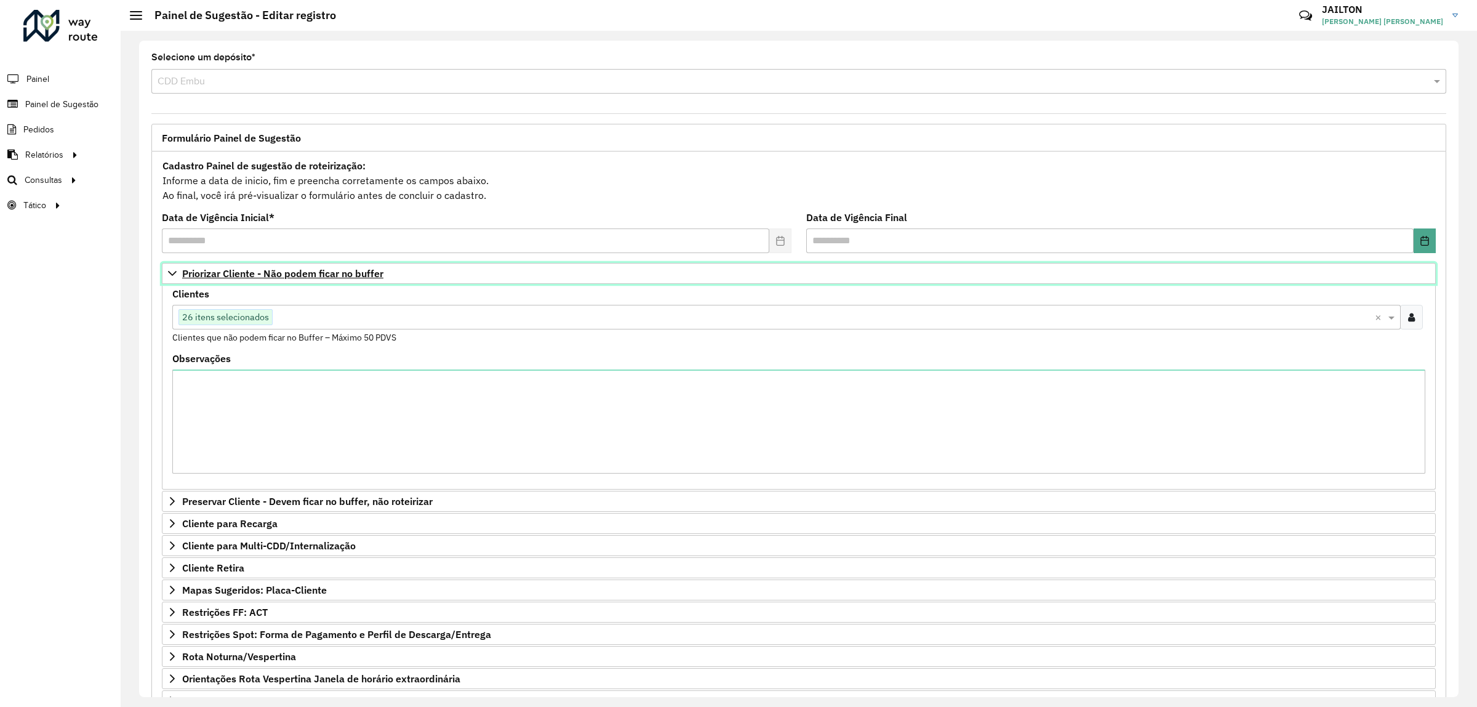
click at [339, 276] on span "Priorizar Cliente - Não podem ficar no buffer" at bounding box center [282, 273] width 201 height 10
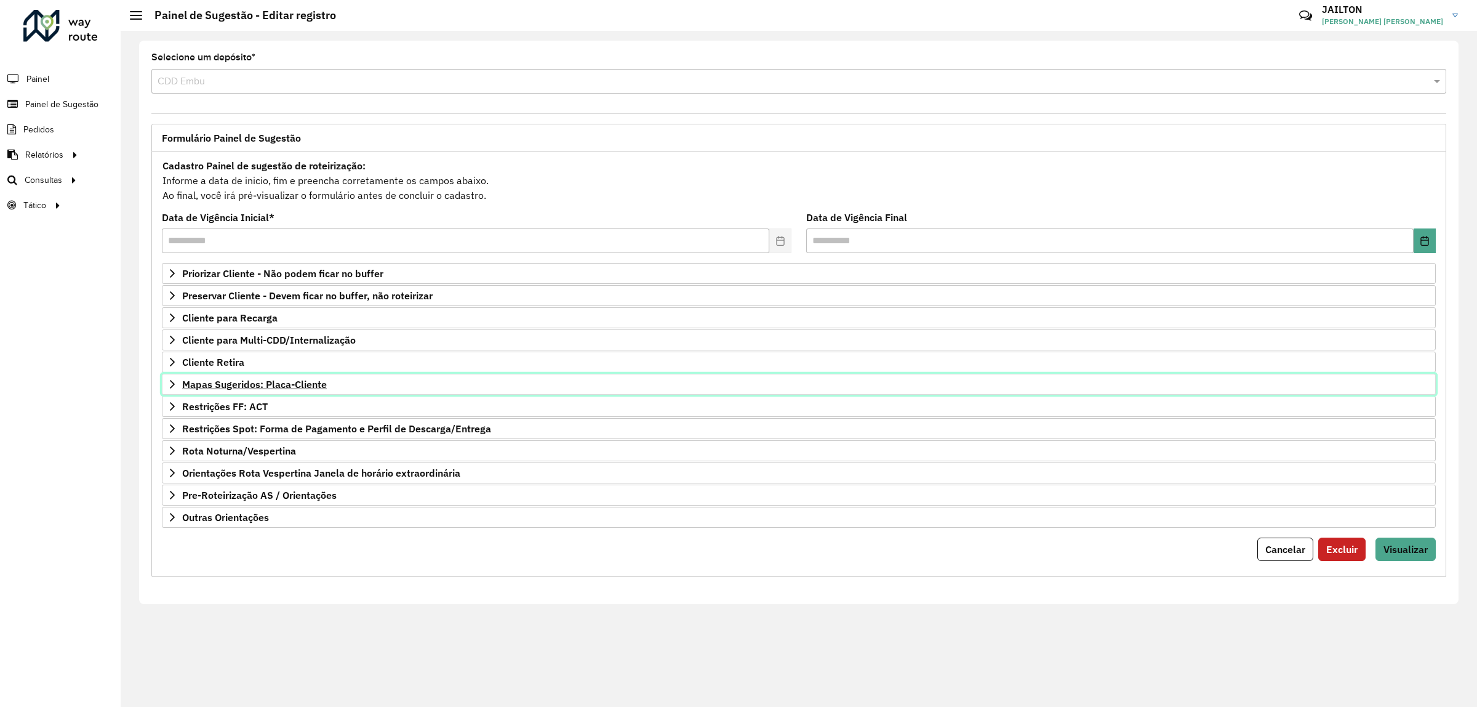
click at [284, 389] on span "Mapas Sugeridos: Placa-Cliente" at bounding box center [254, 384] width 145 height 10
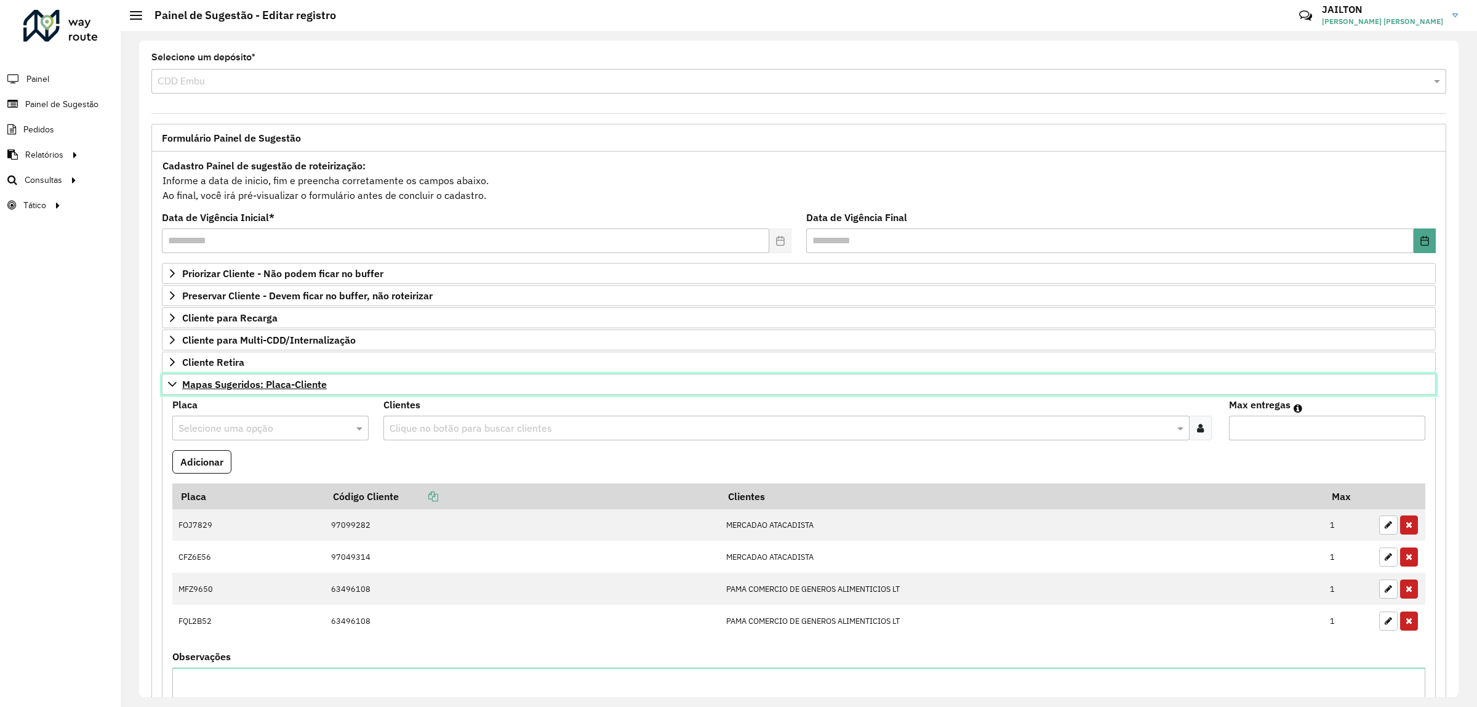
scroll to position [154, 0]
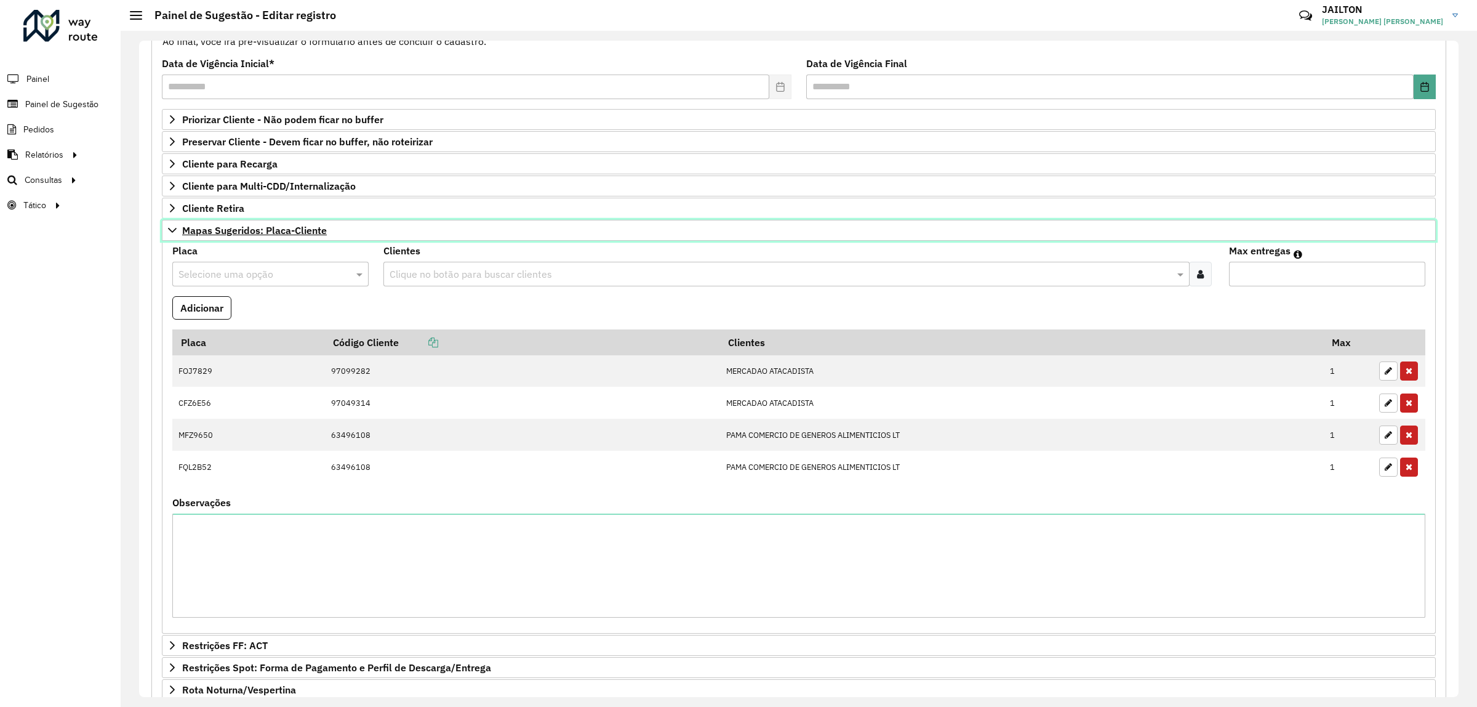
click at [285, 241] on link "Mapas Sugeridos: Placa-Cliente" at bounding box center [799, 230] width 1274 height 21
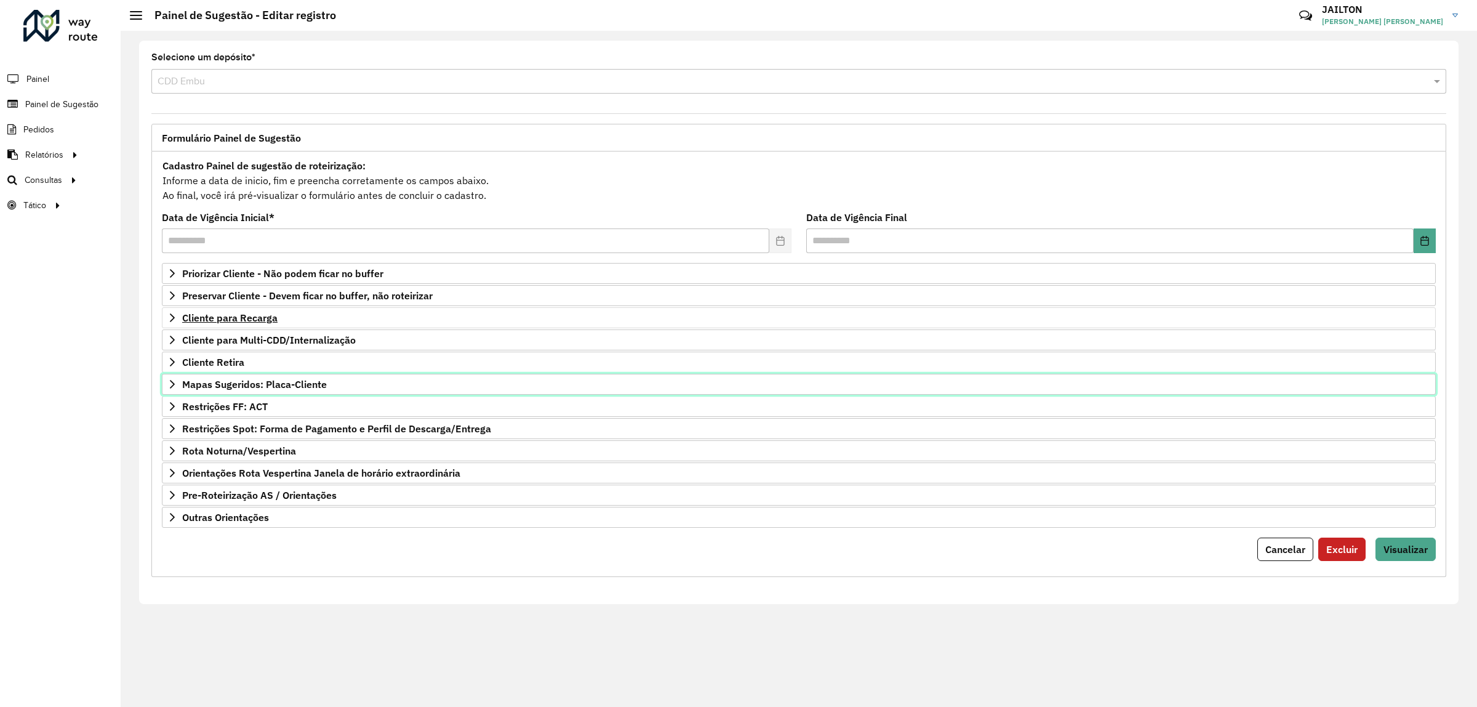
scroll to position [0, 0]
click at [1404, 555] on span "Visualizar" at bounding box center [1405, 549] width 44 height 12
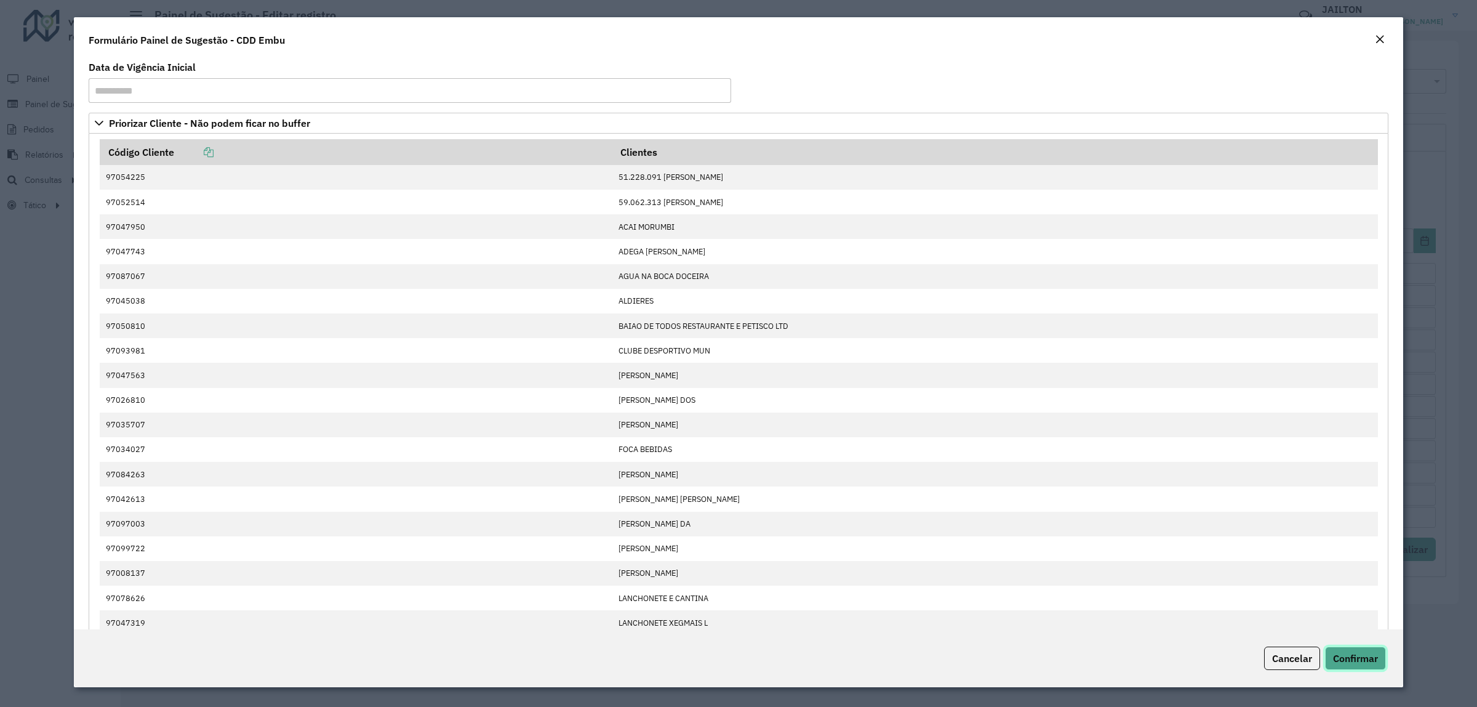
click at [1366, 657] on span "Confirmar" at bounding box center [1355, 658] width 45 height 12
